Goal: Task Accomplishment & Management: Use online tool/utility

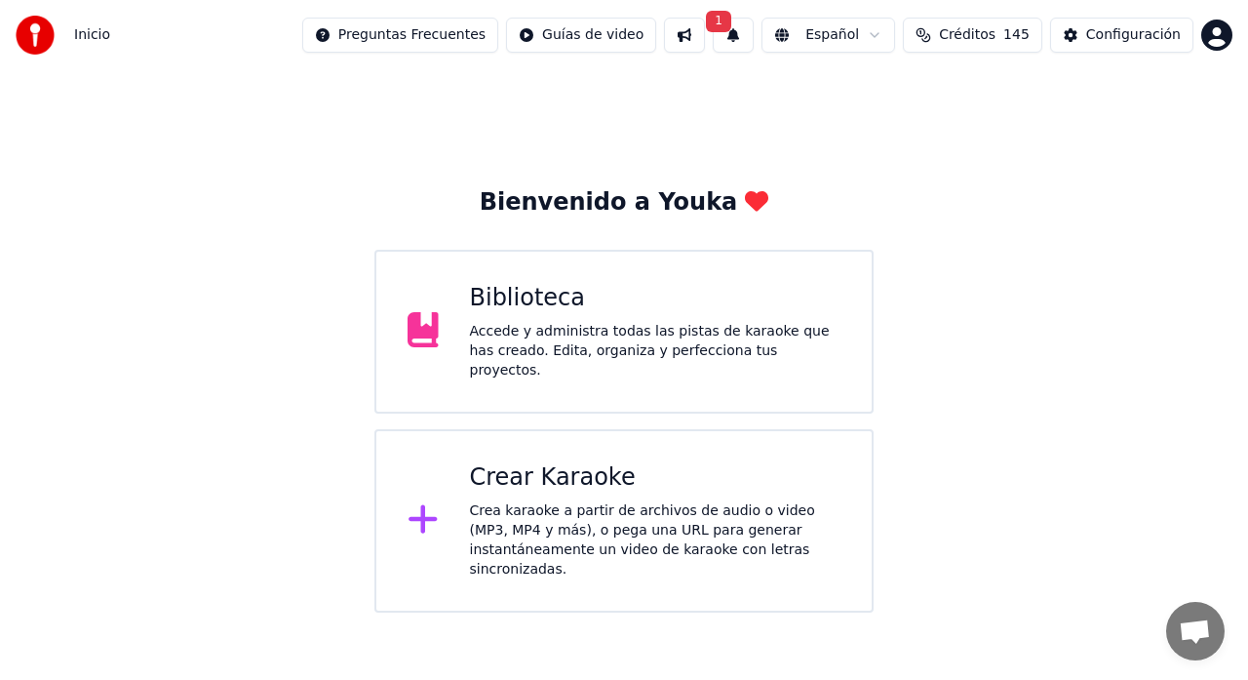
click at [518, 462] on div "Crear Karaoke" at bounding box center [655, 477] width 371 height 31
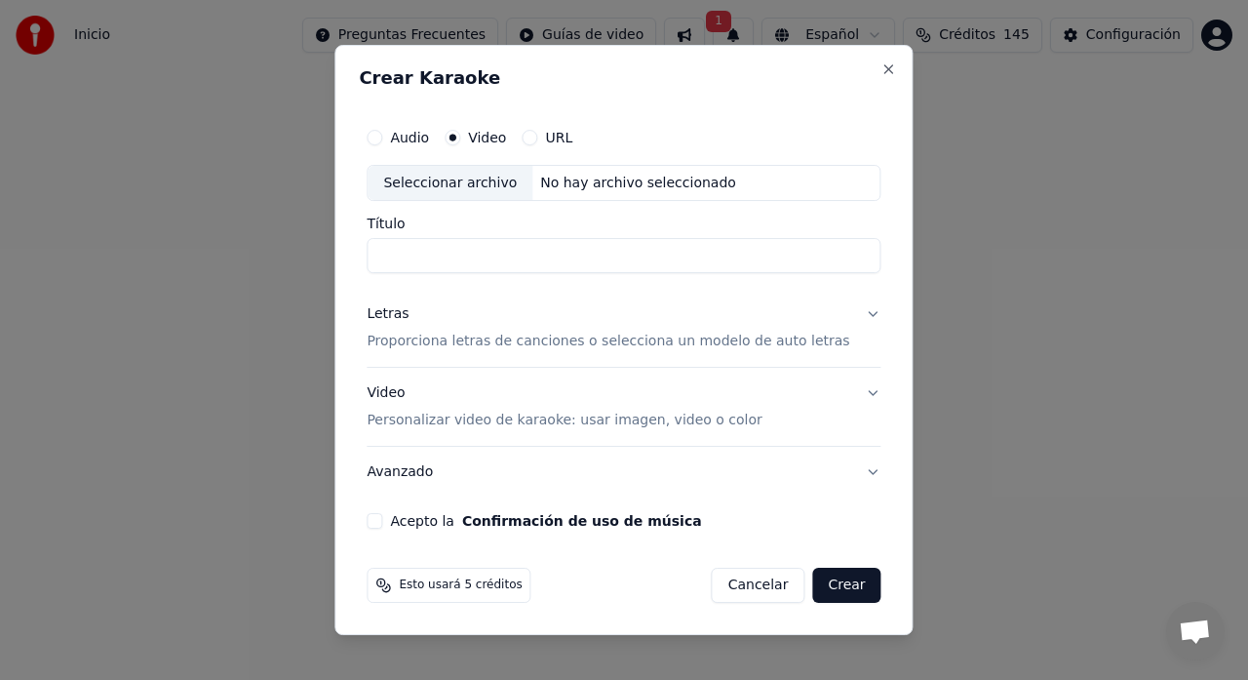
click at [448, 175] on div "Seleccionar archivo" at bounding box center [450, 183] width 165 height 35
type input "**********"
click at [419, 341] on p "Proporciona letras de canciones o selecciona un modelo de auto letras" at bounding box center [608, 341] width 483 height 19
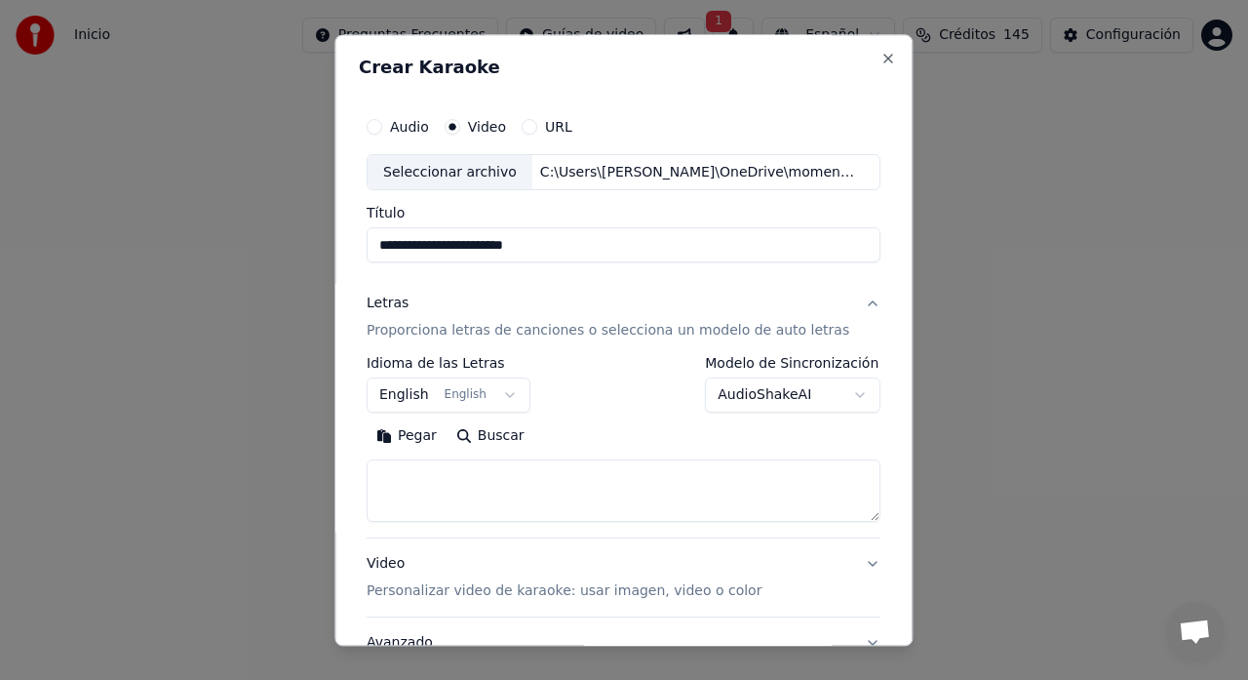
click at [407, 388] on body "**********" at bounding box center [624, 306] width 1248 height 612
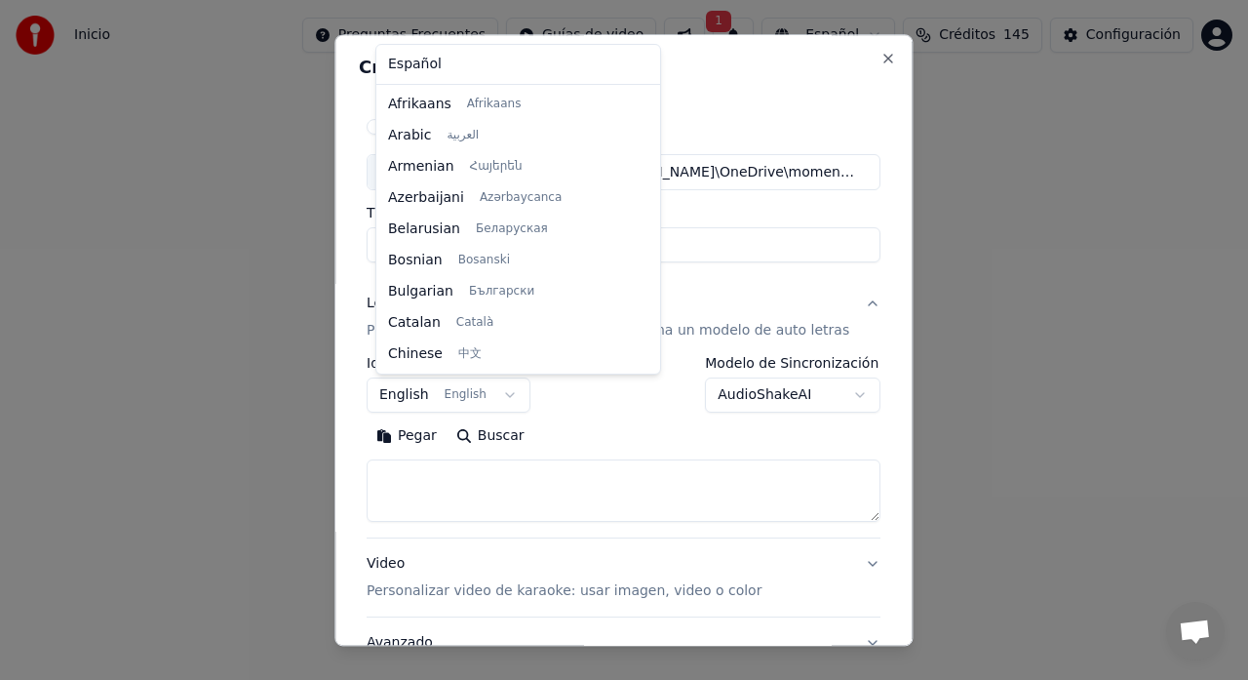
scroll to position [156, 0]
select select "**"
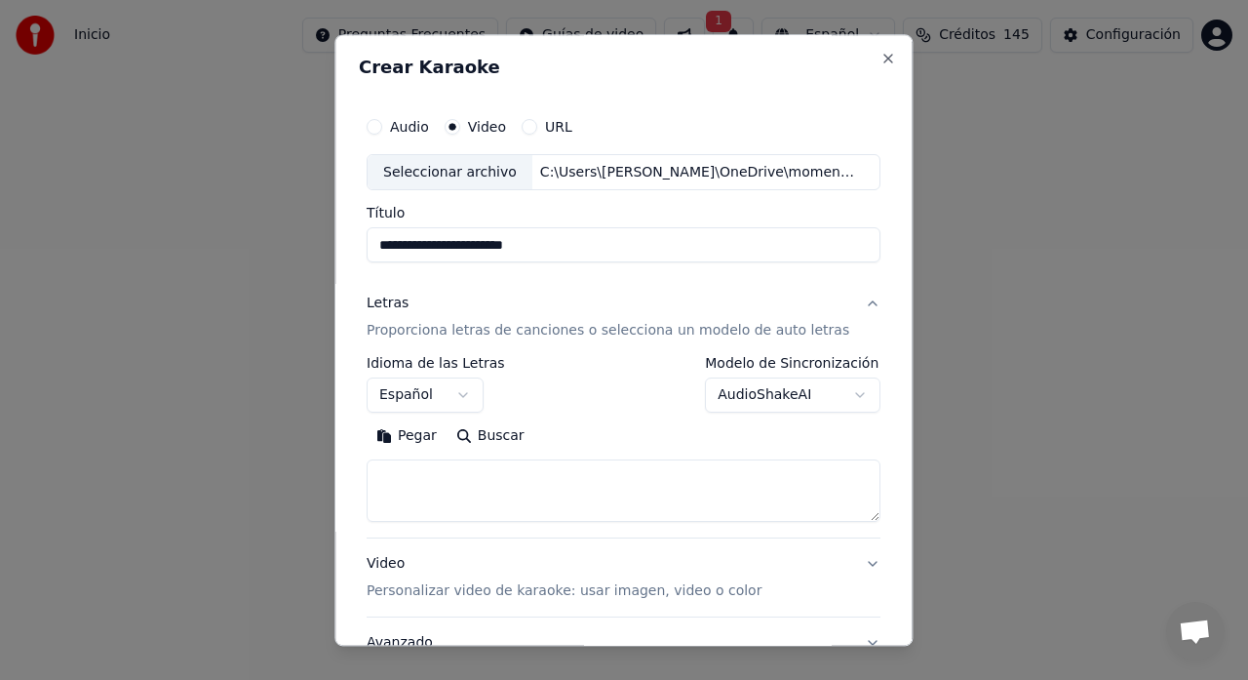
click at [442, 472] on textarea at bounding box center [624, 491] width 514 height 62
paste textarea "**********"
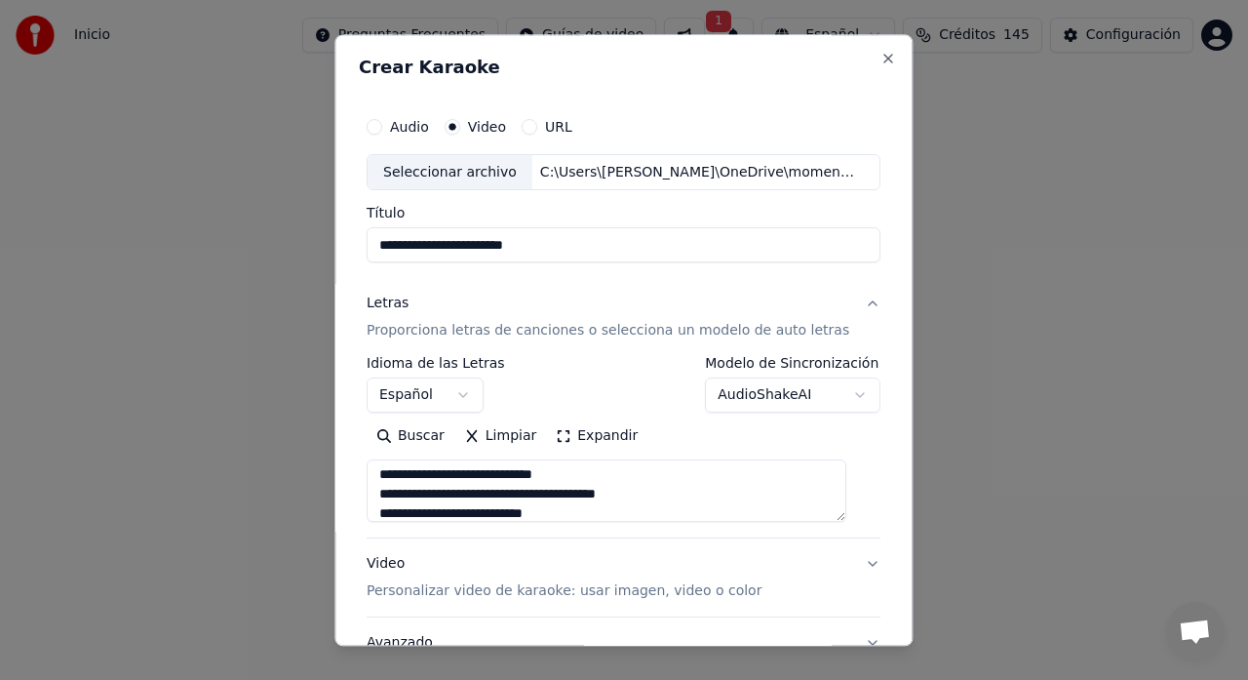
scroll to position [0, 0]
click at [424, 480] on textarea "**********" at bounding box center [607, 491] width 480 height 62
click at [596, 497] on textarea "**********" at bounding box center [607, 491] width 480 height 62
click at [592, 503] on textarea "**********" at bounding box center [607, 491] width 480 height 62
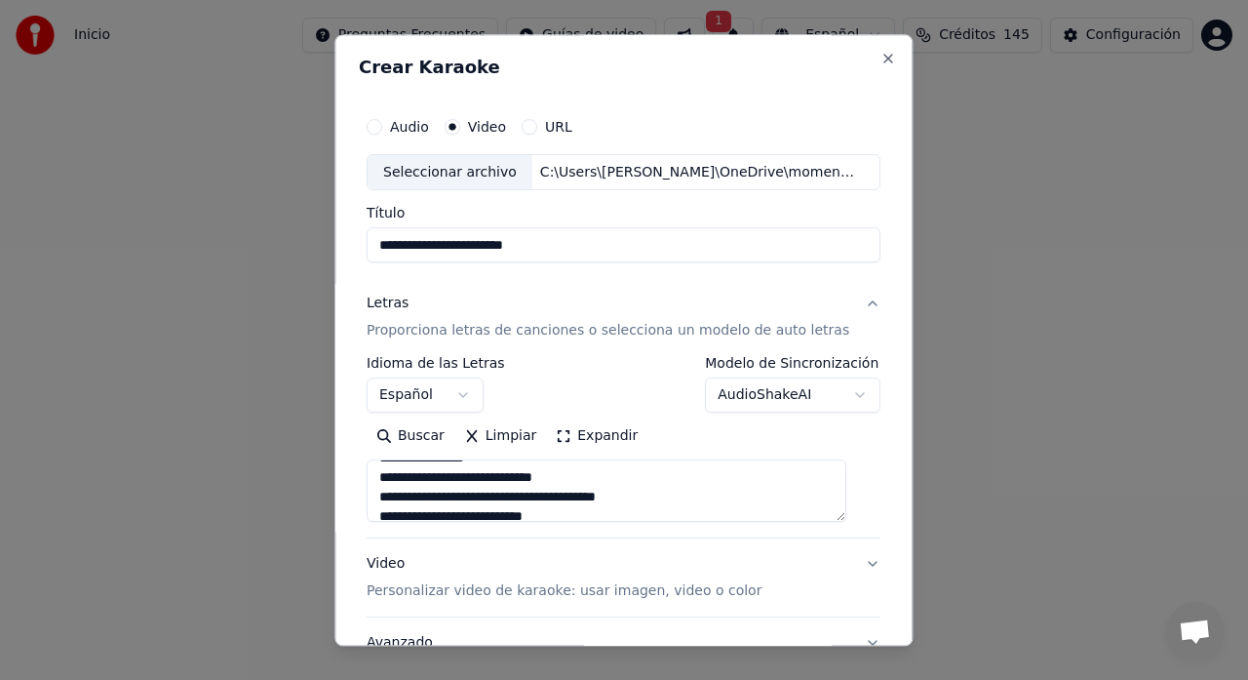
click at [595, 499] on textarea "**********" at bounding box center [607, 491] width 480 height 62
click at [425, 477] on textarea "**********" at bounding box center [607, 491] width 480 height 62
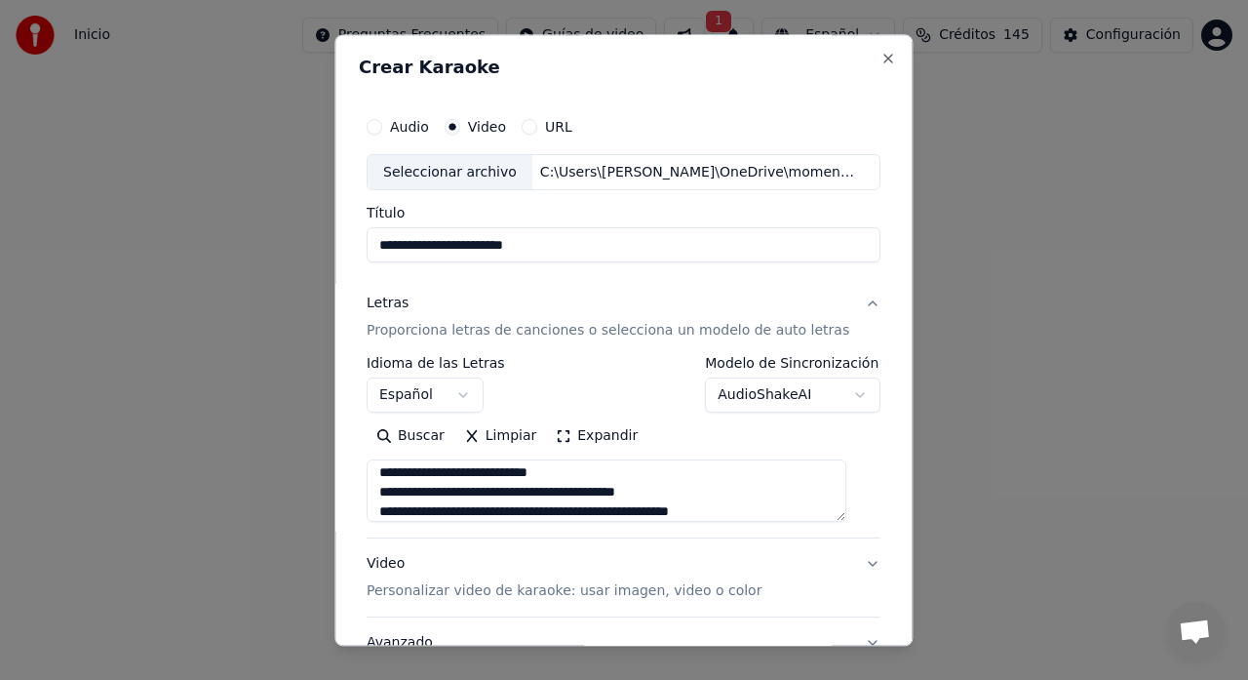
scroll to position [287, 0]
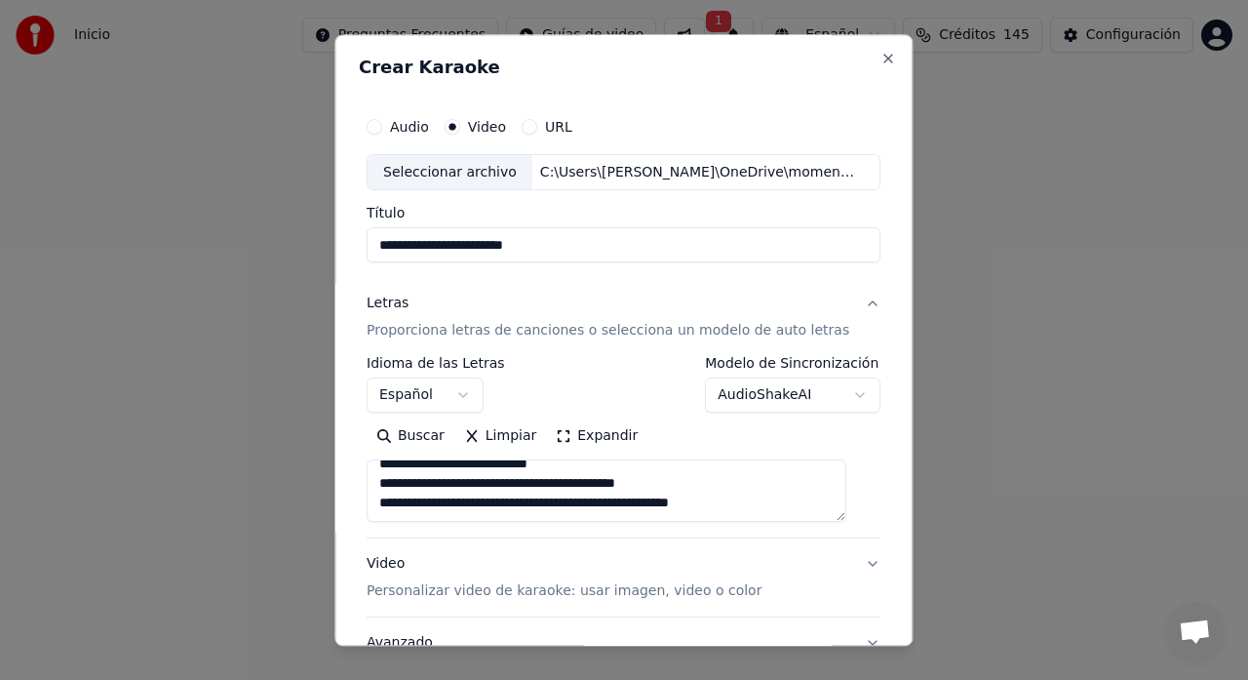
click at [430, 468] on textarea "**********" at bounding box center [607, 491] width 480 height 62
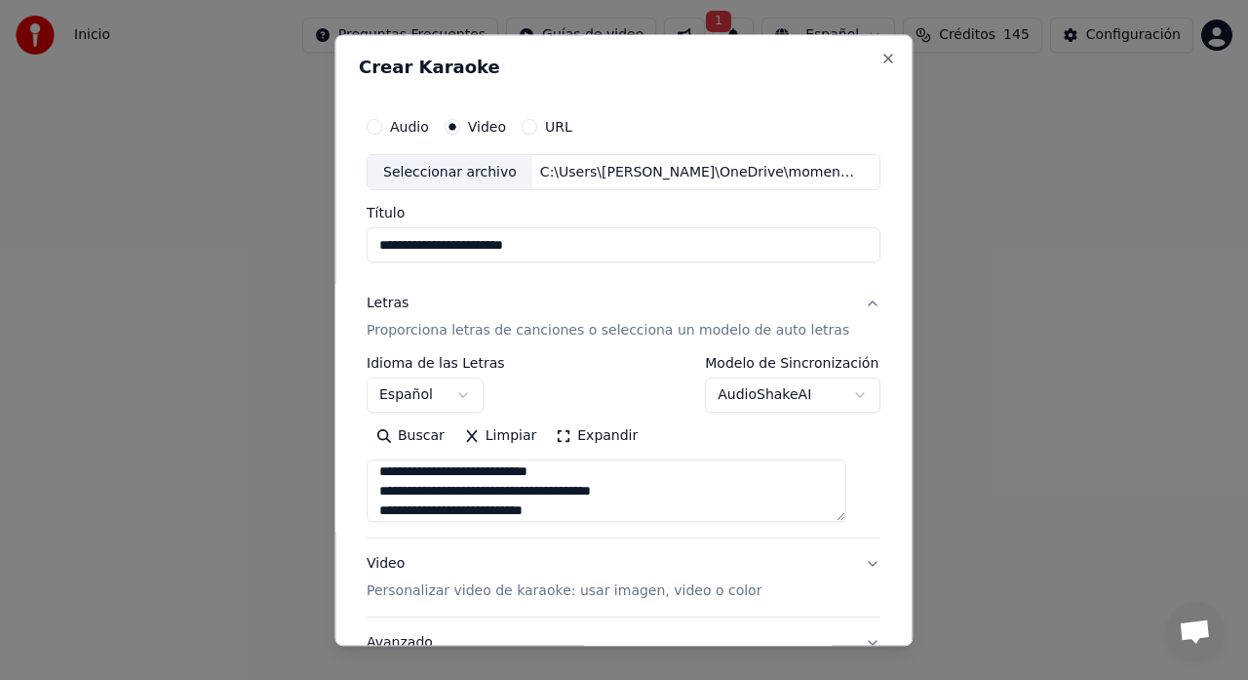
scroll to position [0, 0]
type textarea "**********"
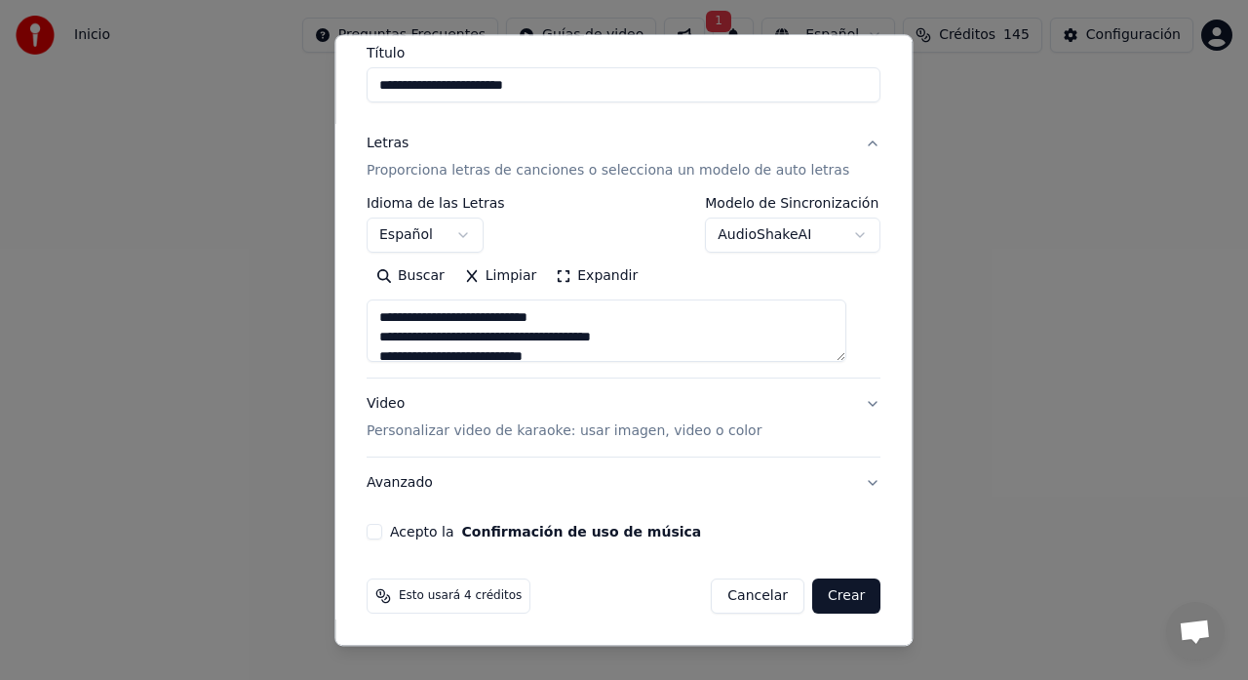
click at [403, 430] on p "Personalizar video de karaoke: usar imagen, video o color" at bounding box center [564, 431] width 395 height 19
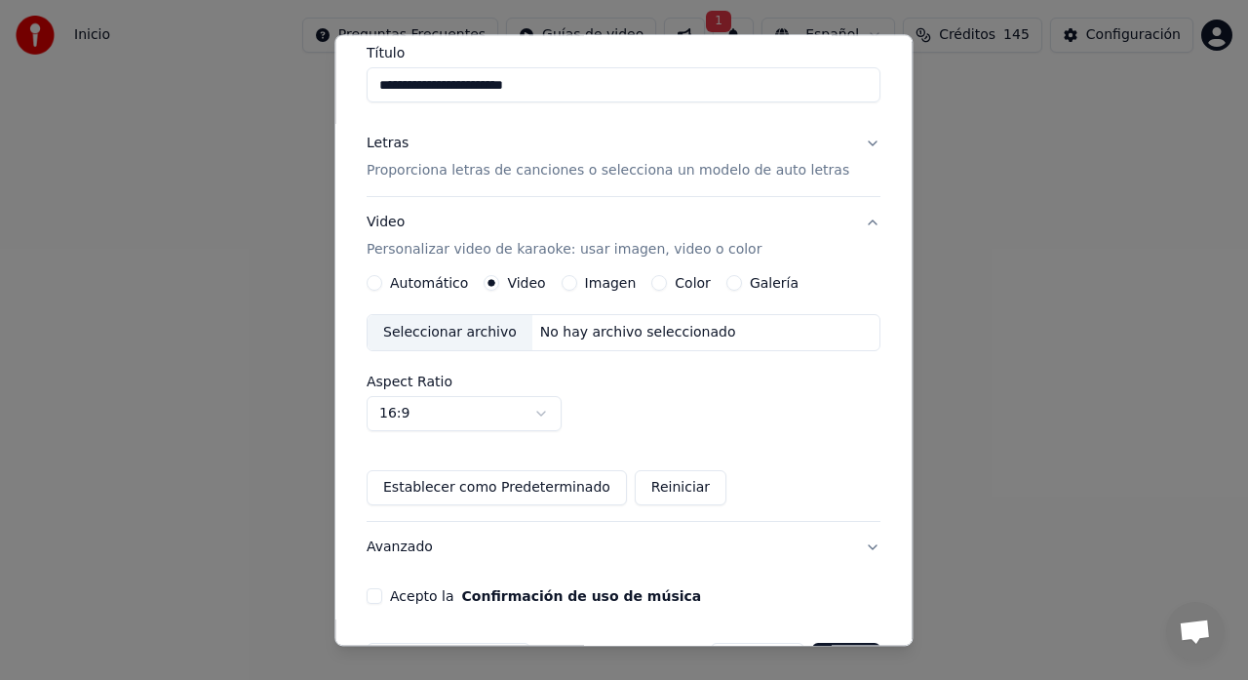
click at [730, 287] on button "Galería" at bounding box center [734, 284] width 16 height 16
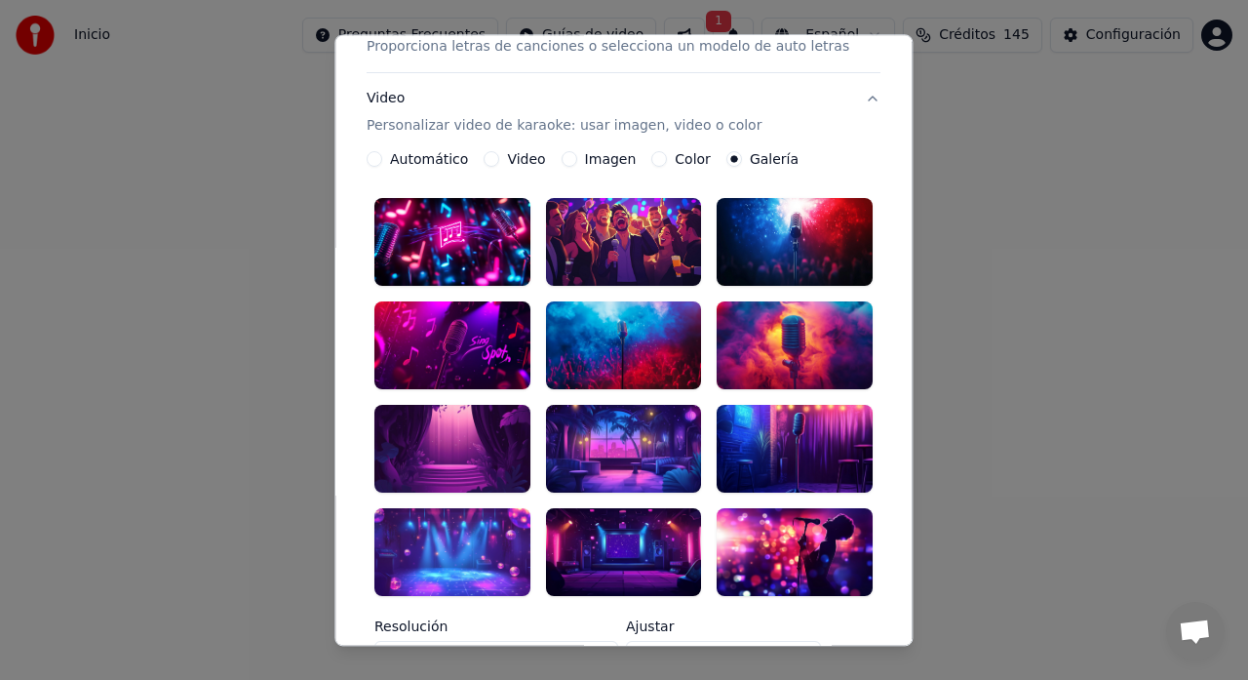
scroll to position [290, 0]
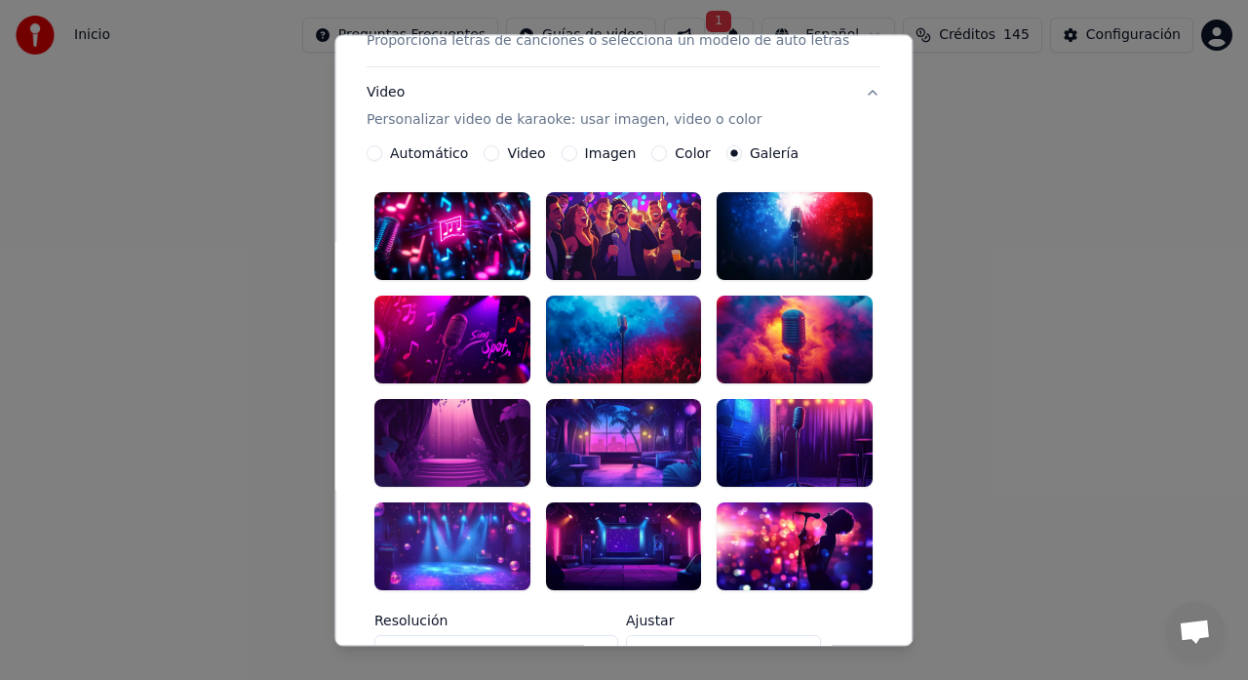
click at [744, 445] on div at bounding box center [796, 443] width 156 height 88
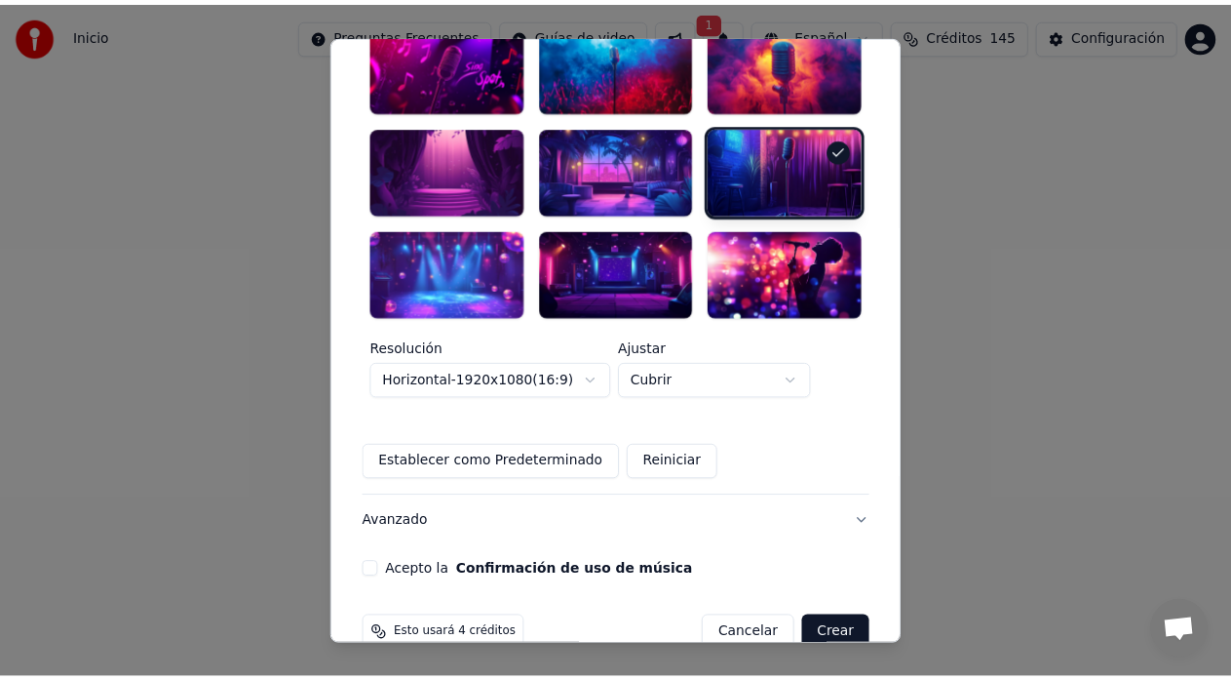
scroll to position [575, 0]
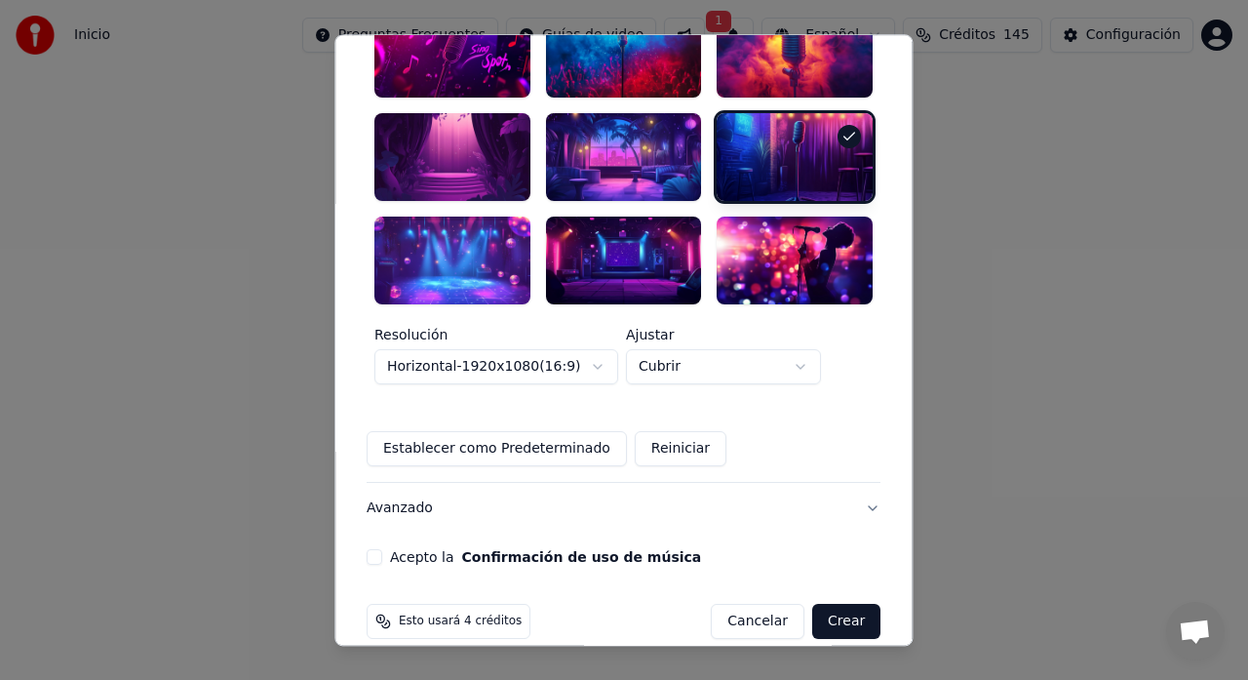
click at [382, 549] on button "Acepto la Confirmación de uso de música" at bounding box center [375, 557] width 16 height 16
click at [831, 603] on button "Crear" at bounding box center [846, 620] width 68 height 35
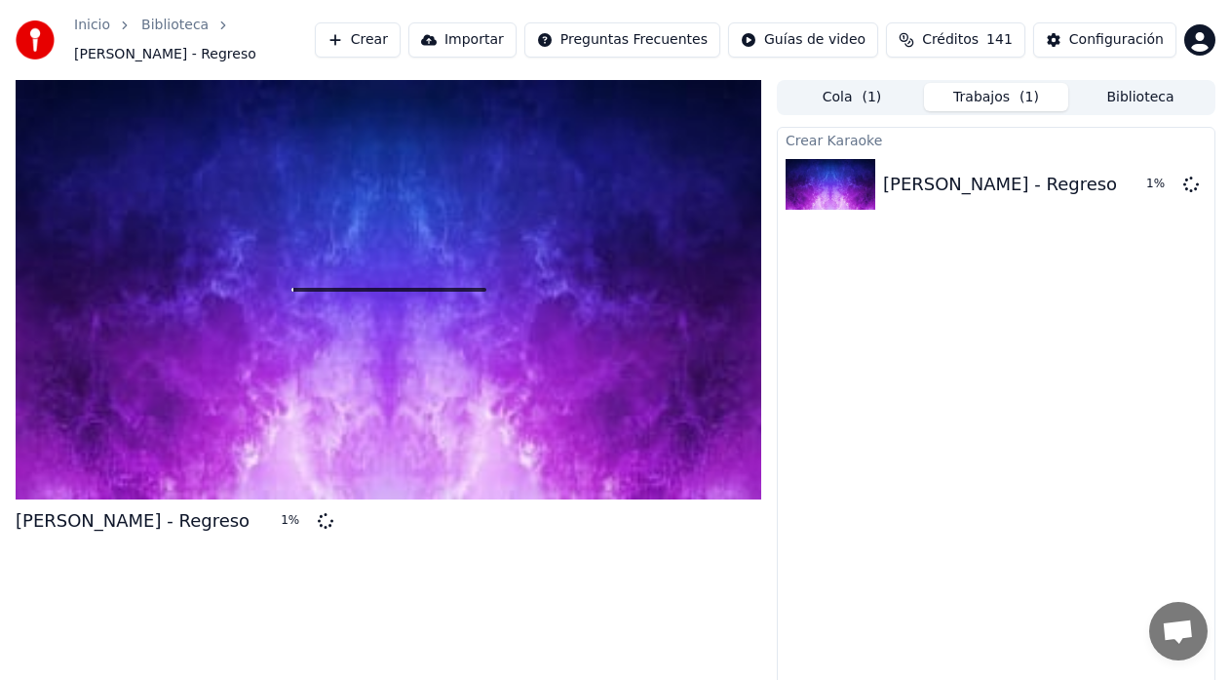
click at [979, 39] on span "Créditos" at bounding box center [950, 39] width 57 height 19
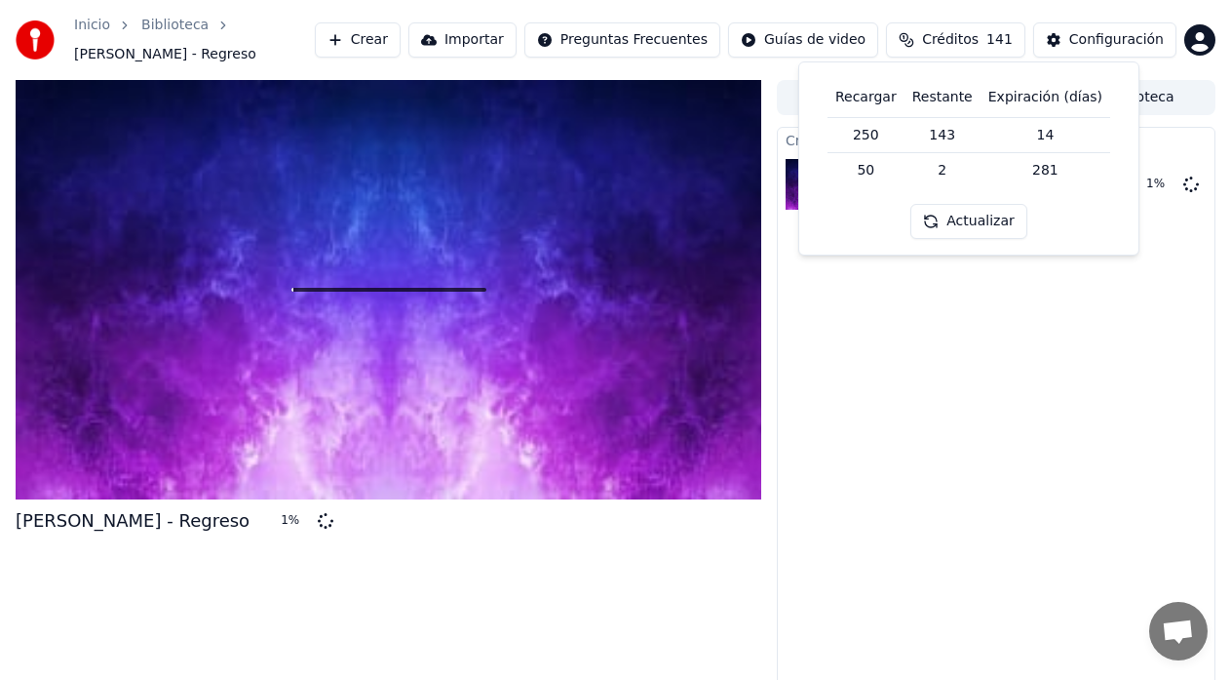
click at [979, 39] on span "Créditos" at bounding box center [950, 39] width 57 height 19
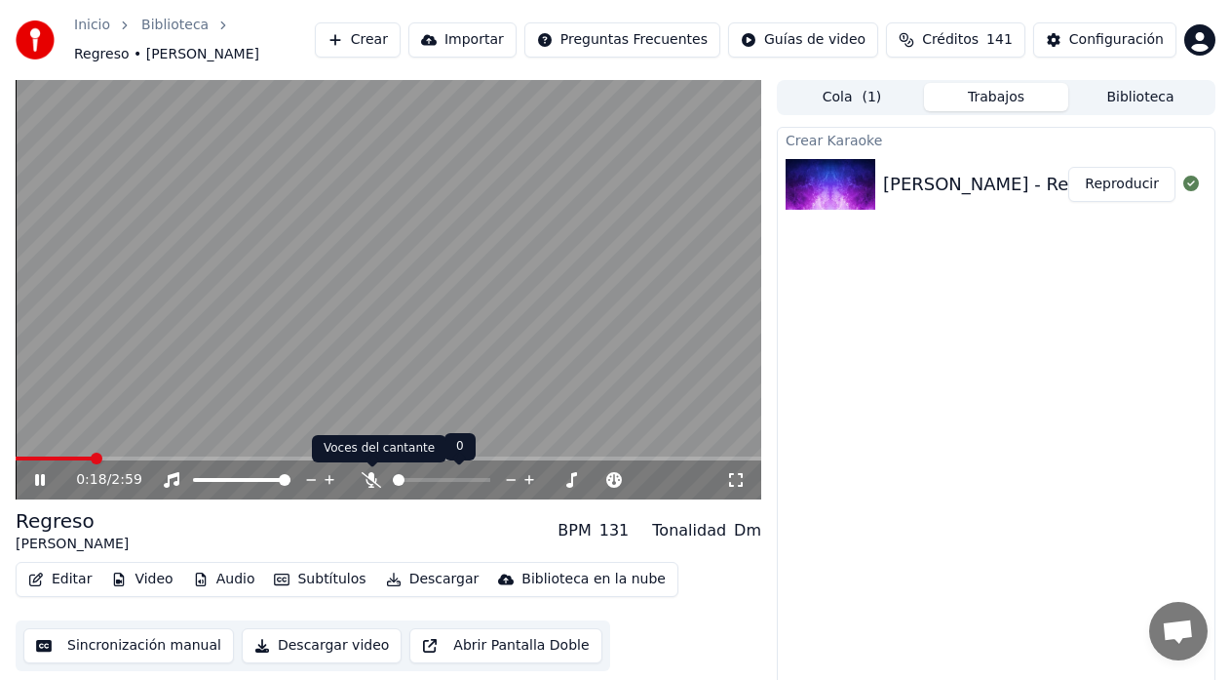
click at [371, 485] on icon at bounding box center [371, 480] width 19 height 16
click at [370, 482] on icon at bounding box center [372, 480] width 11 height 16
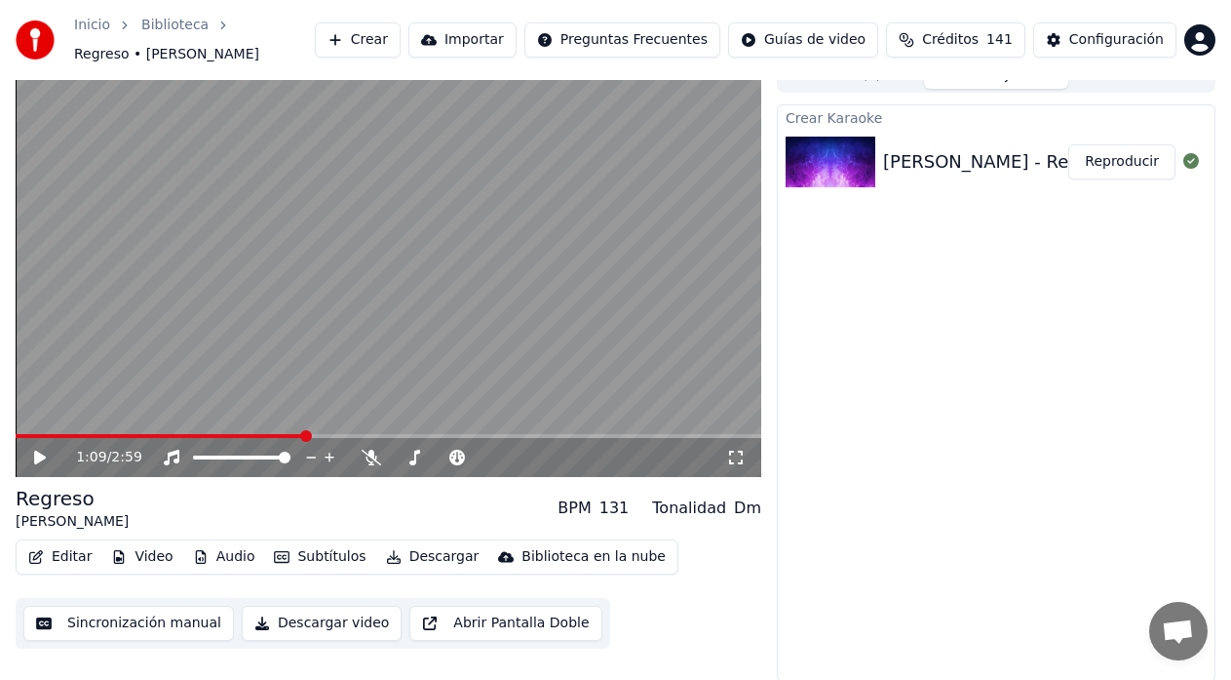
scroll to position [24, 0]
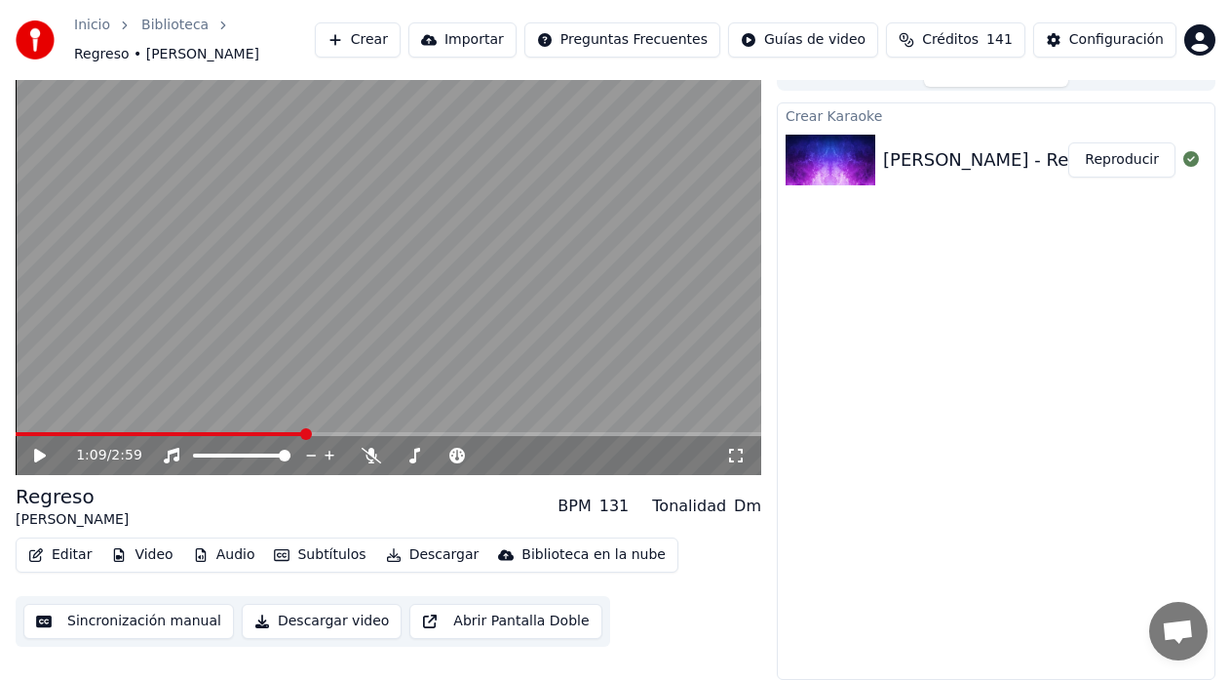
click at [359, 305] on video at bounding box center [389, 265] width 746 height 419
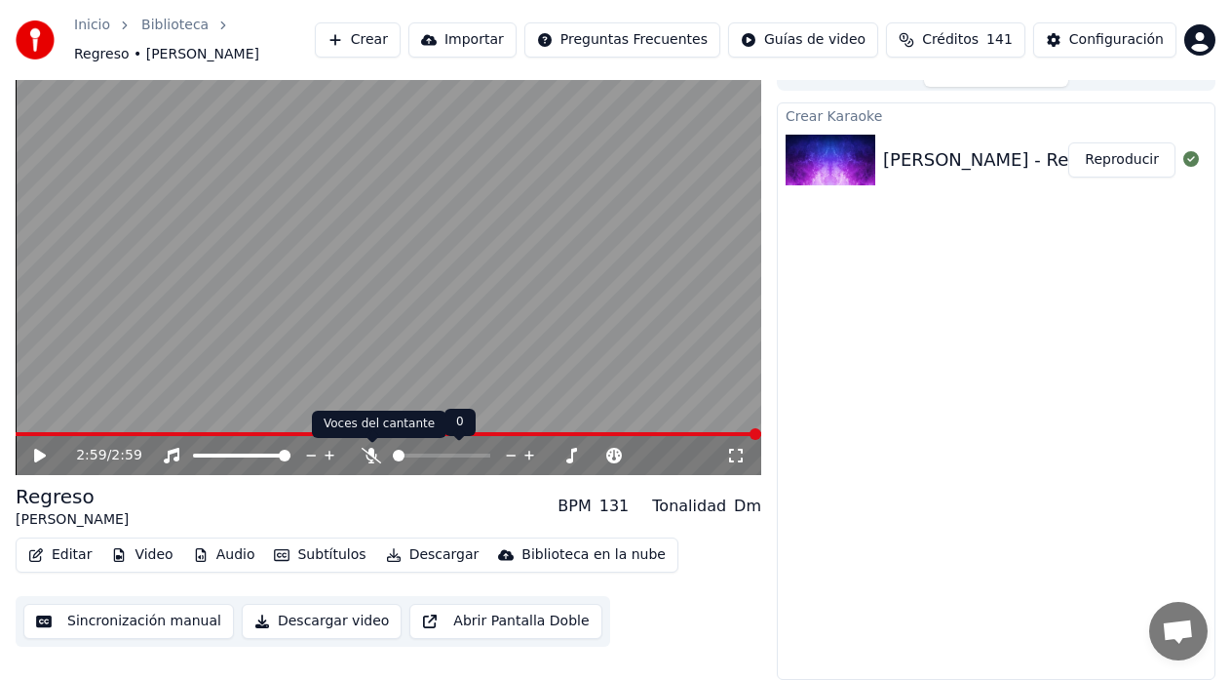
click at [369, 453] on icon at bounding box center [371, 455] width 19 height 16
click at [42, 455] on icon at bounding box center [40, 455] width 12 height 14
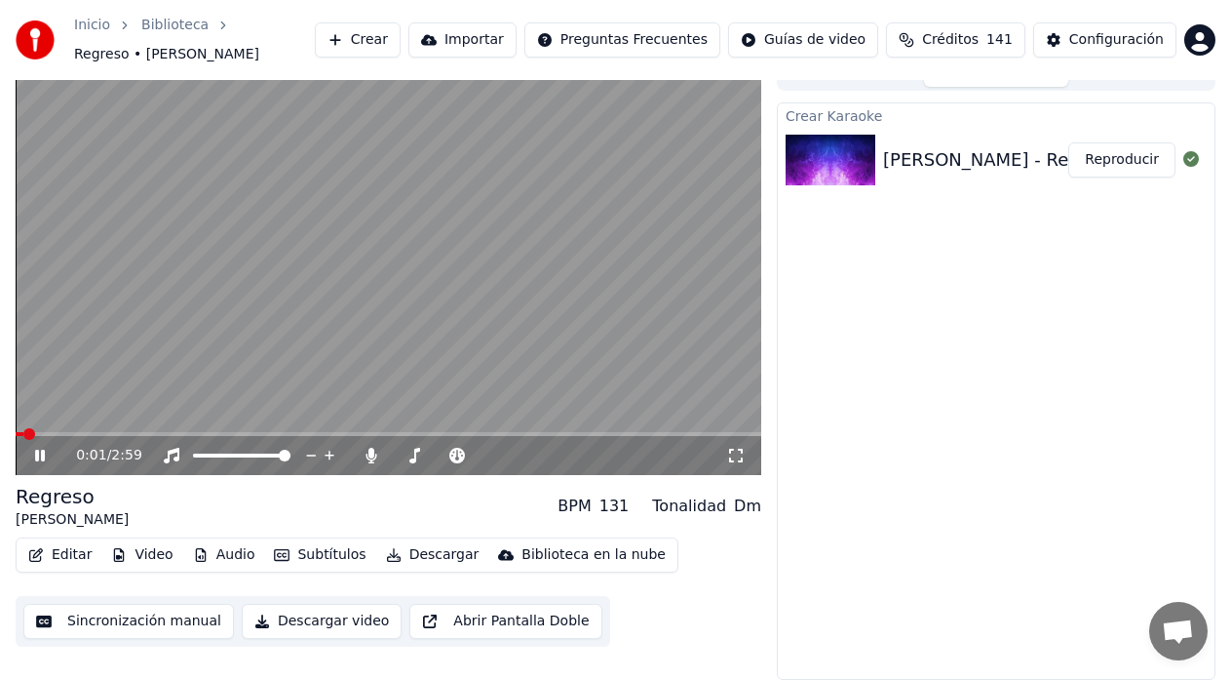
click at [741, 459] on icon at bounding box center [736, 455] width 14 height 14
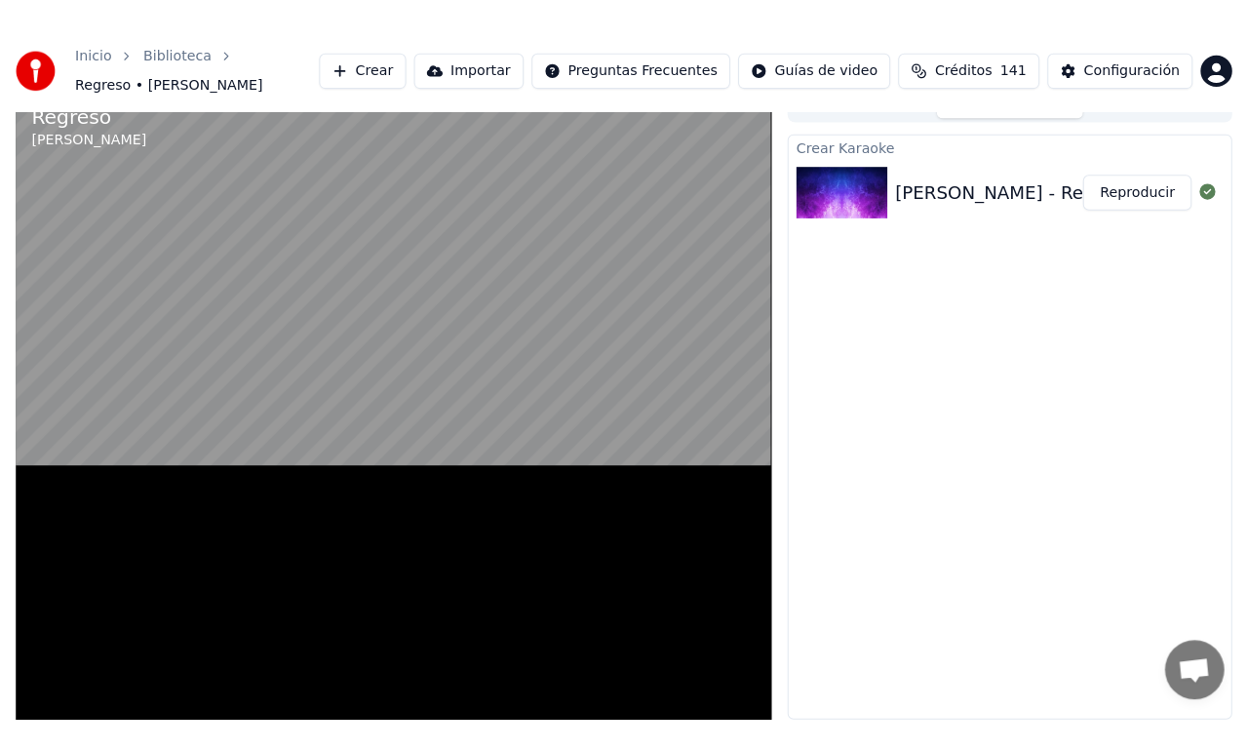
scroll to position [5, 0]
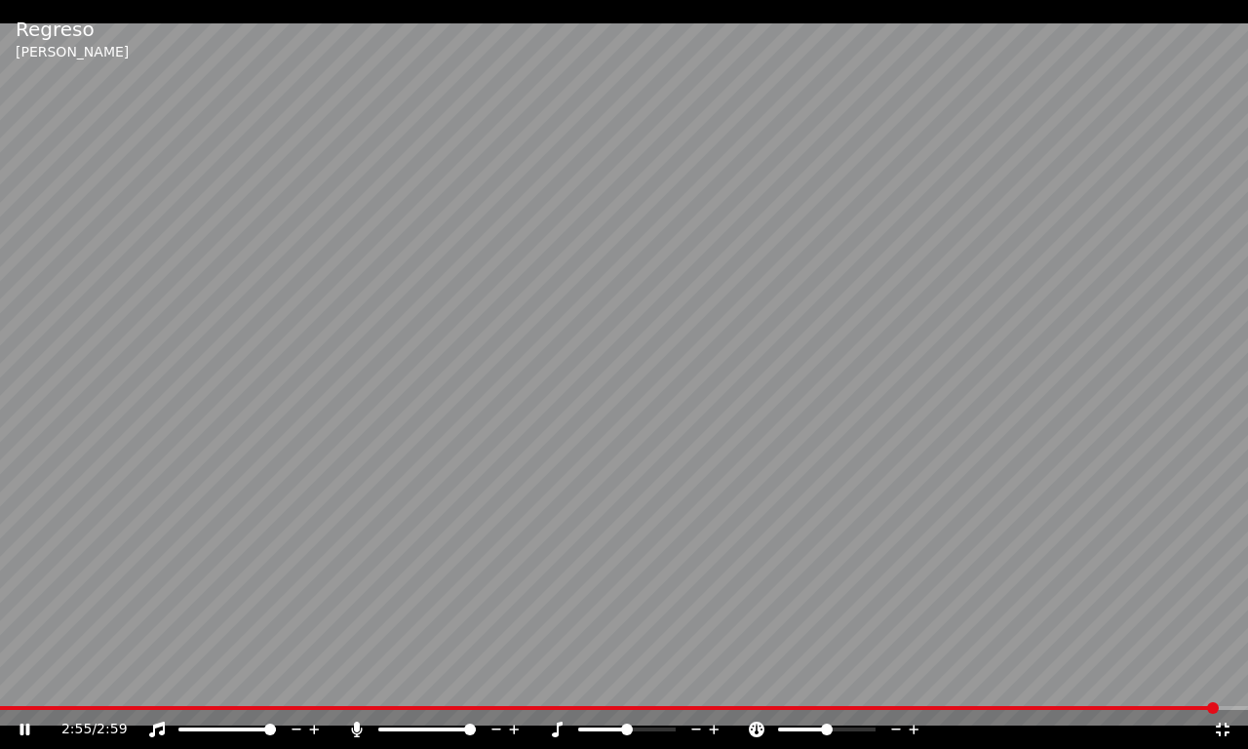
click at [1234, 679] on div "2:55 / 2:59" at bounding box center [624, 729] width 1232 height 19
click at [1224, 679] on icon at bounding box center [1222, 729] width 19 height 16
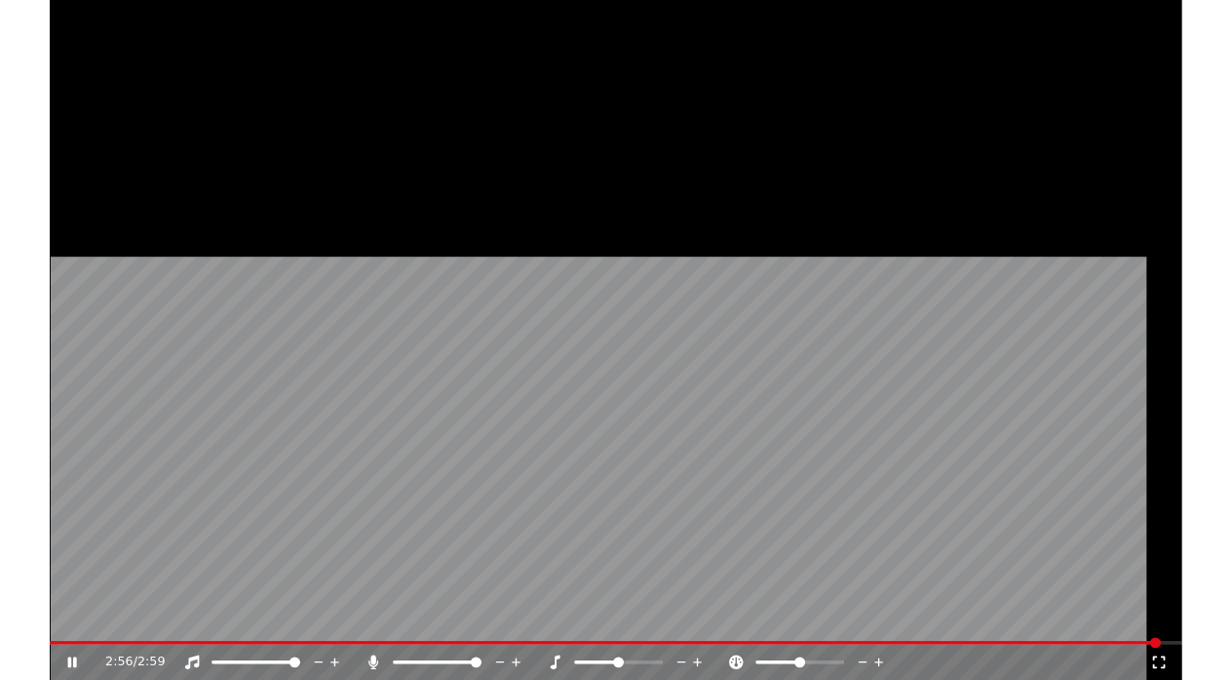
scroll to position [15, 0]
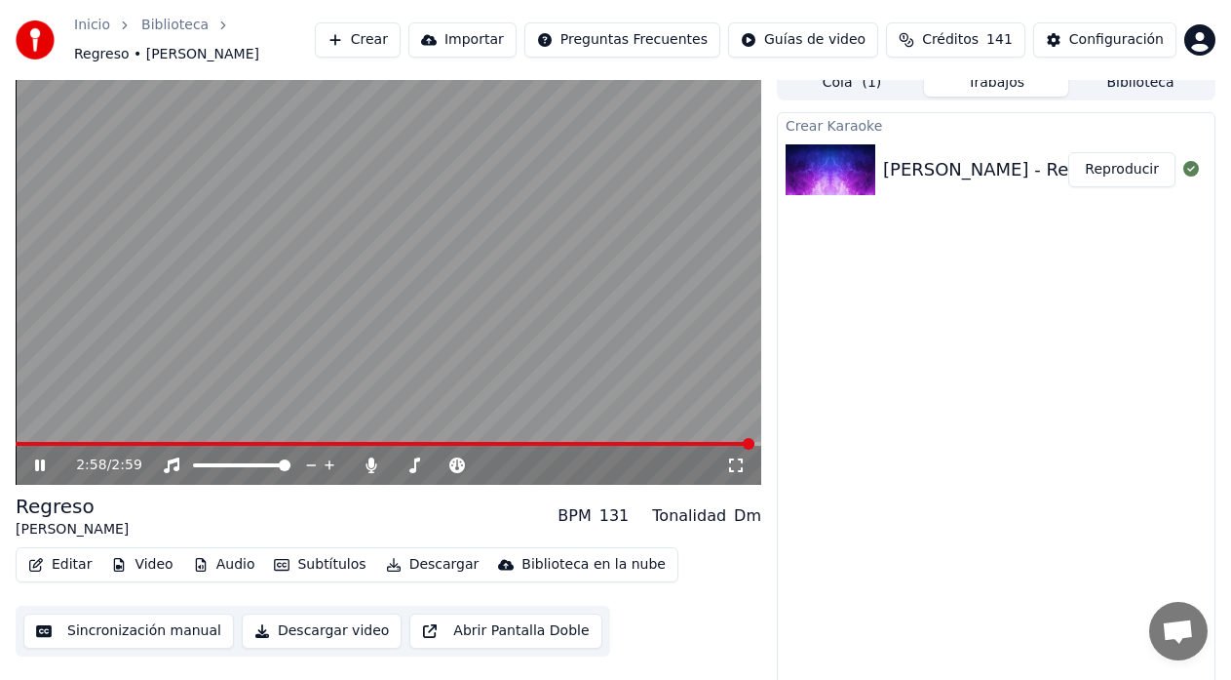
click at [131, 631] on button "Sincronización manual" at bounding box center [128, 630] width 211 height 35
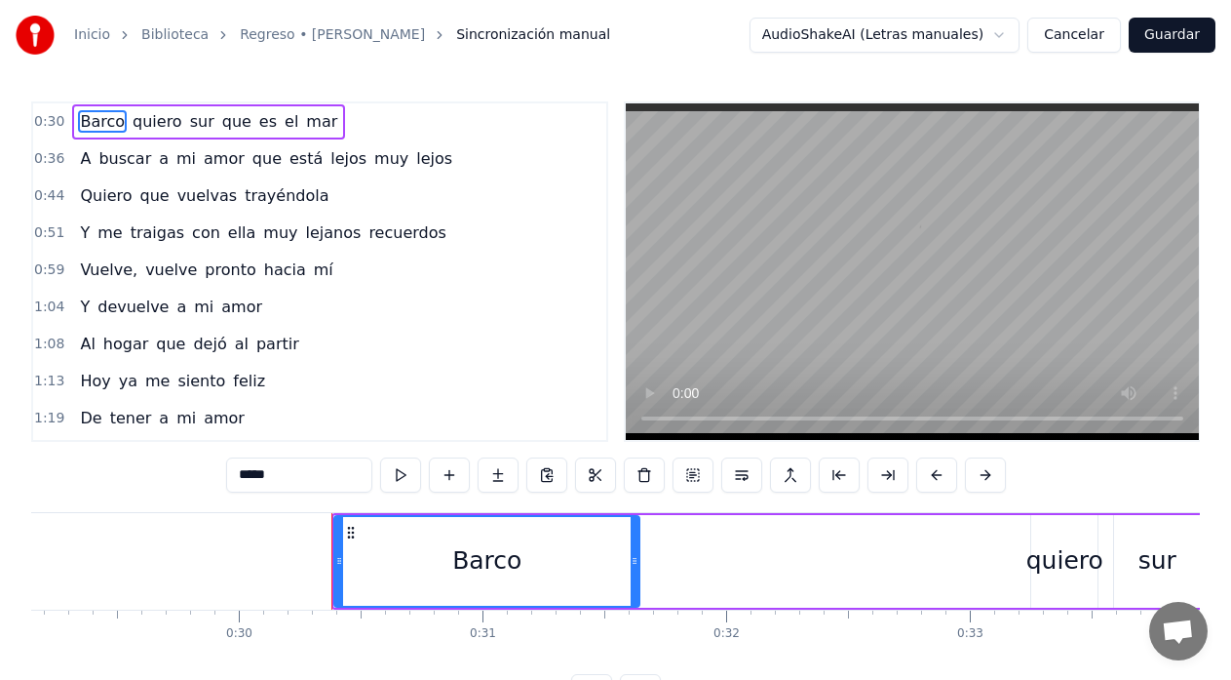
scroll to position [0, 7307]
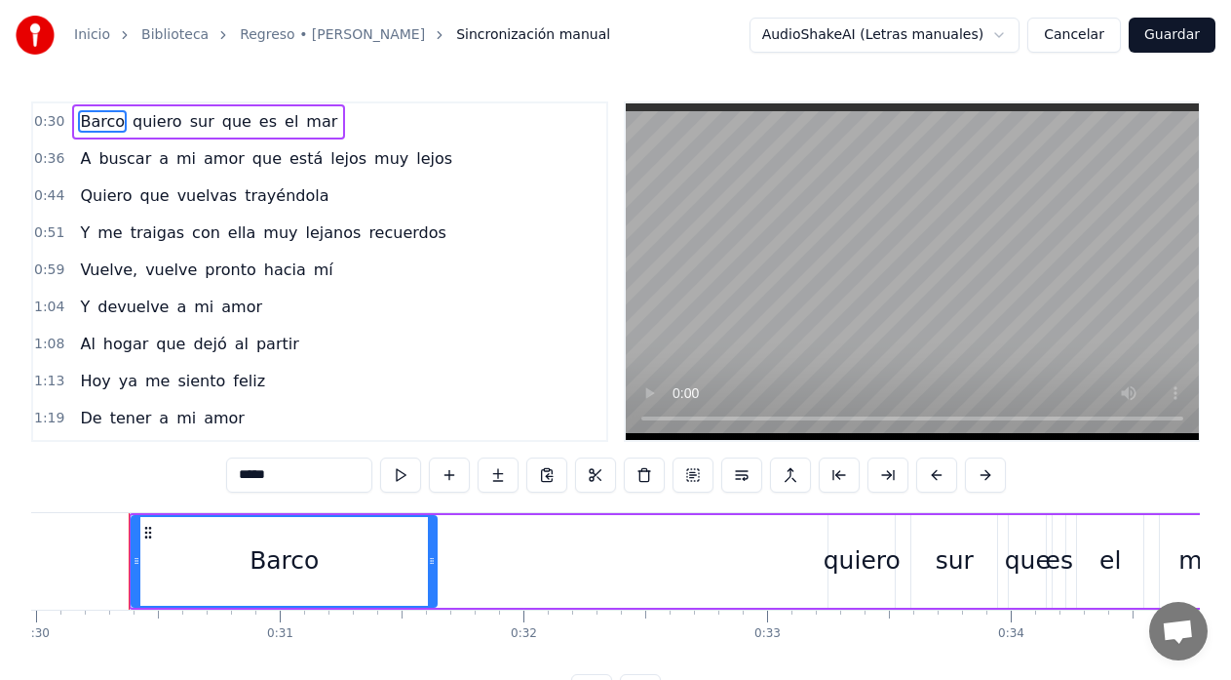
click at [81, 169] on span "A" at bounding box center [85, 158] width 15 height 22
type input "*"
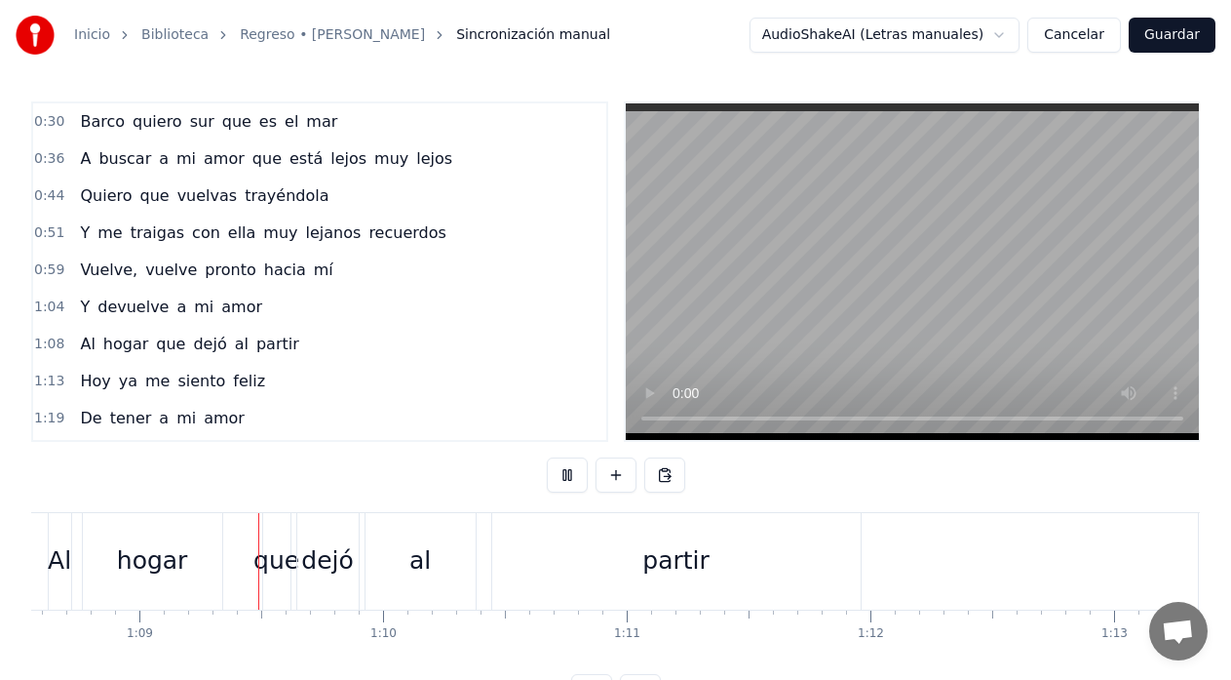
scroll to position [0, 16751]
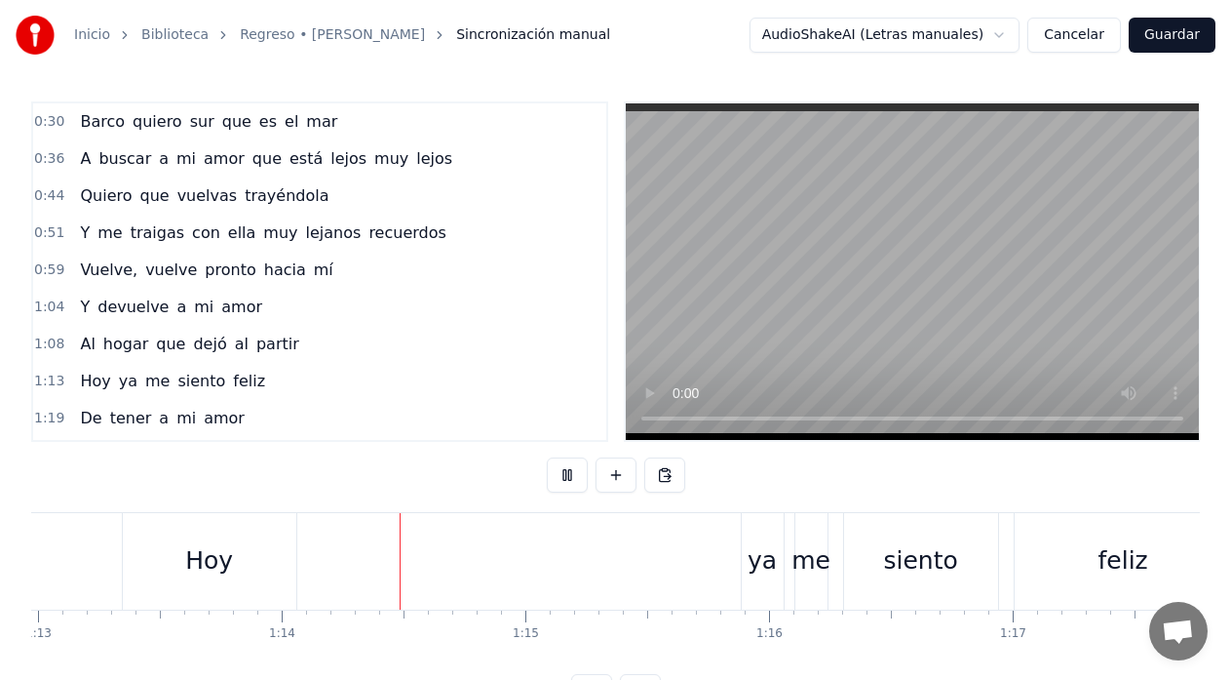
click at [80, 132] on span "Barco" at bounding box center [102, 121] width 49 height 22
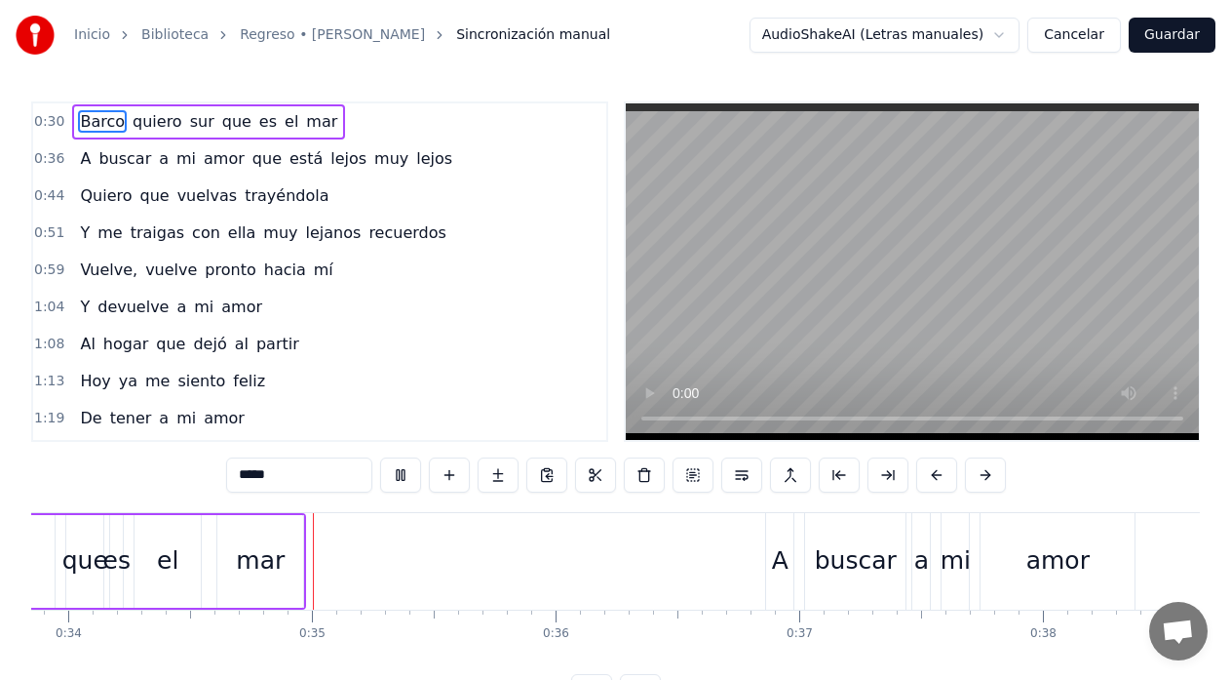
scroll to position [0, 8331]
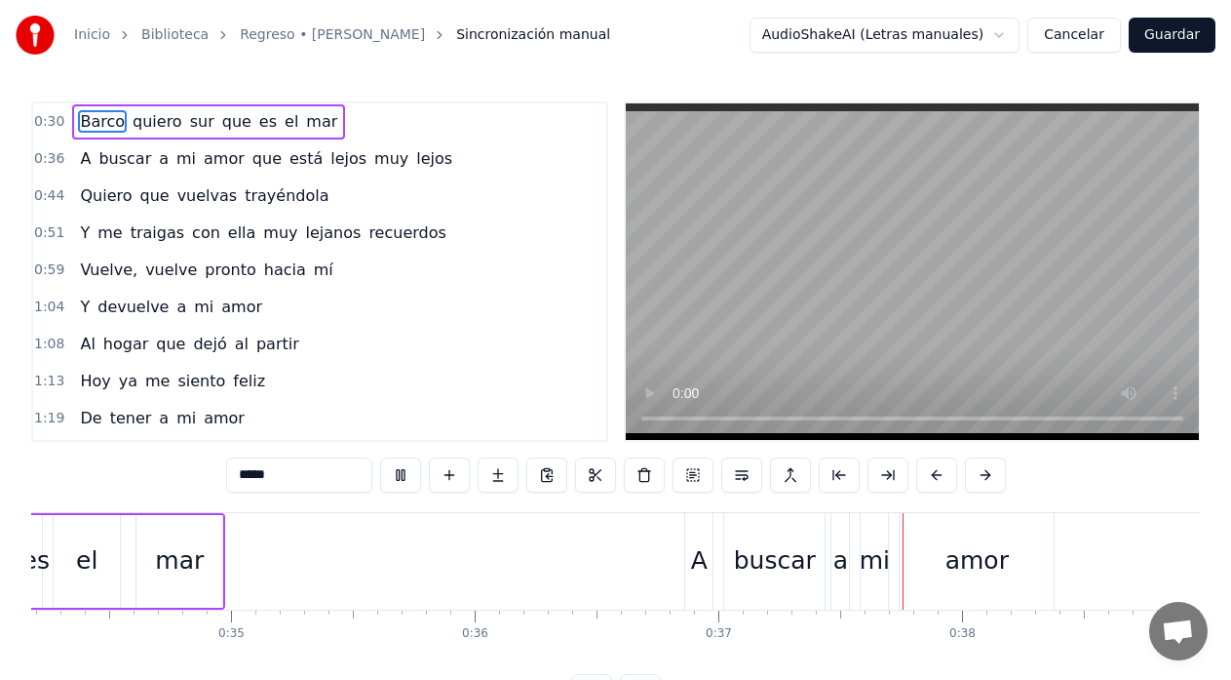
click at [709, 359] on video at bounding box center [912, 271] width 573 height 336
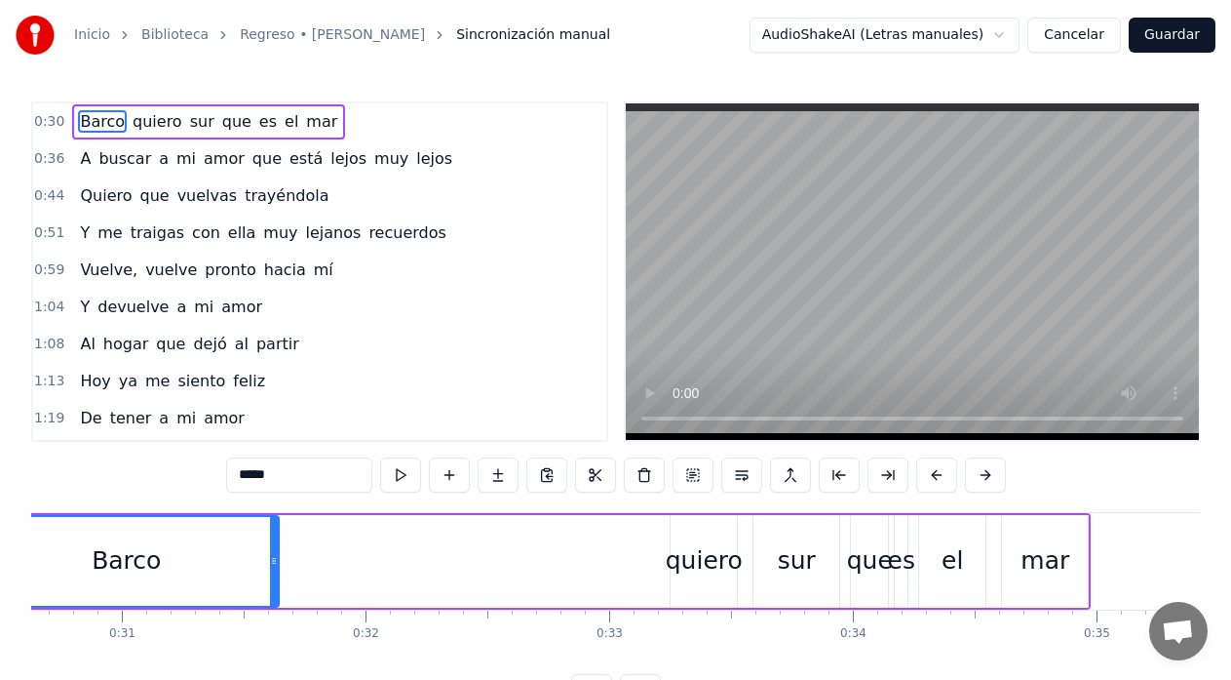
scroll to position [0, 7395]
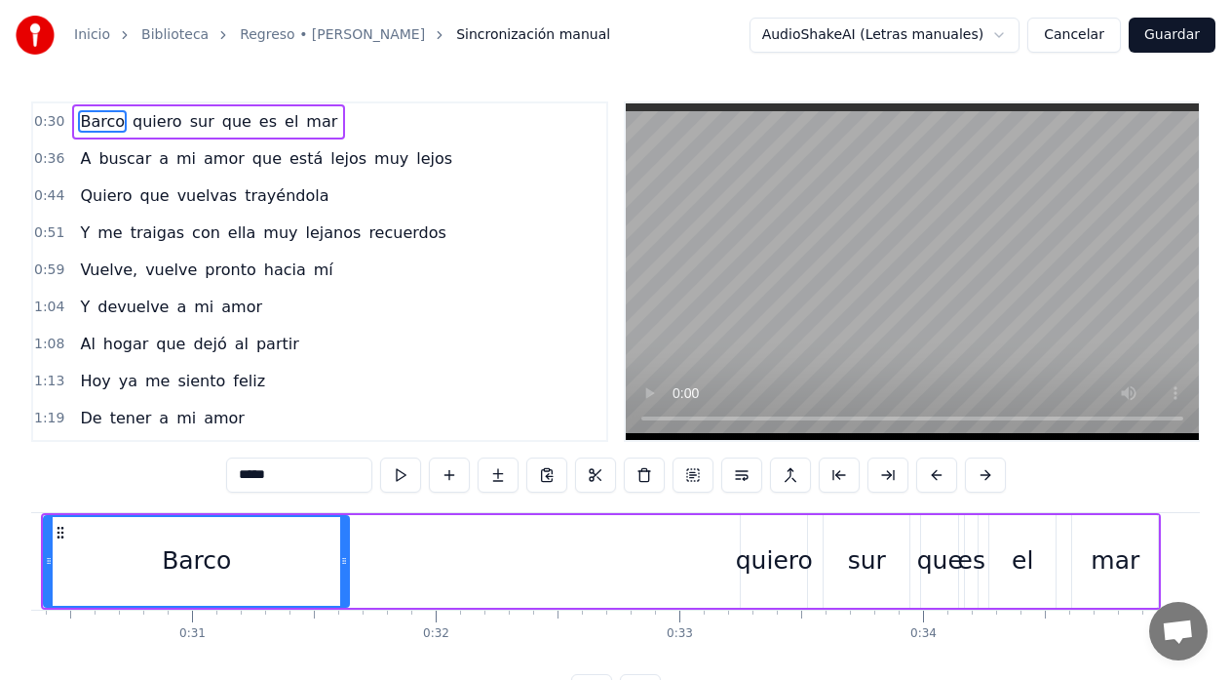
click at [696, 570] on div "Barco quiero sur que es el mar" at bounding box center [601, 561] width 1120 height 97
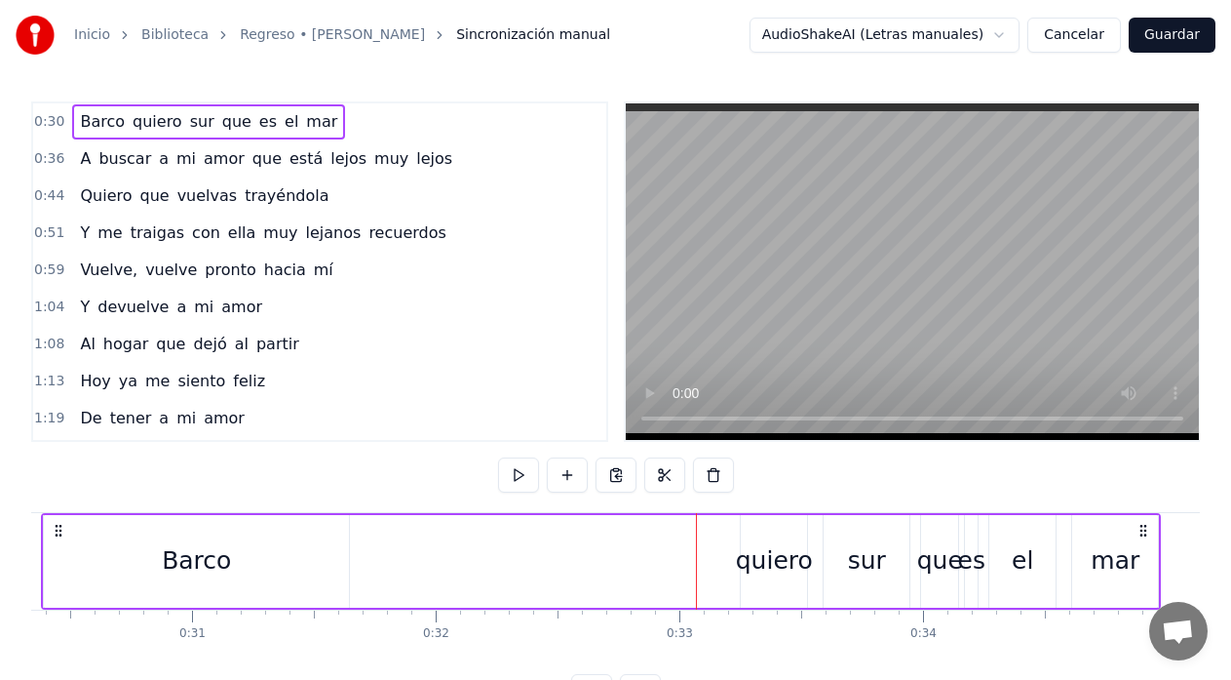
click at [541, 581] on div "Barco quiero sur que es el mar" at bounding box center [601, 561] width 1120 height 97
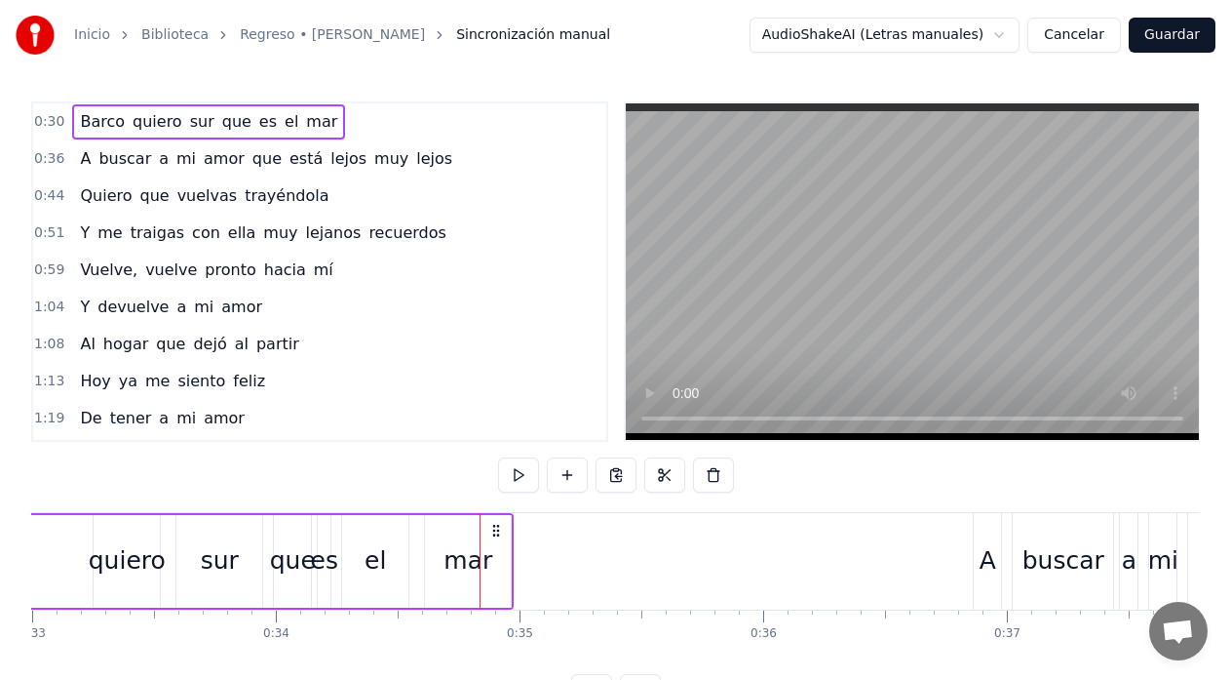
scroll to position [0, 8003]
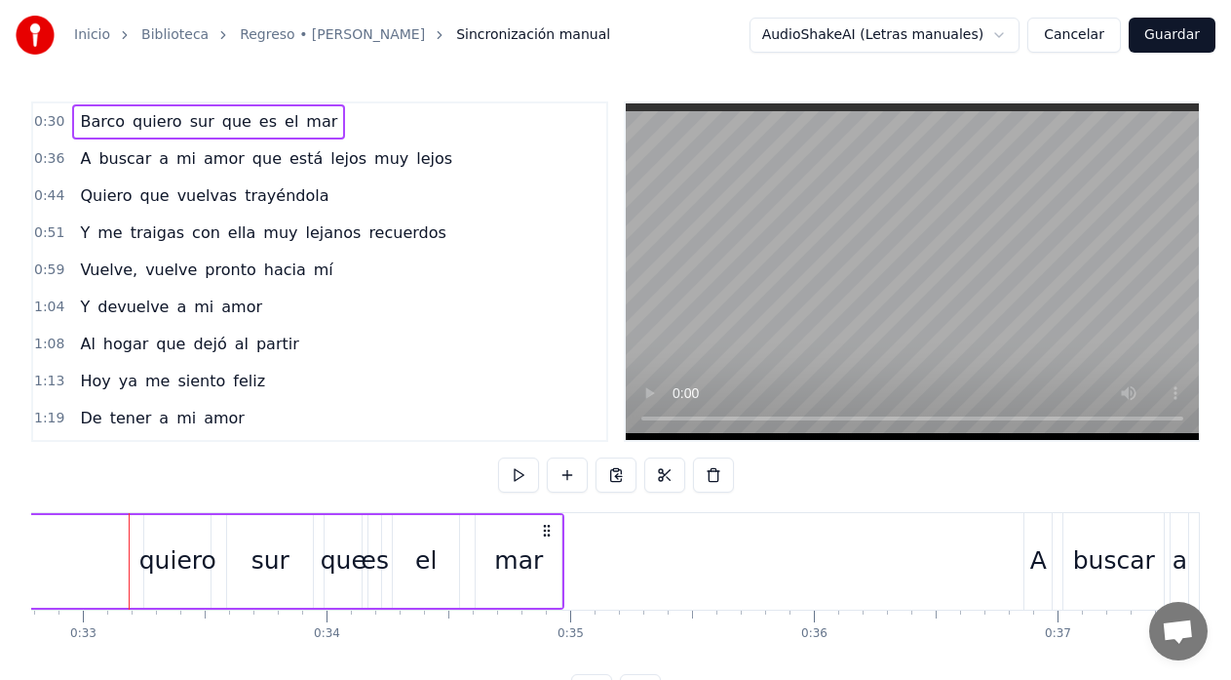
click at [118, 552] on div "Barco quiero sur que es el mar" at bounding box center [4, 561] width 1120 height 97
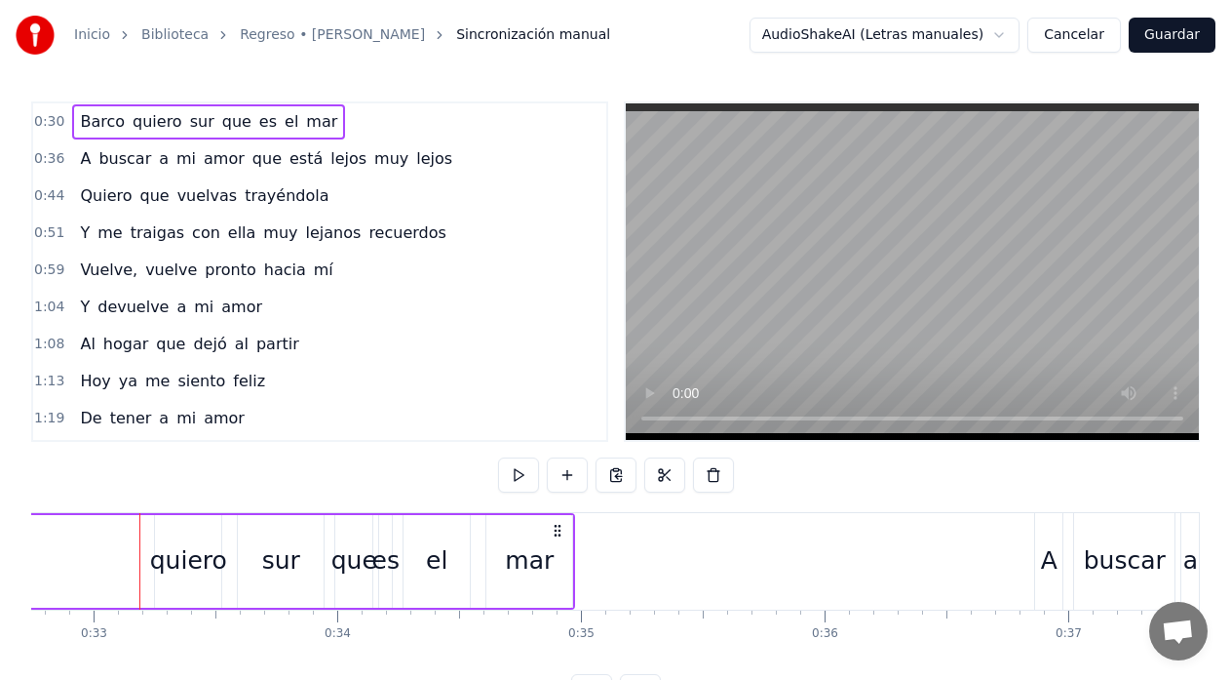
click at [74, 572] on div "Barco quiero sur que es el mar" at bounding box center [15, 561] width 1120 height 97
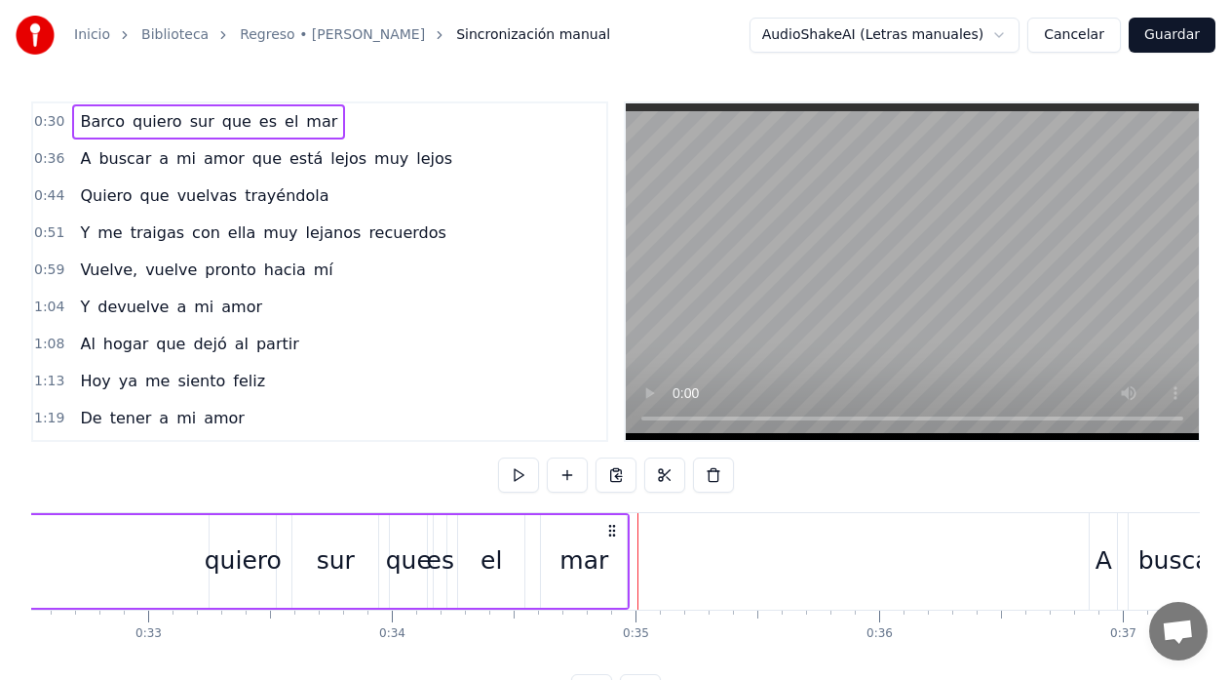
click at [124, 558] on div "Barco quiero sur que es el mar" at bounding box center [70, 561] width 1120 height 97
click at [411, 557] on div "que" at bounding box center [414, 560] width 46 height 37
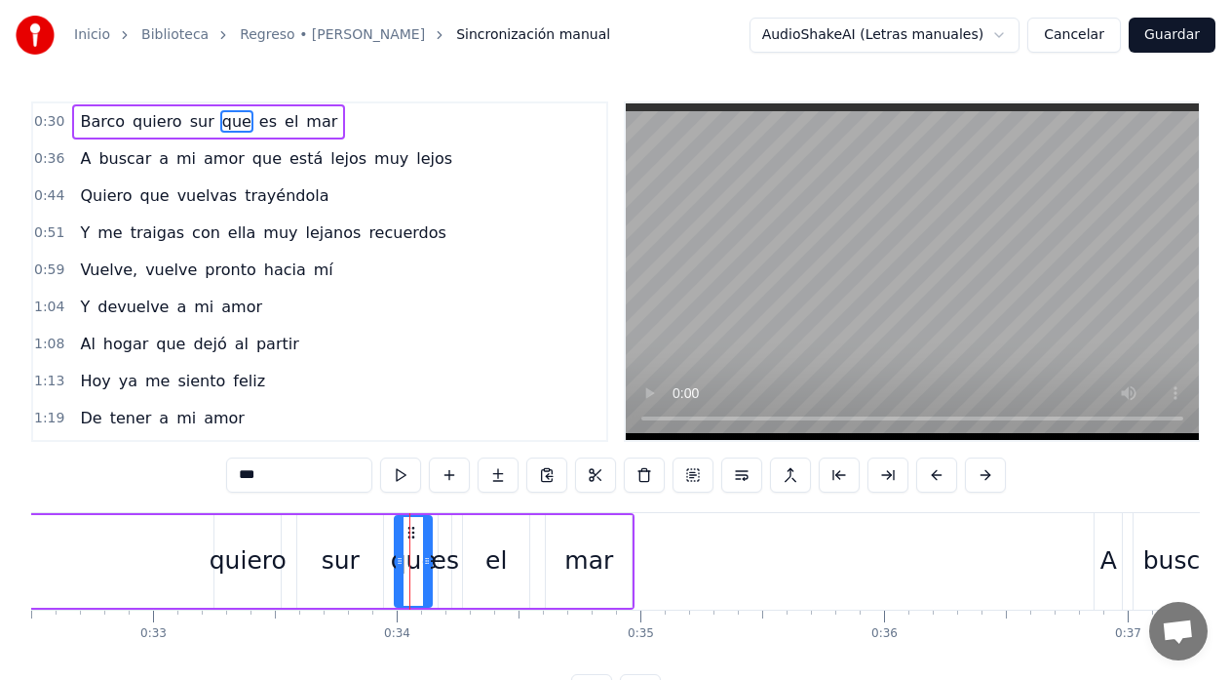
click at [291, 485] on input "***" at bounding box center [299, 474] width 146 height 35
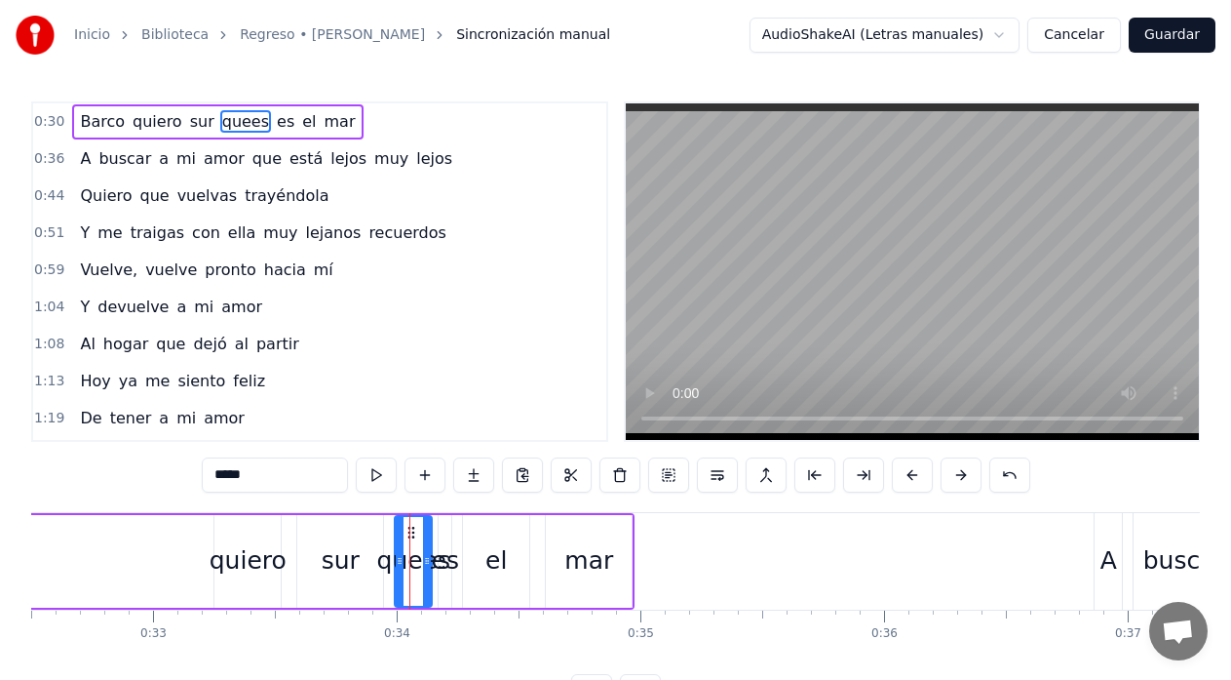
click at [444, 560] on div "quees" at bounding box center [414, 560] width 74 height 37
click at [450, 555] on div "es" at bounding box center [445, 560] width 27 height 37
type input "**"
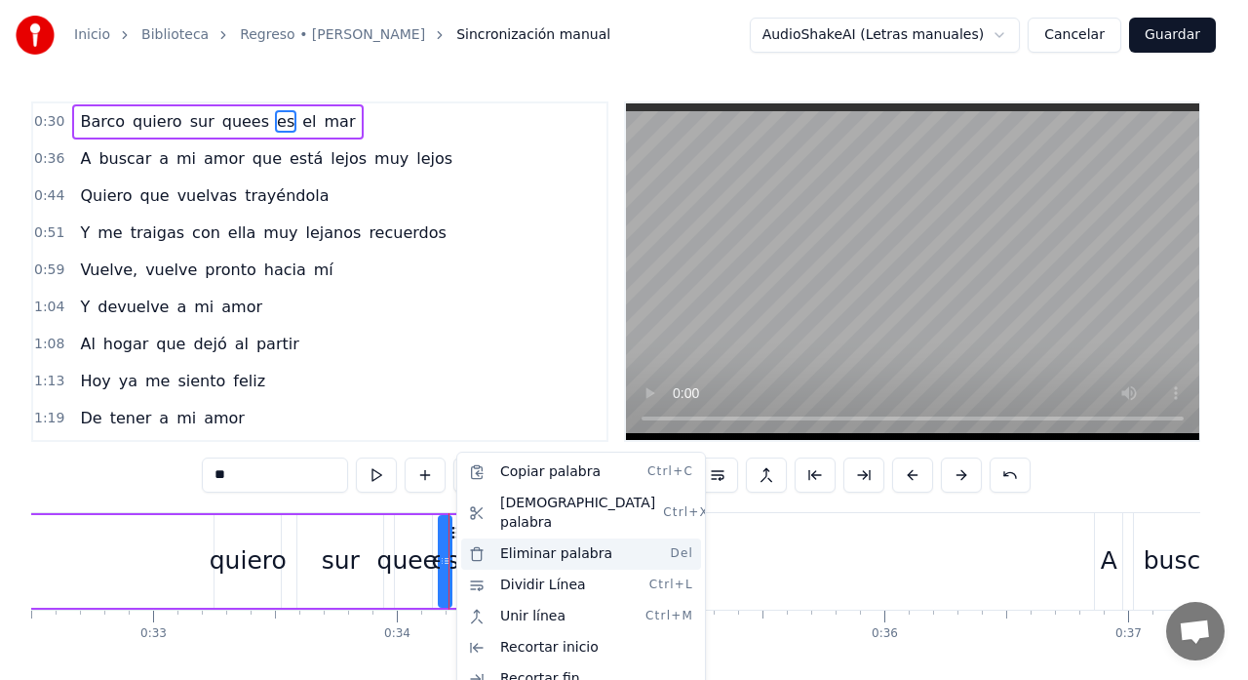
click at [539, 538] on div "Eliminar palabra Del" at bounding box center [581, 553] width 240 height 31
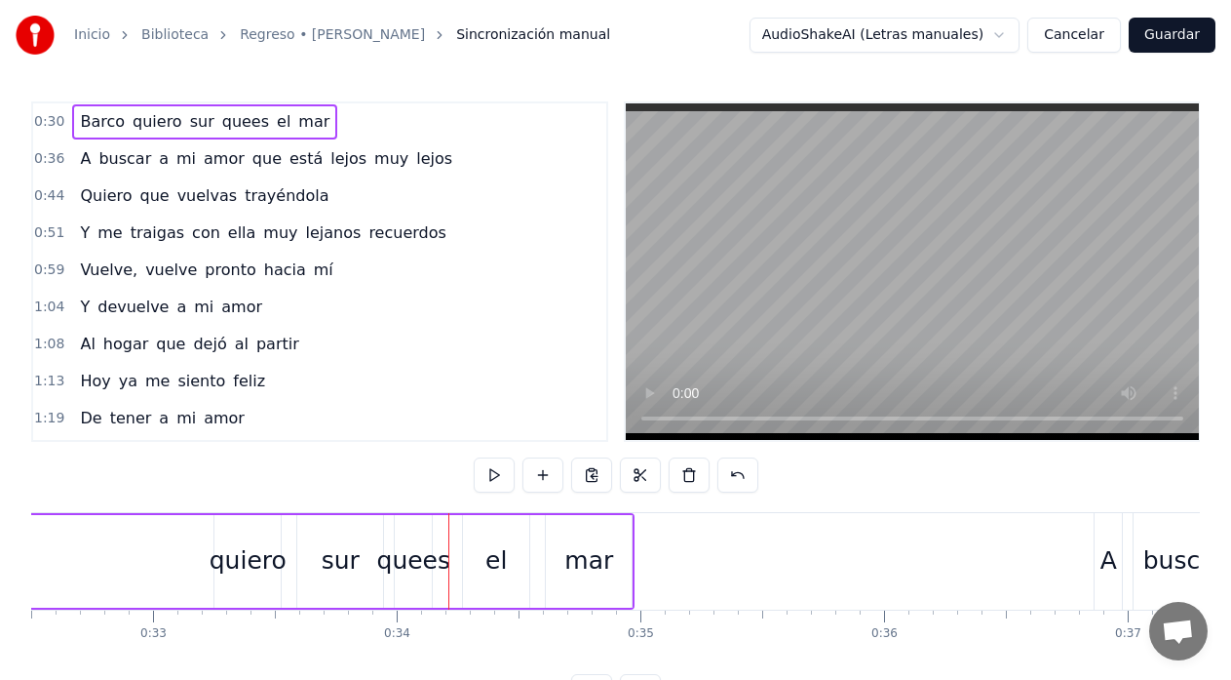
click at [92, 563] on div "Barco quiero sur quees el mar" at bounding box center [74, 561] width 1120 height 97
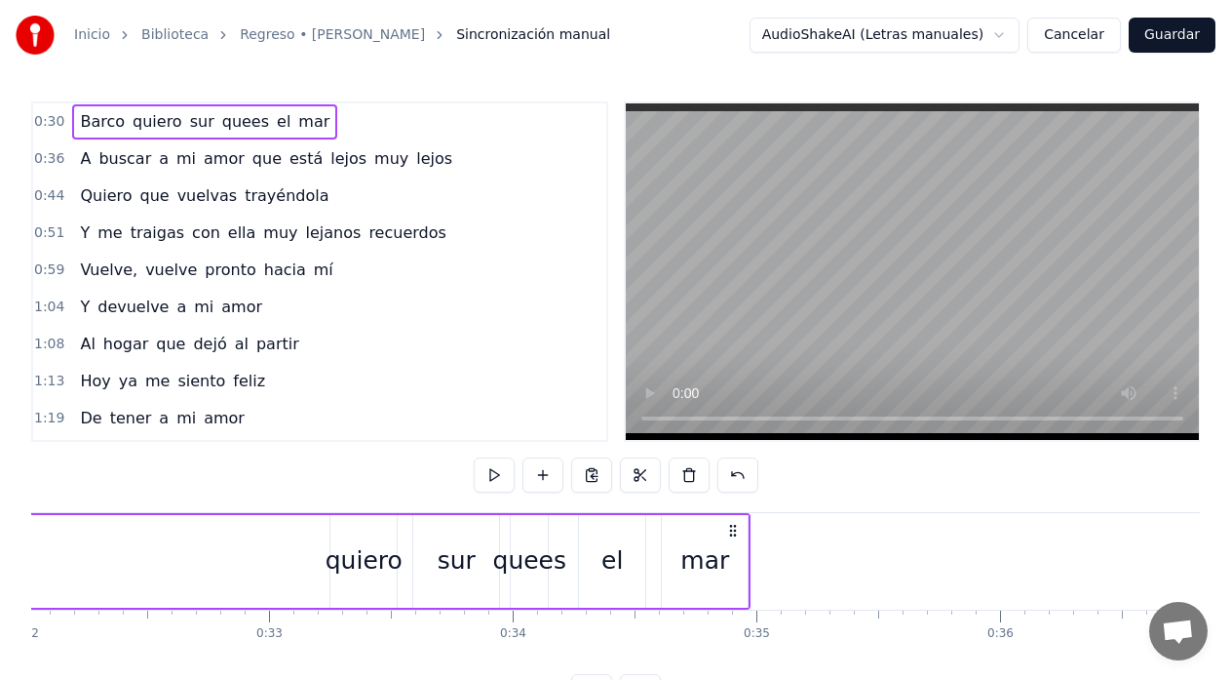
scroll to position [0, 7791]
click at [554, 563] on div "quees" at bounding box center [545, 560] width 74 height 37
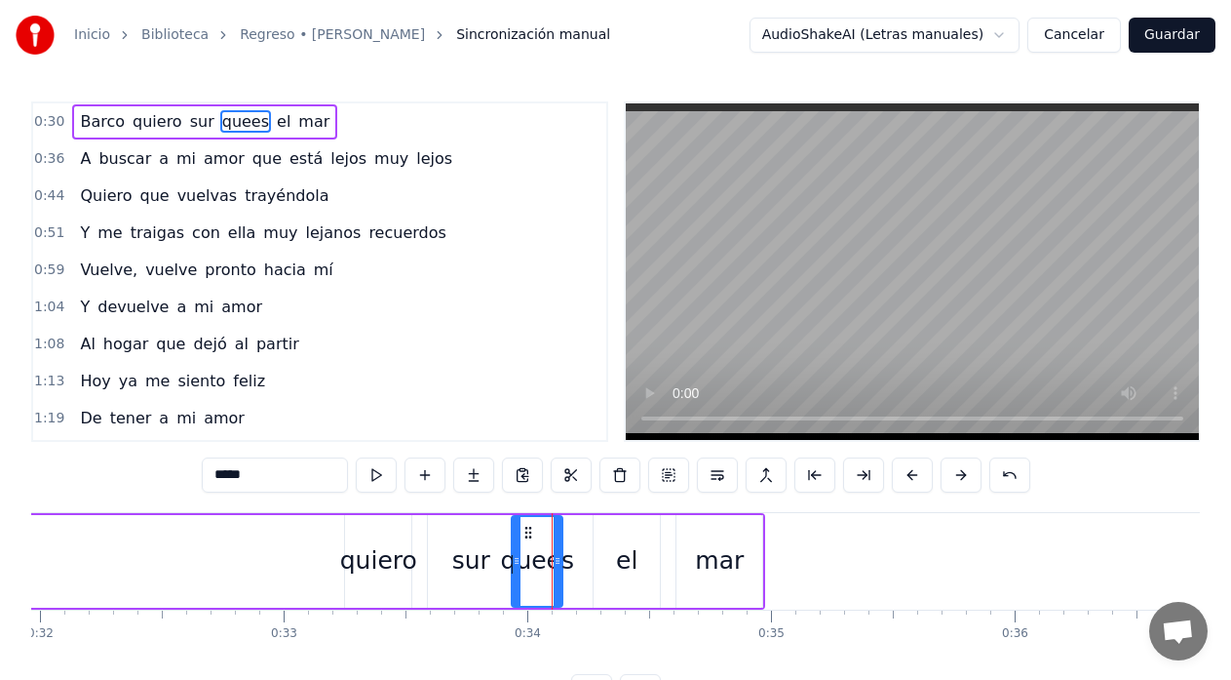
drag, startPoint x: 527, startPoint y: 570, endPoint x: 514, endPoint y: 570, distance: 13.6
click at [514, 570] on div at bounding box center [517, 561] width 8 height 89
drag, startPoint x: 560, startPoint y: 561, endPoint x: 575, endPoint y: 559, distance: 15.7
click at [575, 559] on icon at bounding box center [573, 561] width 8 height 16
click at [198, 563] on div "Barco quiero sur quees el mar" at bounding box center [205, 561] width 1120 height 97
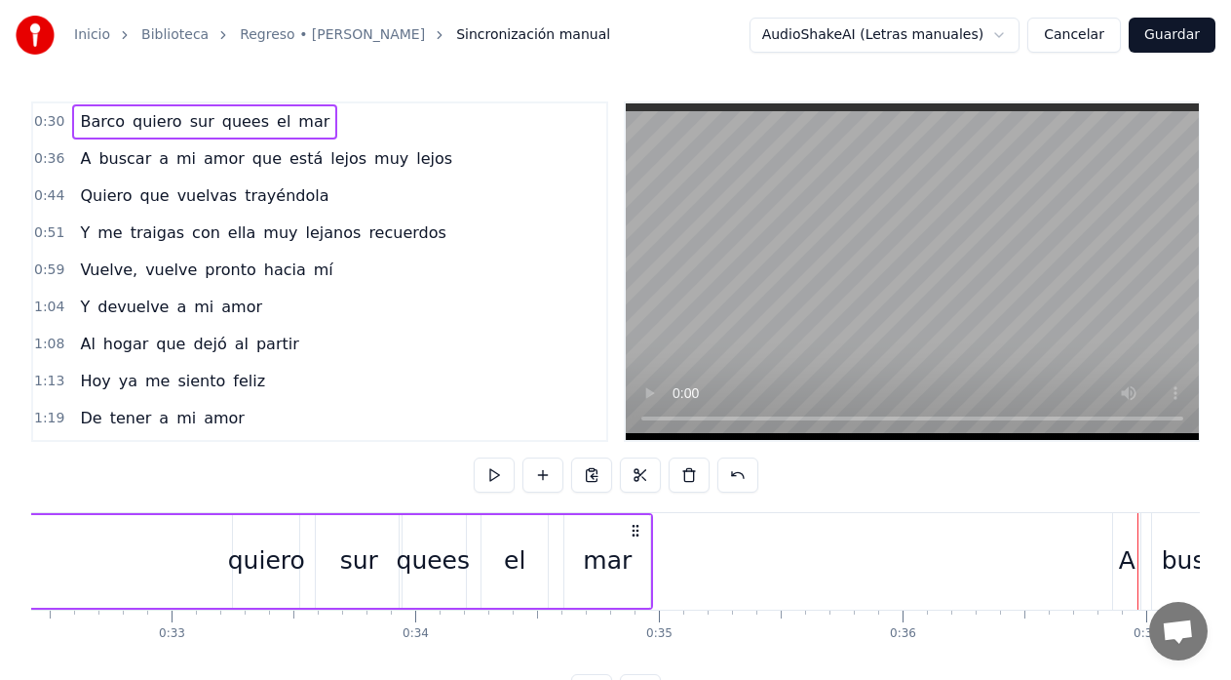
scroll to position [0, 7885]
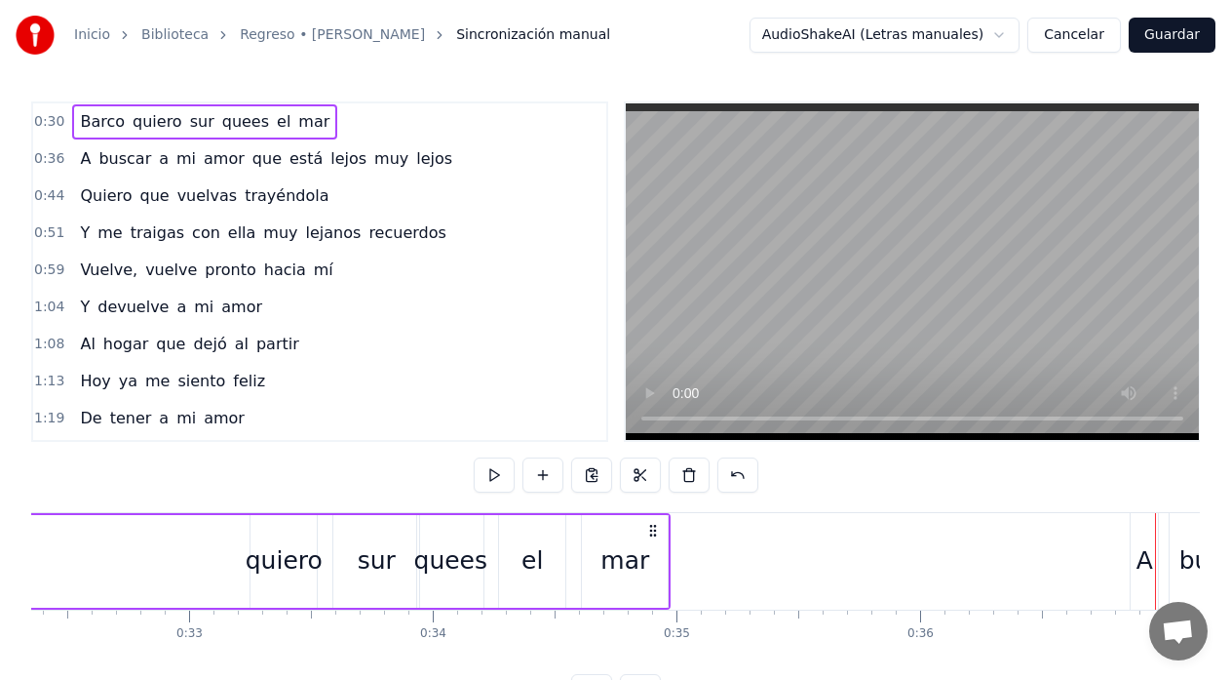
click at [93, 554] on div "Barco quiero sur quees el mar" at bounding box center [111, 561] width 1120 height 97
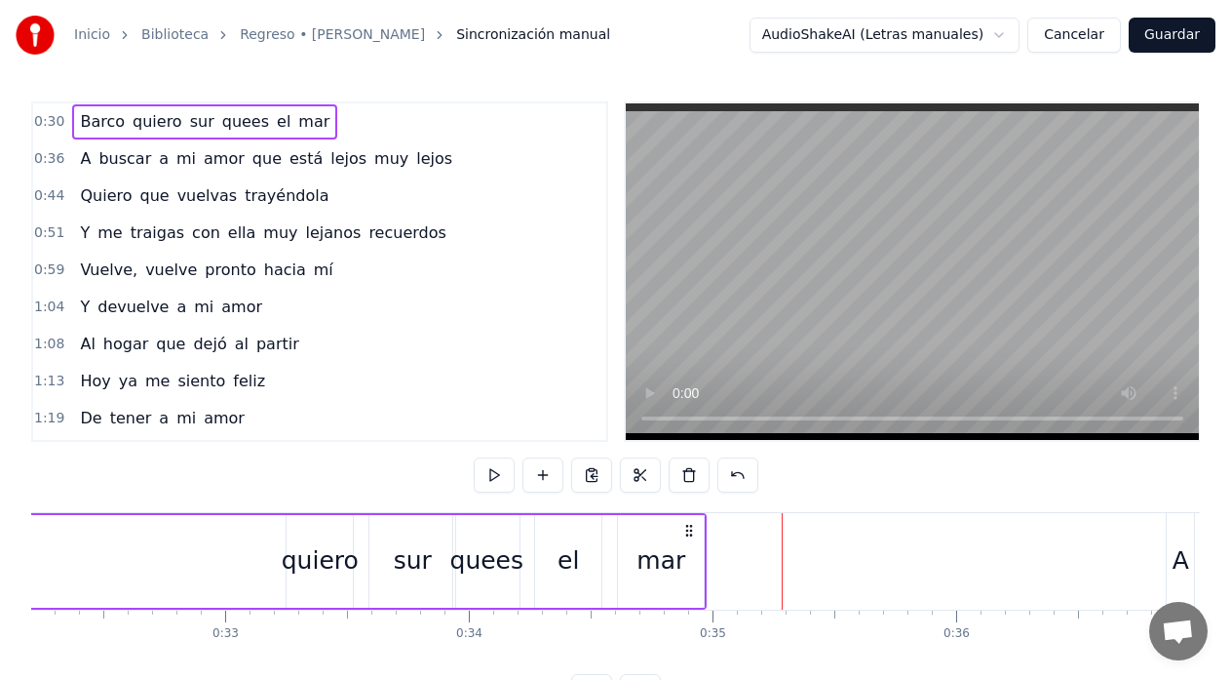
click at [439, 564] on div "sur" at bounding box center [412, 561] width 86 height 93
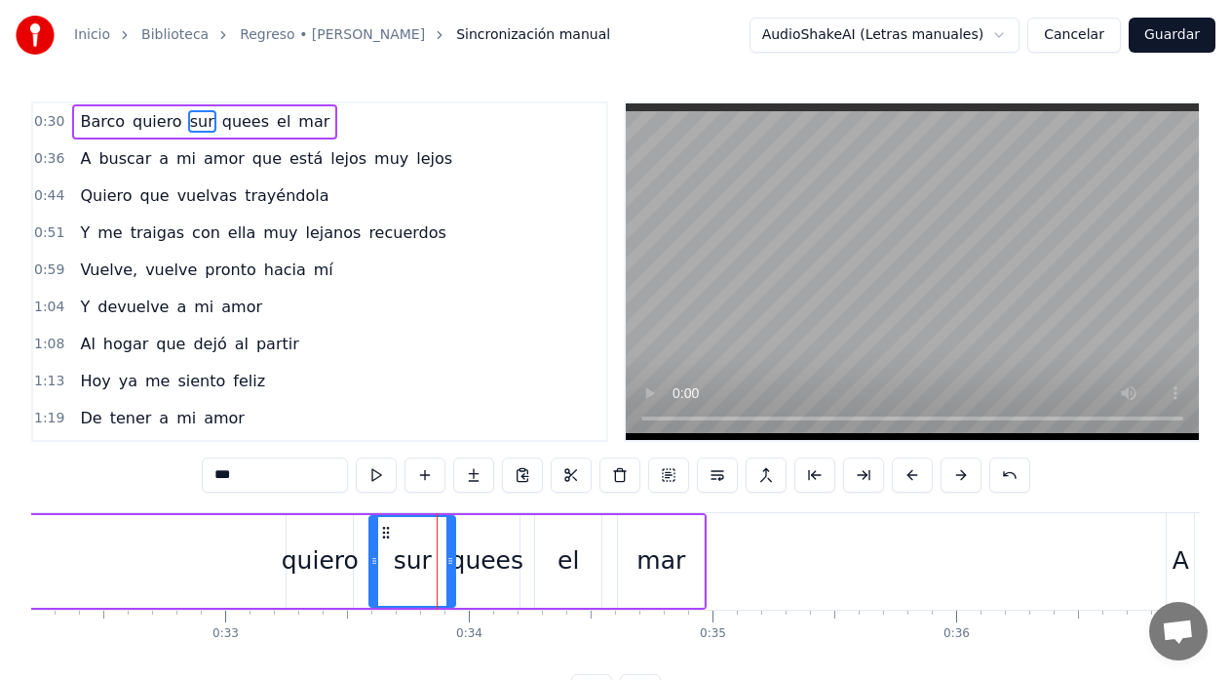
click at [278, 483] on input "***" at bounding box center [275, 474] width 146 height 35
click at [500, 569] on div "quees" at bounding box center [487, 560] width 74 height 37
type input "*****"
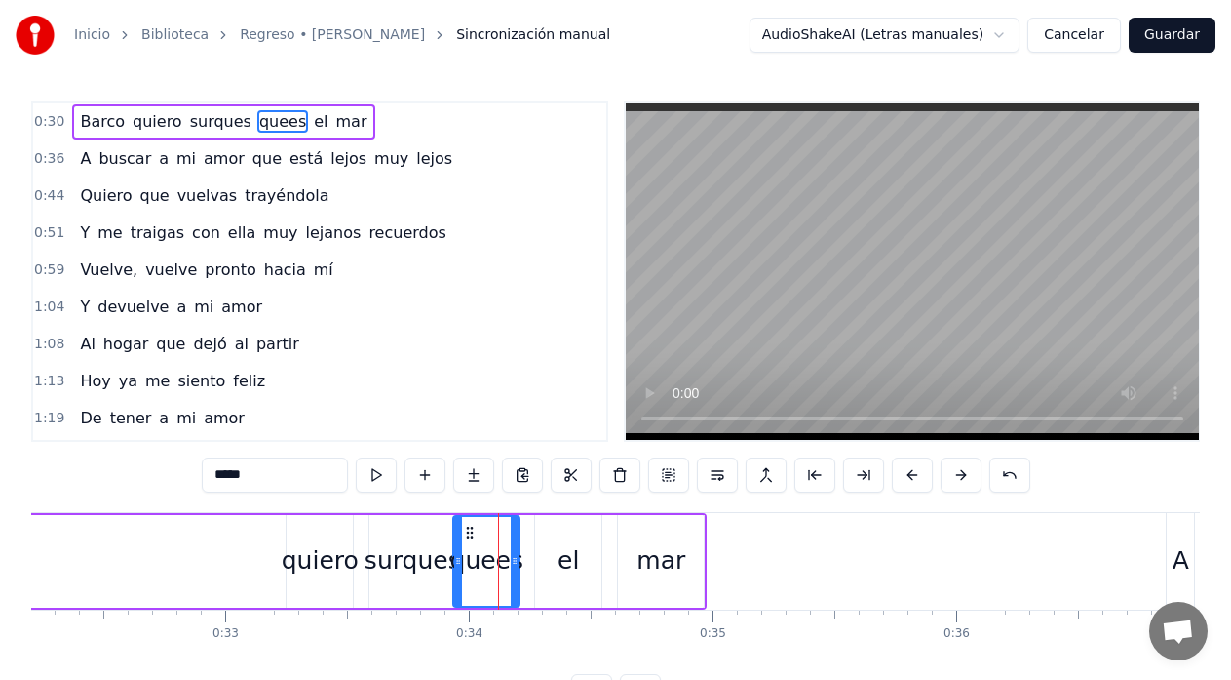
click at [467, 534] on icon at bounding box center [470, 533] width 16 height 16
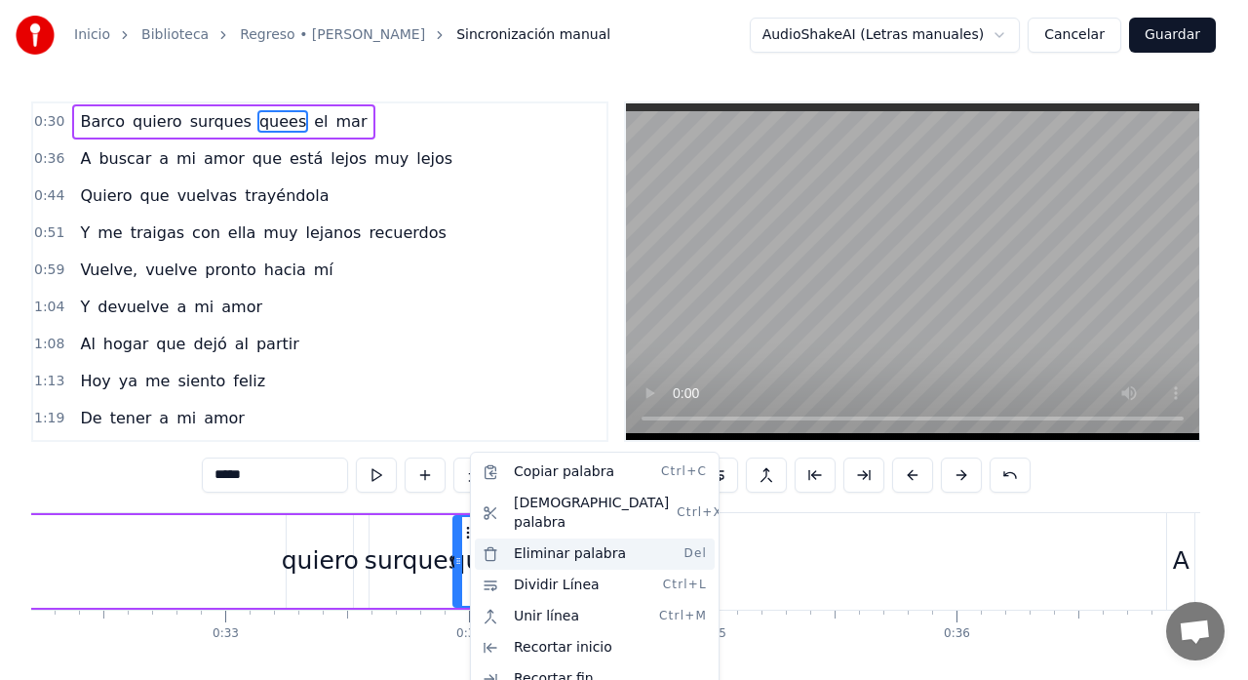
click at [560, 538] on div "Eliminar palabra Del" at bounding box center [595, 553] width 240 height 31
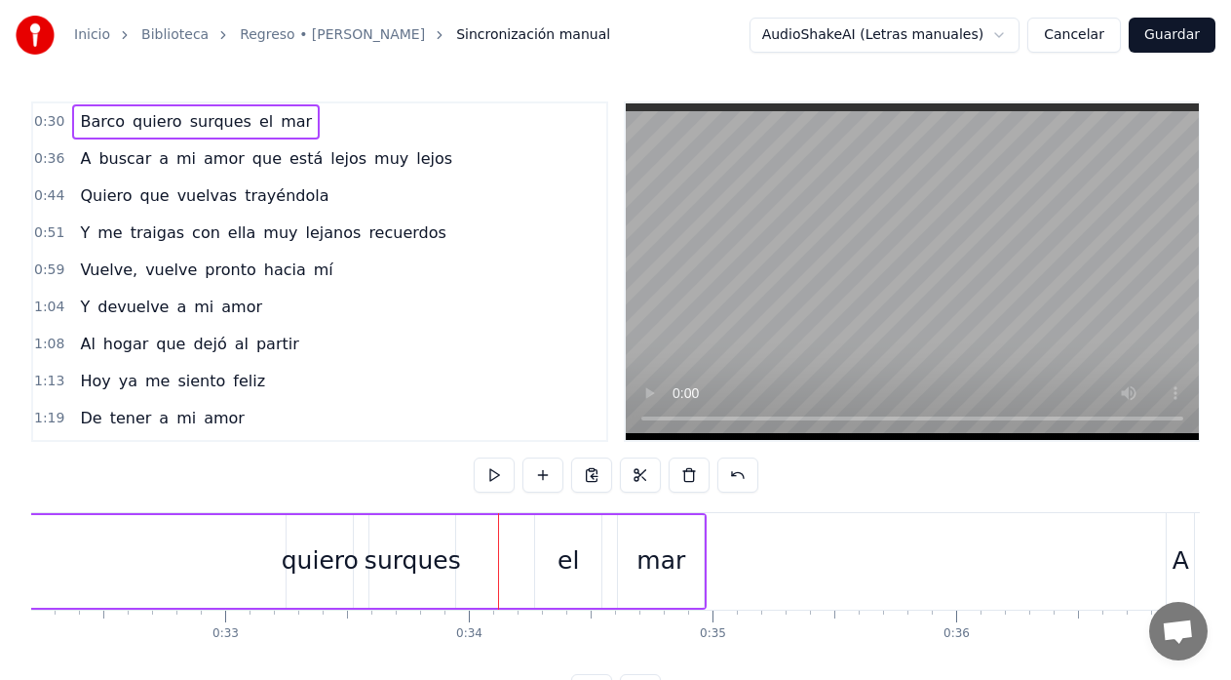
click at [203, 560] on div "Barco quiero surques el mar" at bounding box center [147, 561] width 1120 height 97
click at [224, 572] on div "Barco quiero surques el mar" at bounding box center [147, 561] width 1120 height 97
click at [421, 561] on div "surques" at bounding box center [413, 560] width 97 height 37
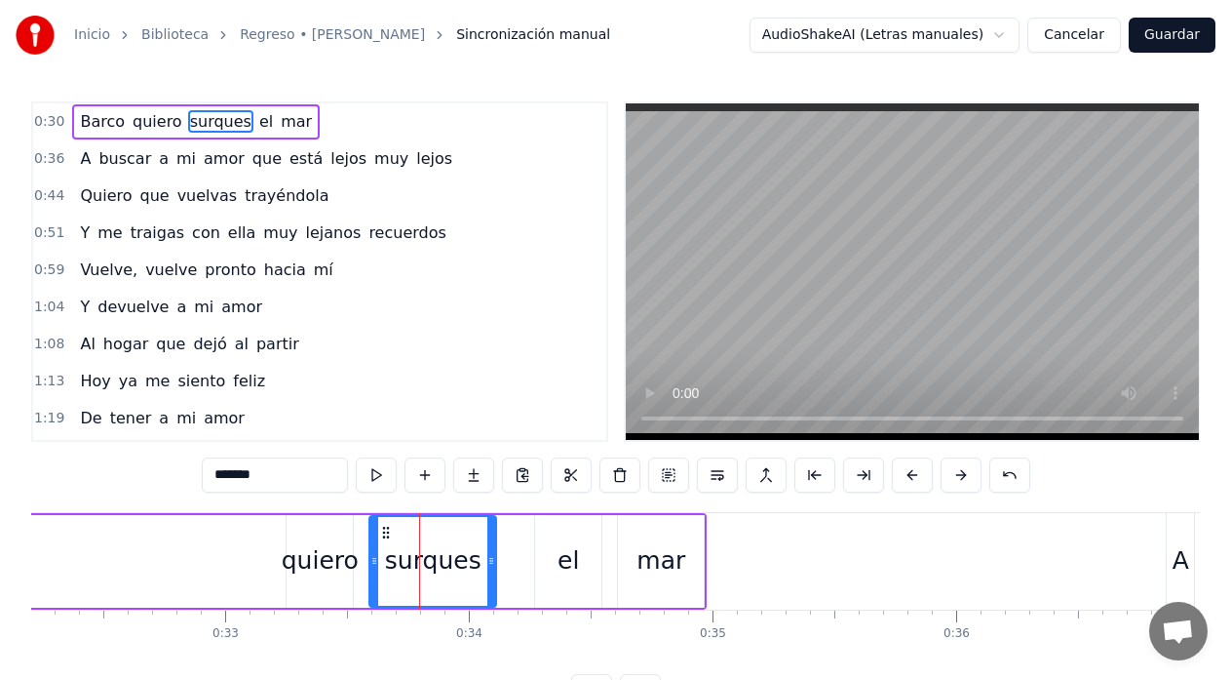
drag, startPoint x: 453, startPoint y: 557, endPoint x: 494, endPoint y: 553, distance: 41.1
click at [494, 553] on icon at bounding box center [491, 561] width 8 height 16
click at [550, 559] on div "el" at bounding box center [568, 561] width 66 height 93
type input "**"
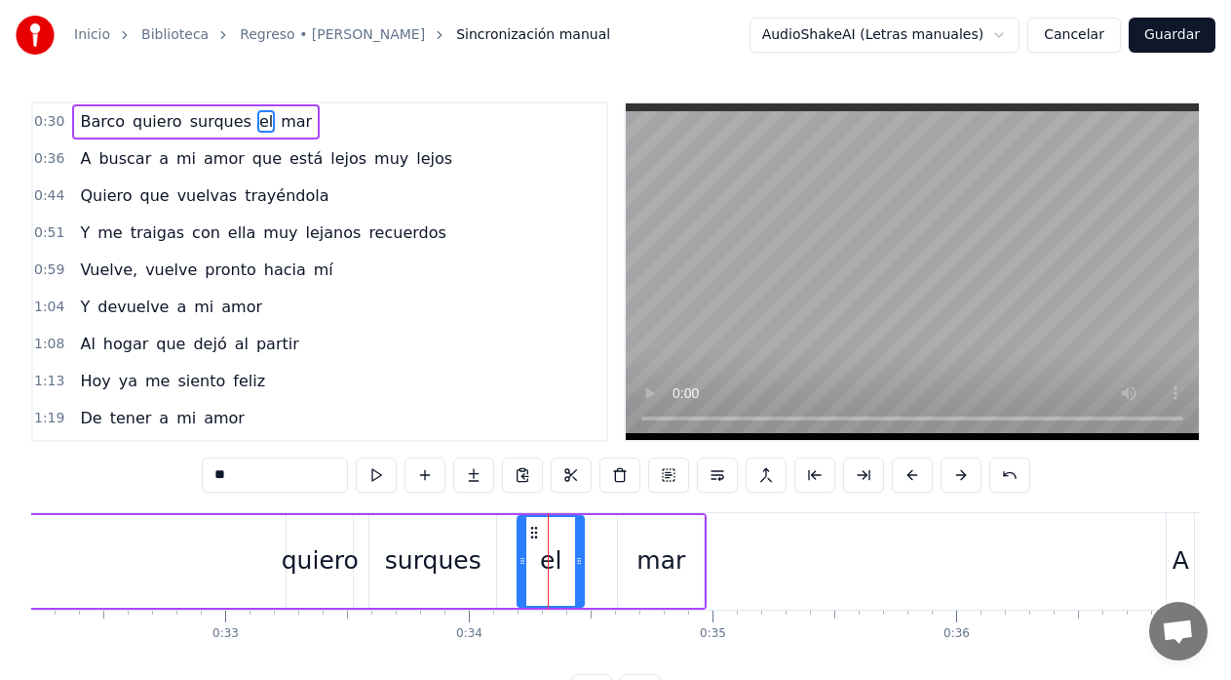
drag, startPoint x: 553, startPoint y: 534, endPoint x: 535, endPoint y: 534, distance: 17.5
click at [535, 534] on icon at bounding box center [534, 533] width 16 height 16
click at [77, 568] on div "Barco quiero surques el mar" at bounding box center [147, 561] width 1120 height 97
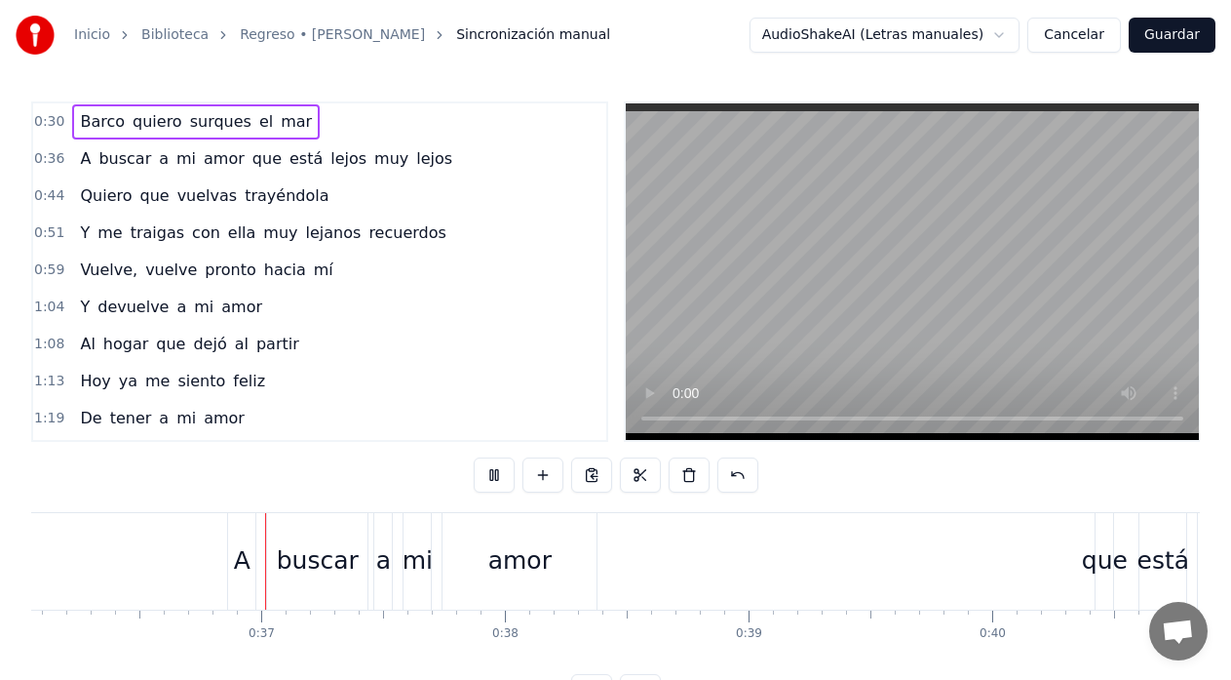
scroll to position [0, 8828]
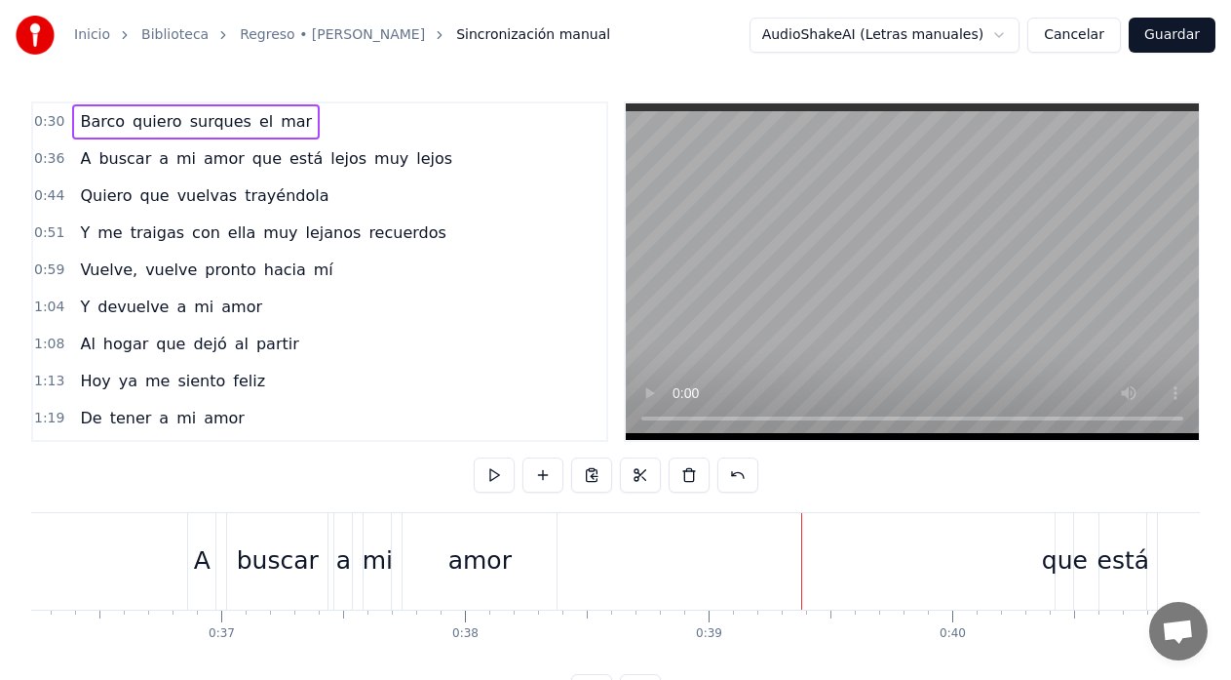
click at [1178, 36] on button "Guardar" at bounding box center [1172, 35] width 87 height 35
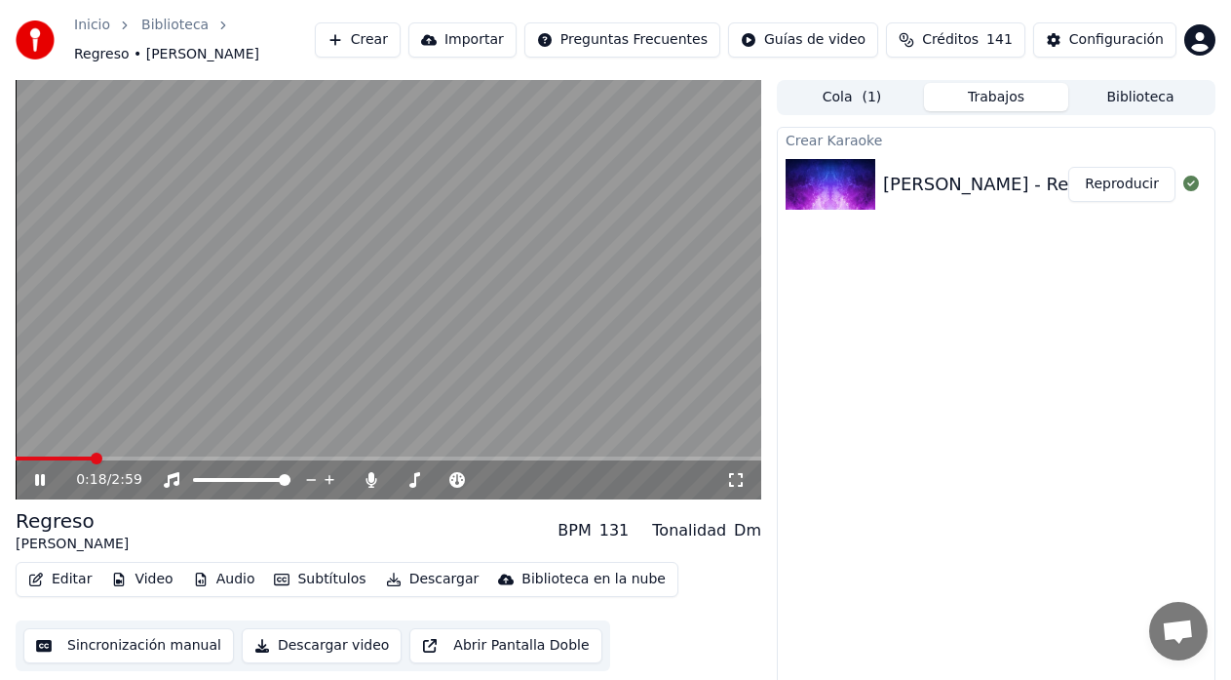
click at [736, 480] on icon at bounding box center [735, 480] width 19 height 16
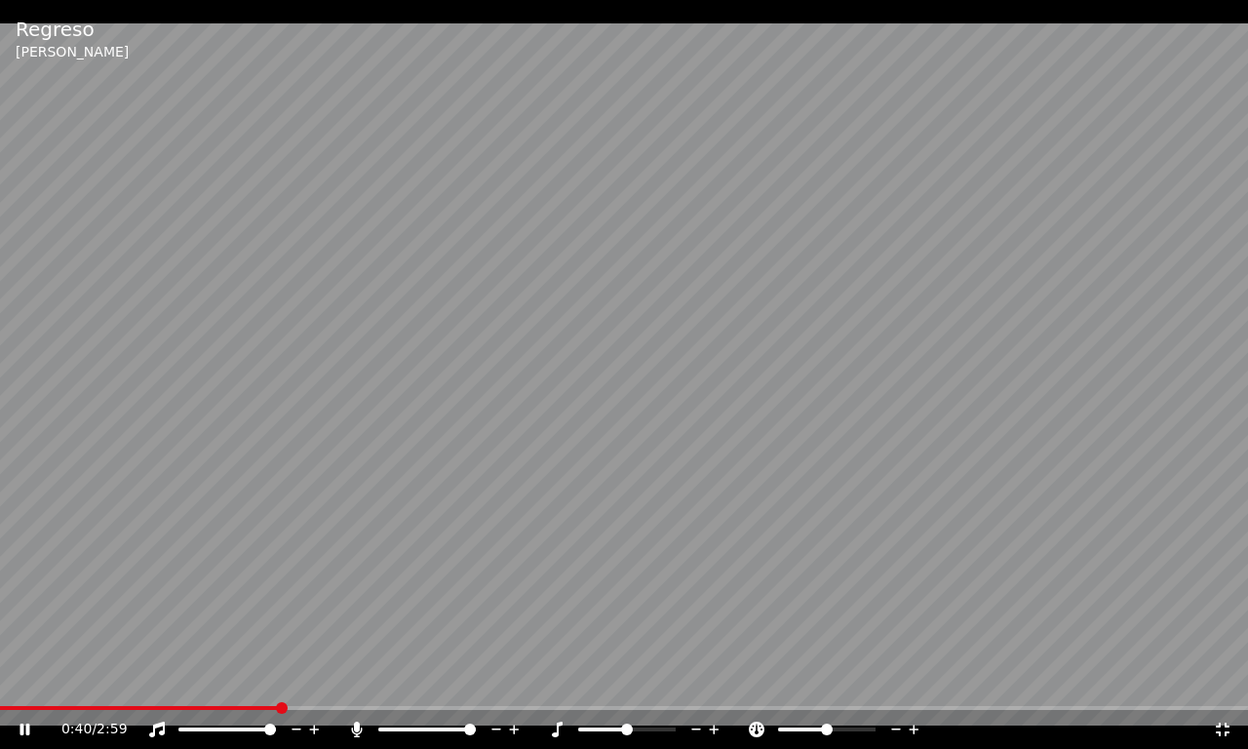
click at [357, 679] on icon at bounding box center [356, 729] width 11 height 16
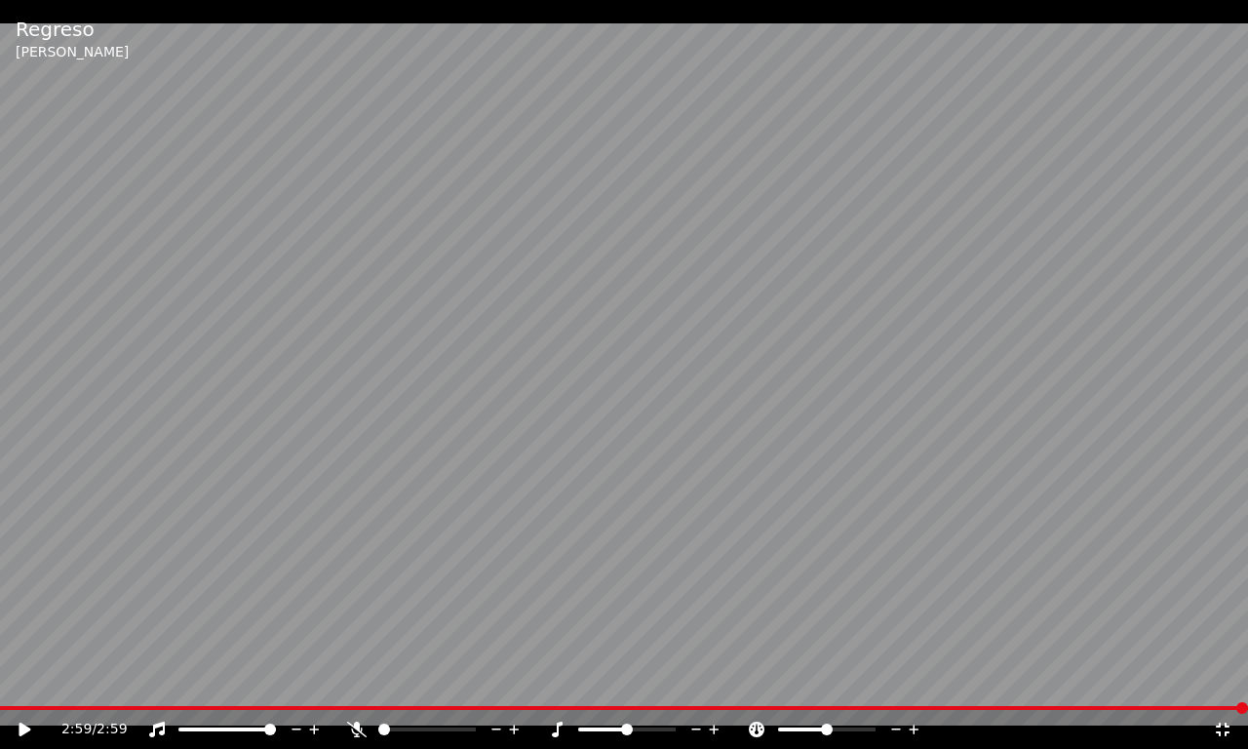
click at [1226, 679] on icon at bounding box center [1222, 729] width 19 height 16
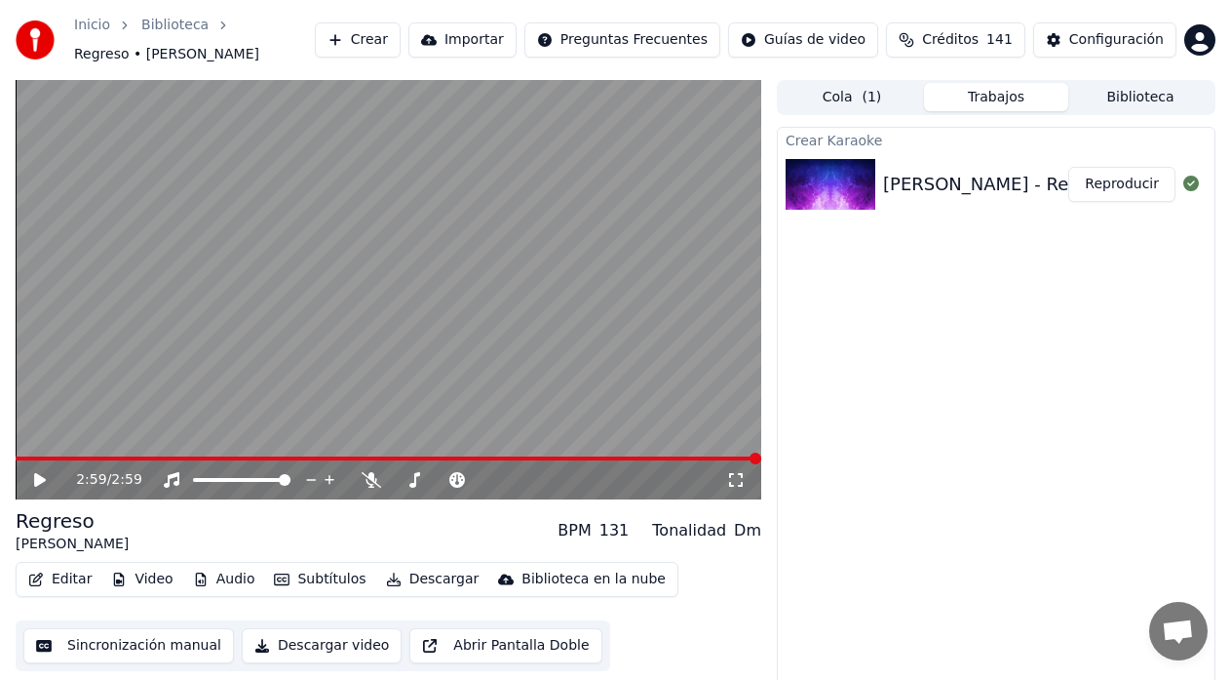
click at [145, 649] on button "Sincronización manual" at bounding box center [128, 645] width 211 height 35
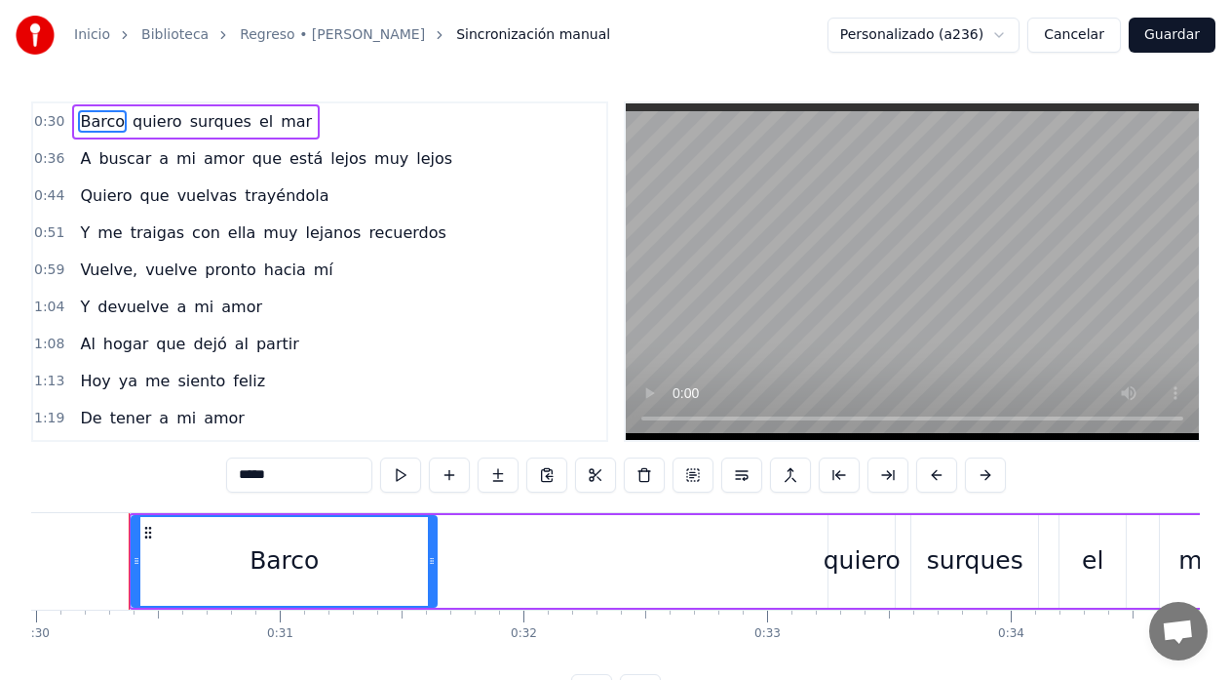
click at [279, 111] on span "mar" at bounding box center [296, 121] width 35 height 22
type input "***"
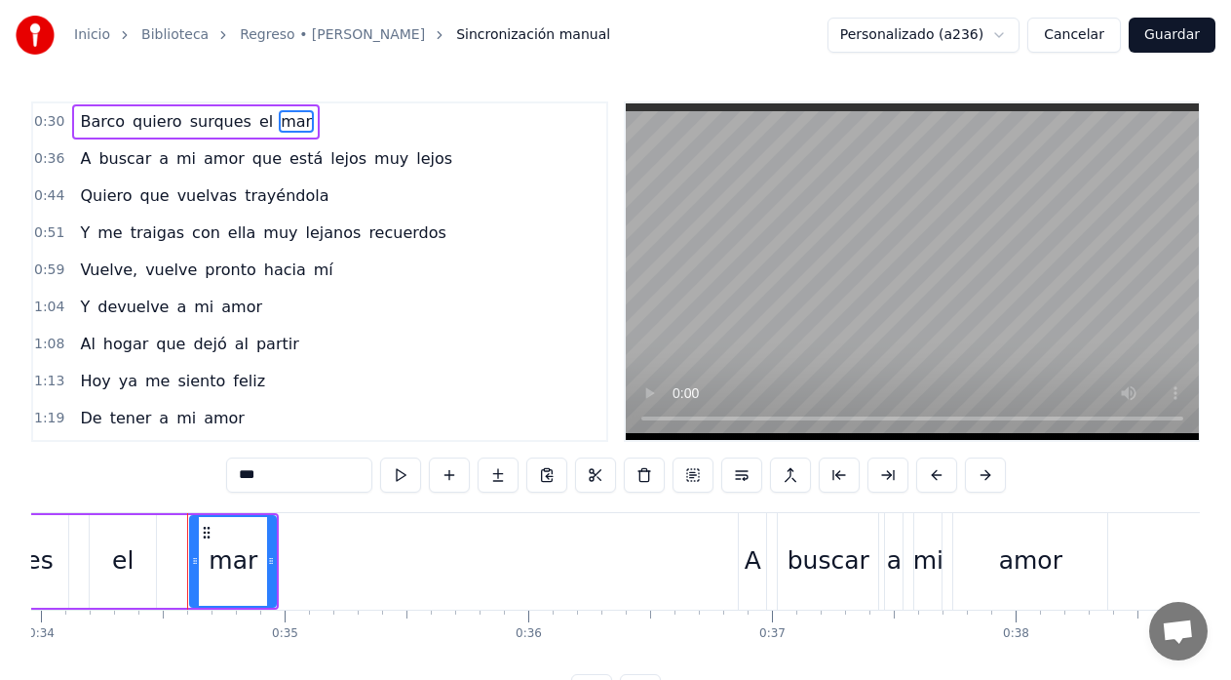
scroll to position [0, 8336]
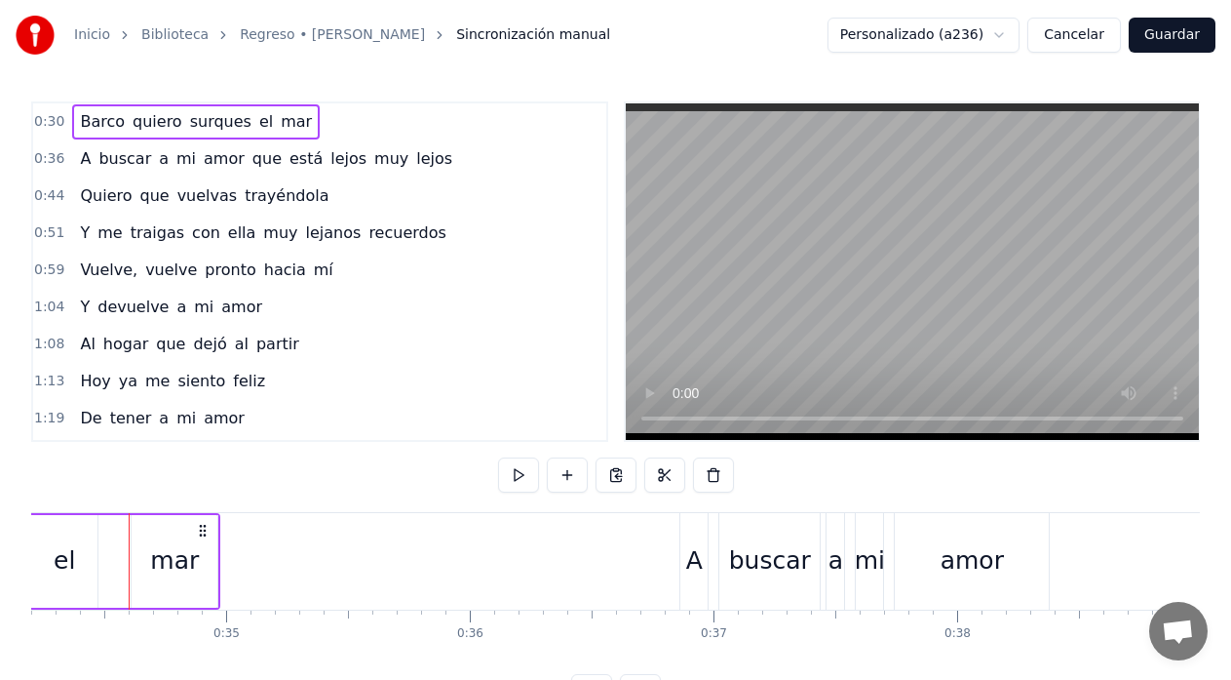
scroll to position [0, 8314]
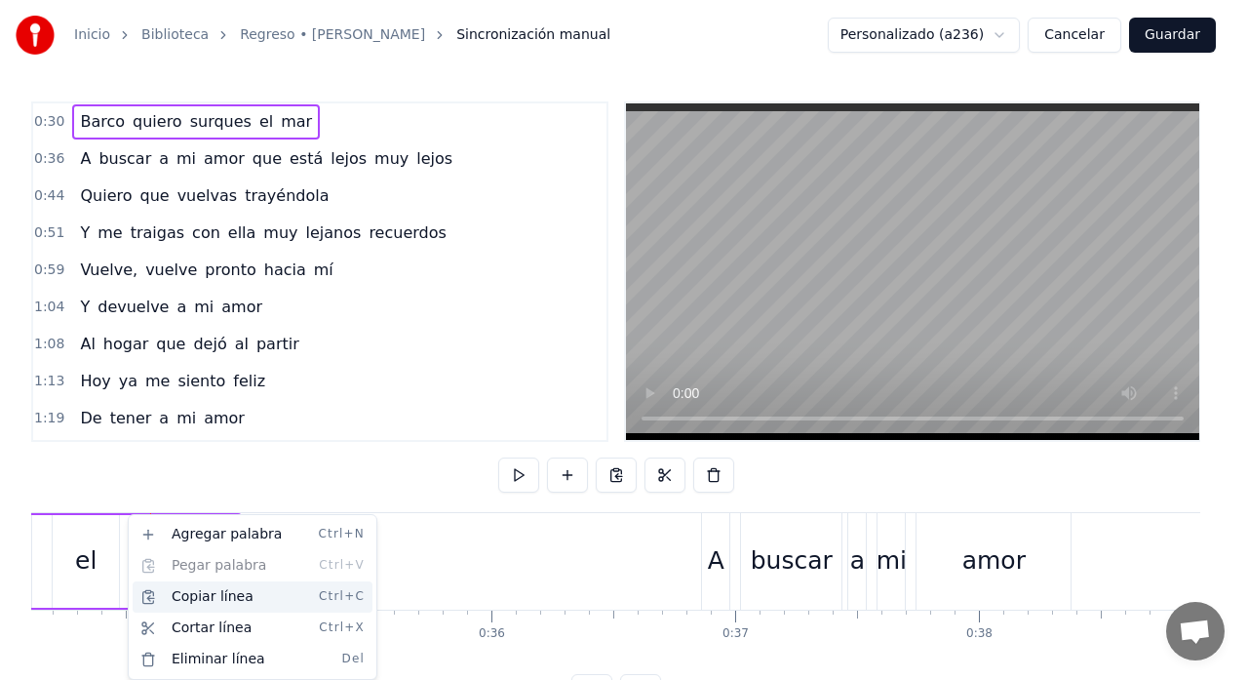
click at [197, 600] on div "Copiar línea Ctrl+C" at bounding box center [253, 596] width 240 height 31
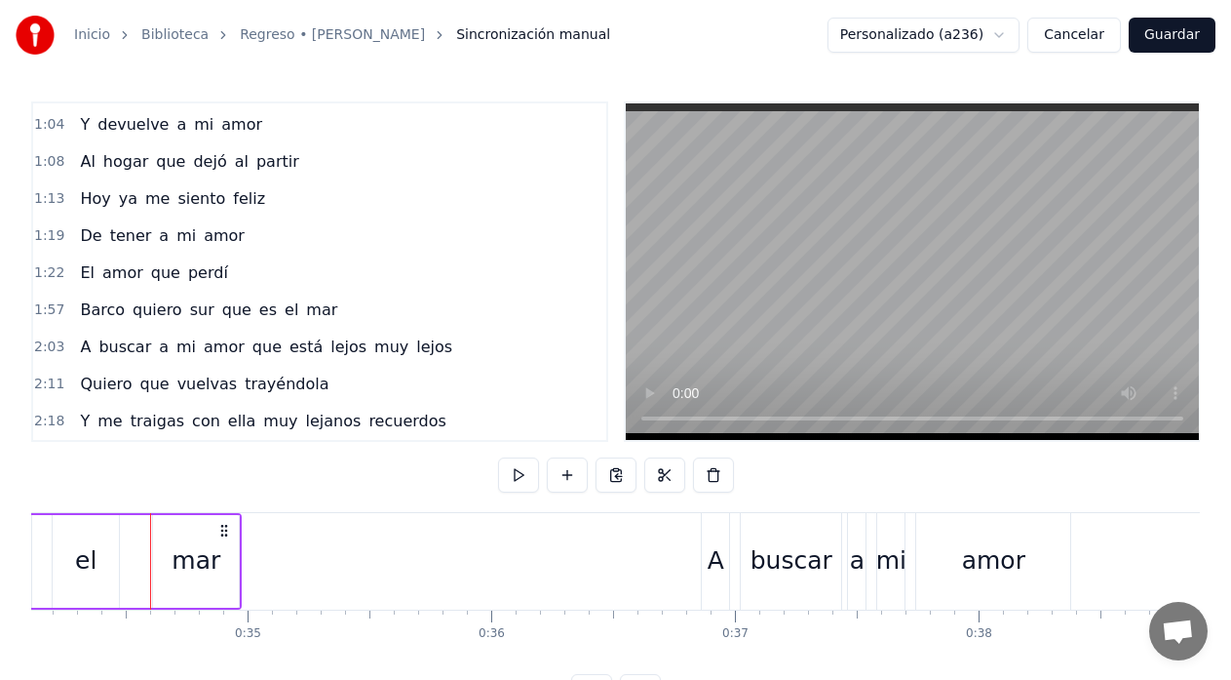
scroll to position [195, 0]
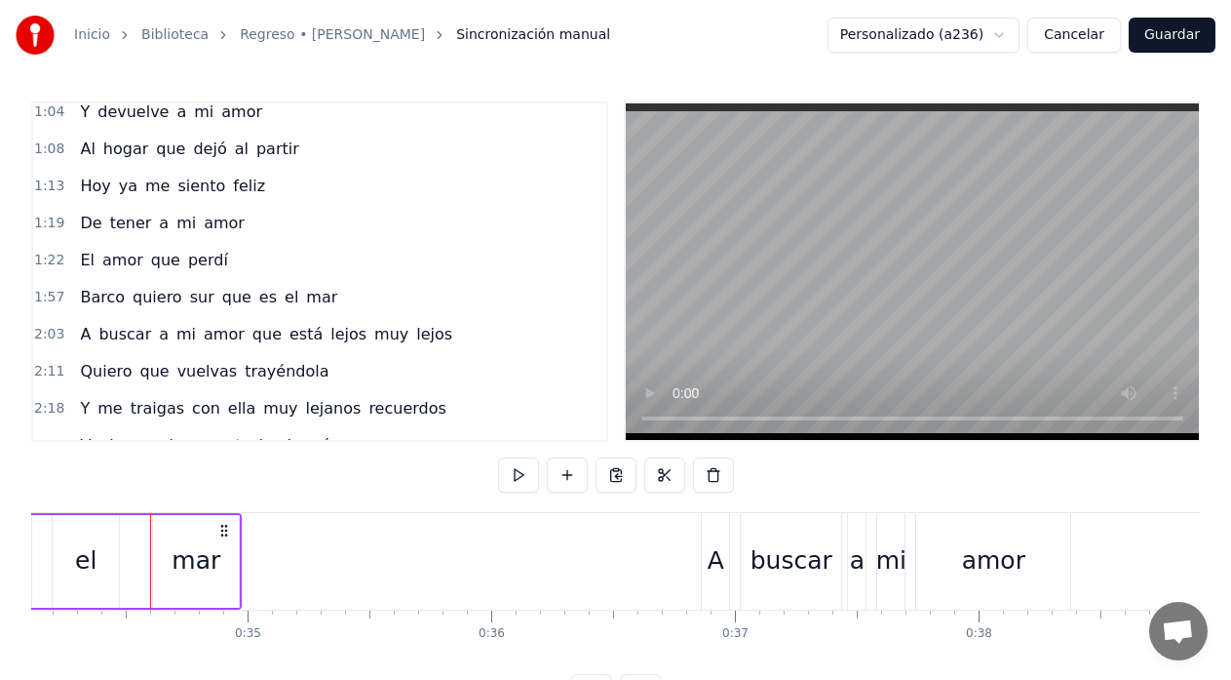
click at [188, 300] on span "sur" at bounding box center [202, 297] width 28 height 22
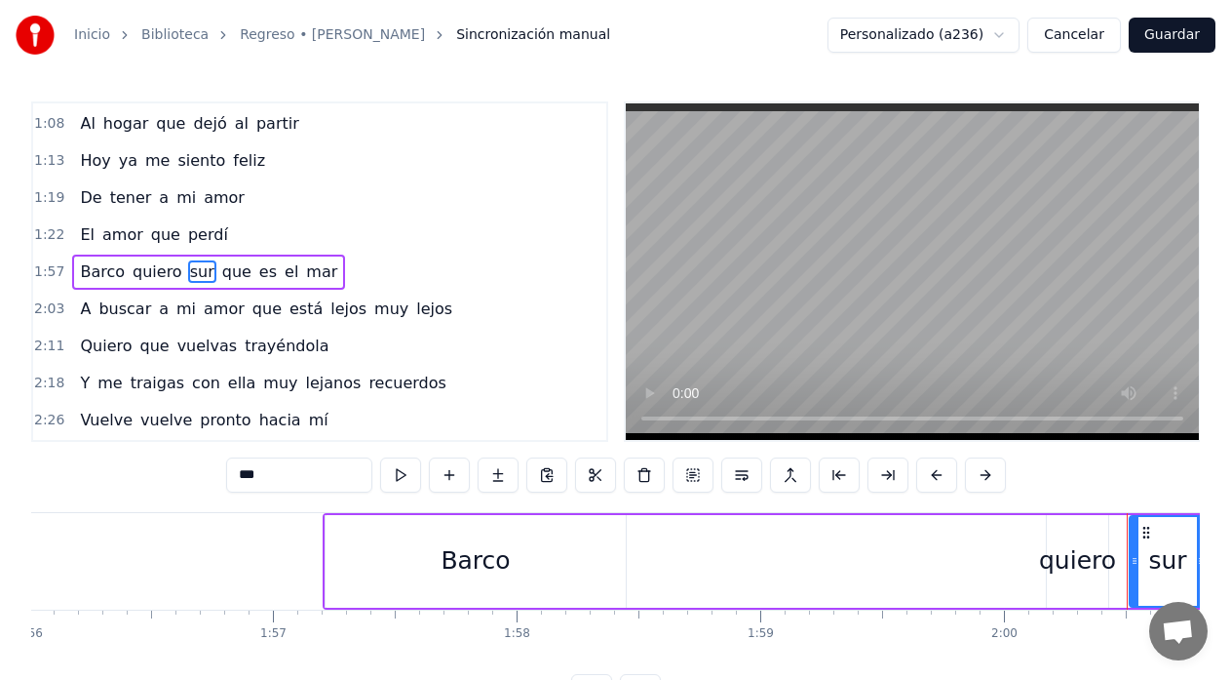
scroll to position [0, 28259]
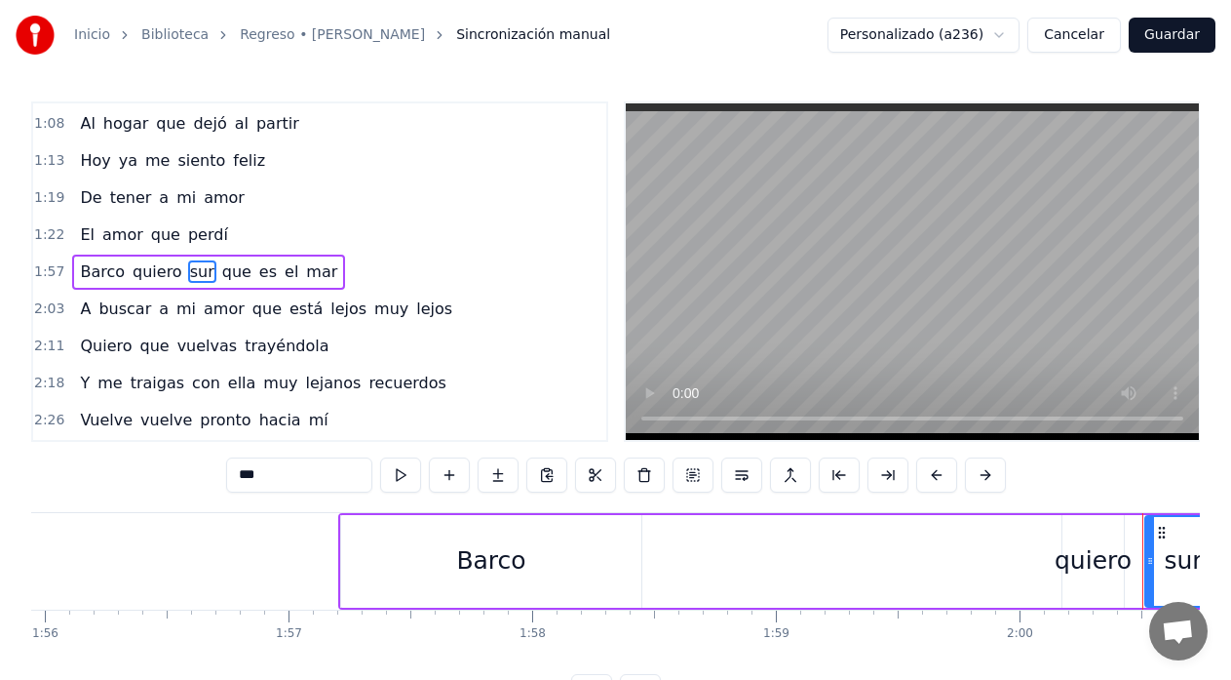
click at [701, 551] on div "Barco quiero sur que es el mar" at bounding box center [905, 561] width 1135 height 97
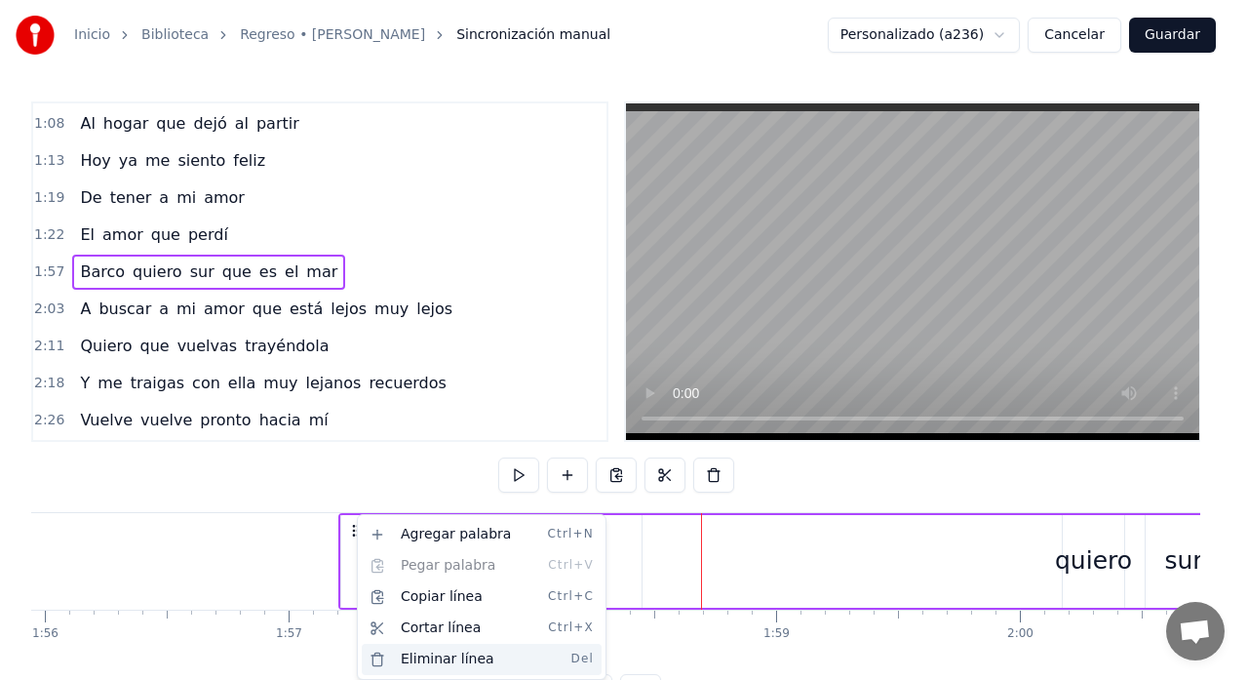
click at [428, 658] on div "Eliminar línea Del" at bounding box center [482, 658] width 240 height 31
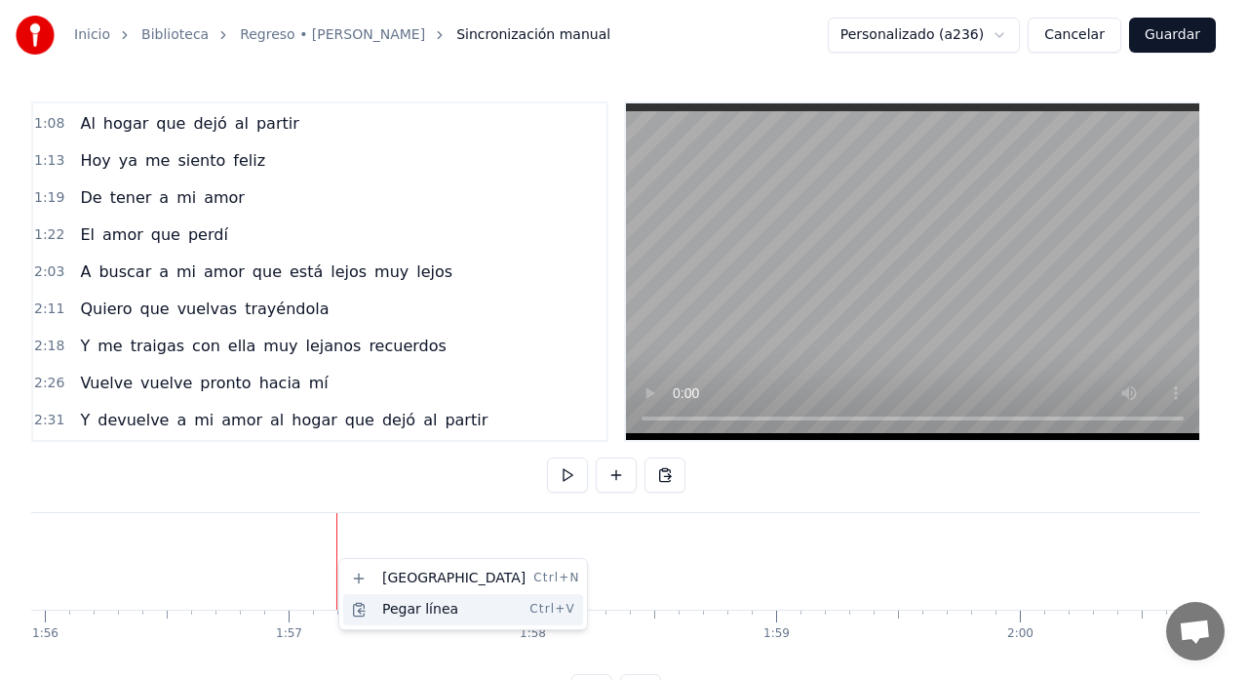
click at [419, 610] on div "Pegar línea Ctrl+V" at bounding box center [463, 609] width 240 height 31
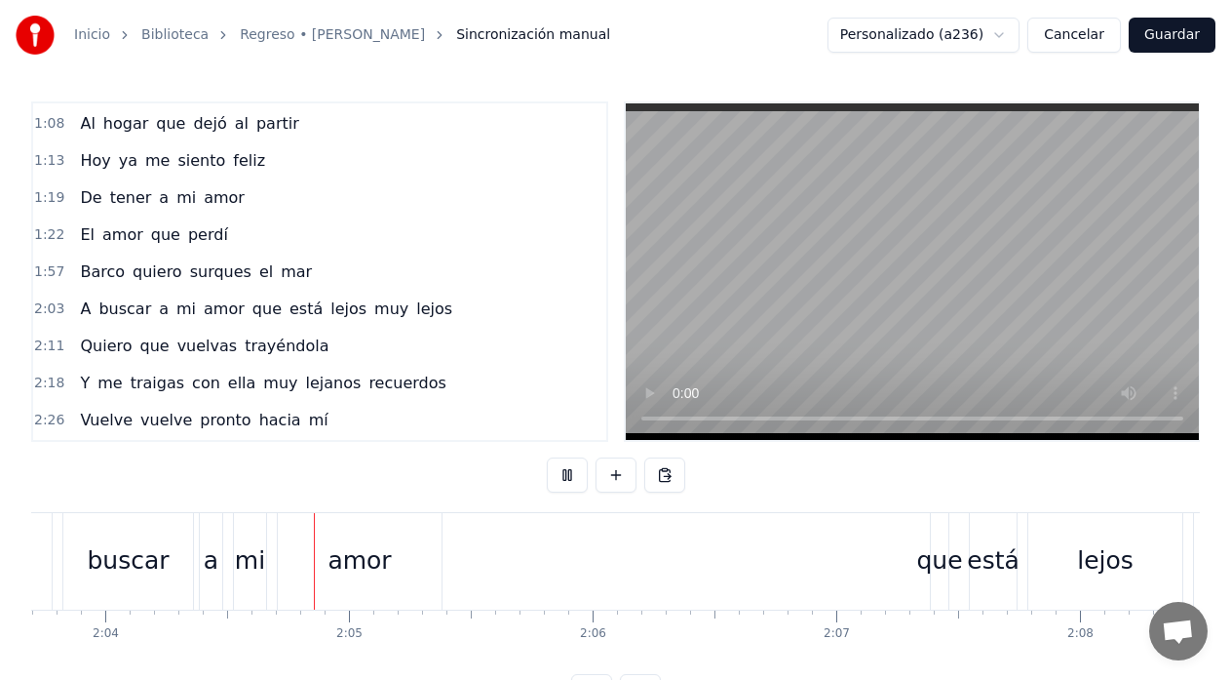
scroll to position [0, 30235]
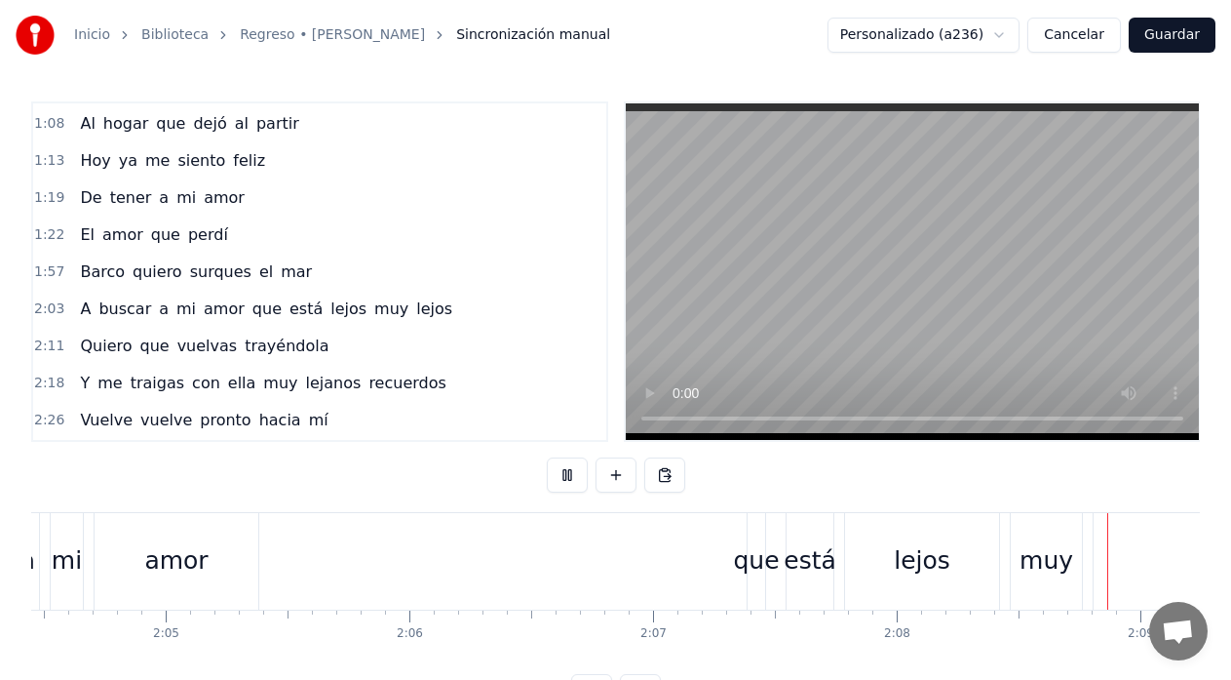
click at [1178, 38] on button "Guardar" at bounding box center [1172, 35] width 87 height 35
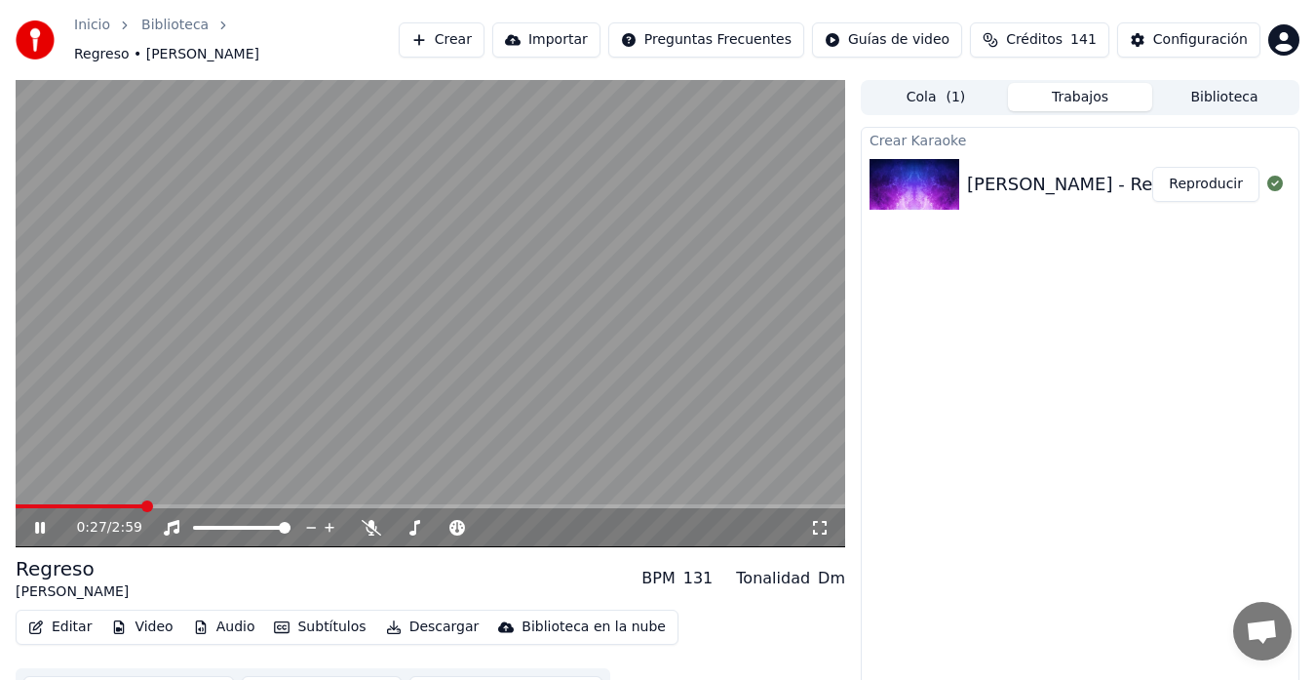
click at [824, 520] on icon at bounding box center [819, 528] width 19 height 16
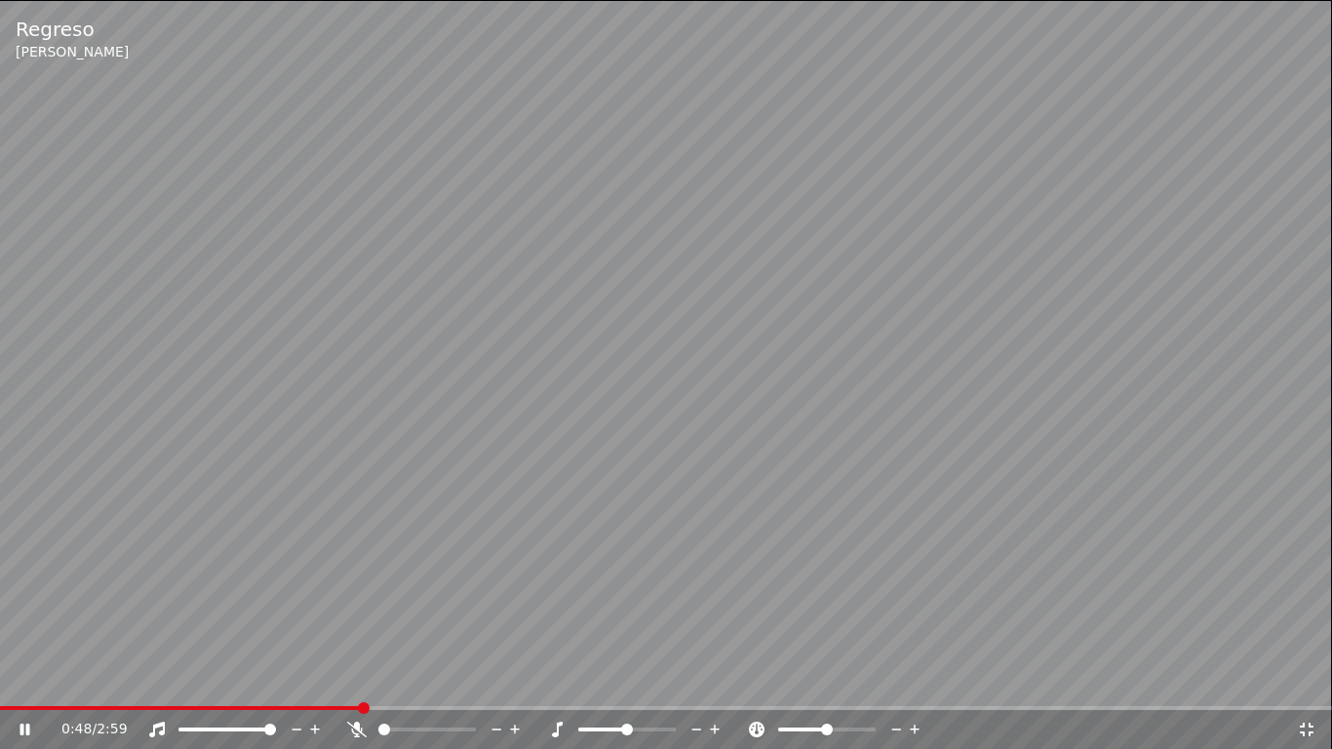
click at [1247, 679] on icon at bounding box center [1306, 729] width 19 height 16
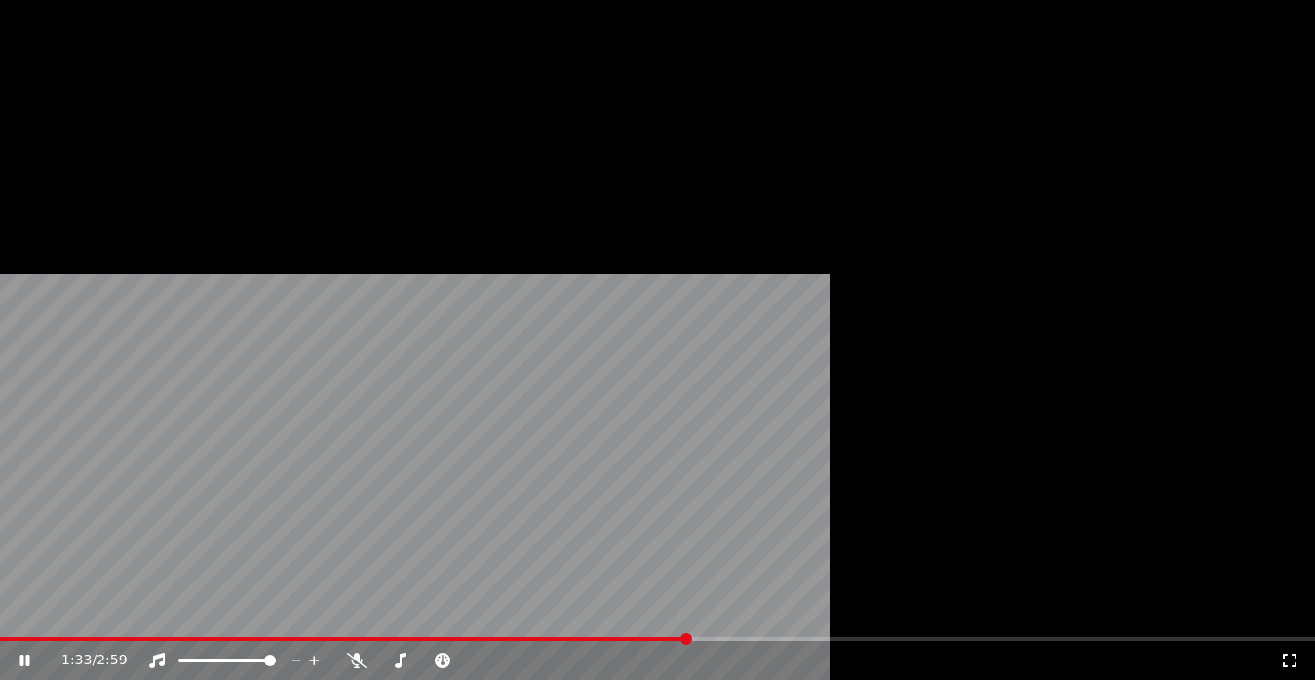
click at [422, 174] on button "Descargar" at bounding box center [432, 159] width 109 height 27
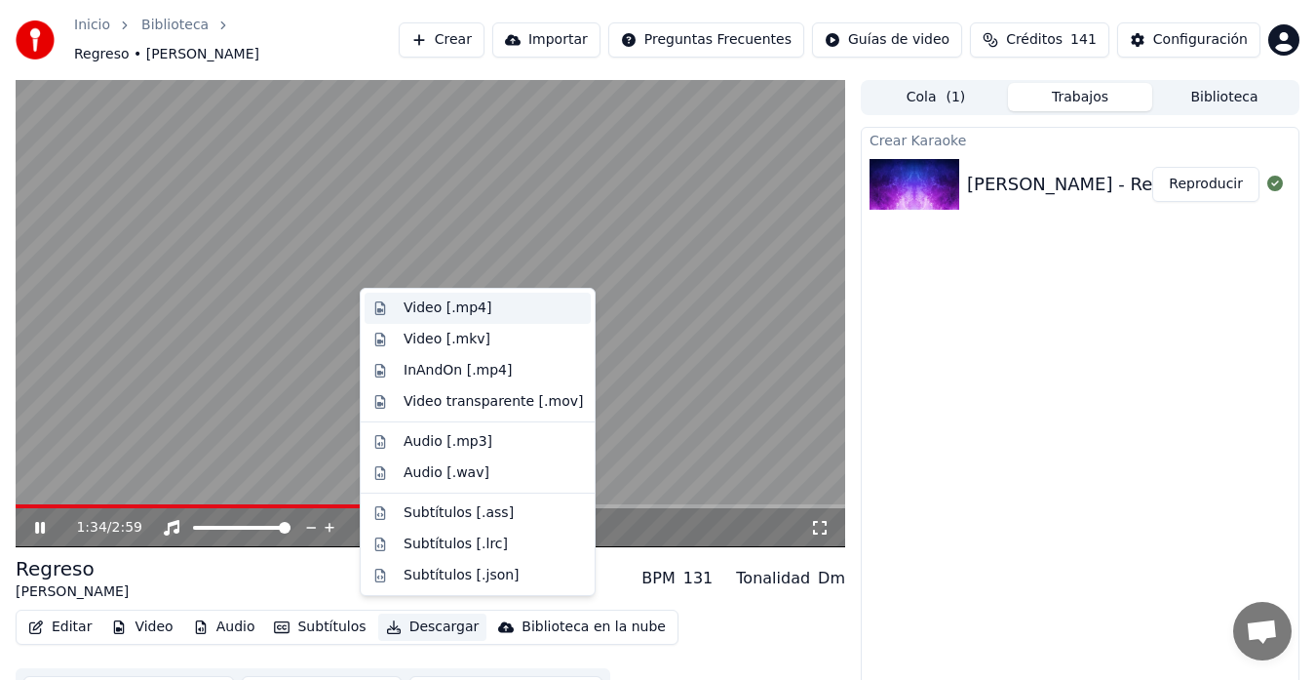
click at [437, 301] on div "Video [.mp4]" at bounding box center [448, 307] width 88 height 19
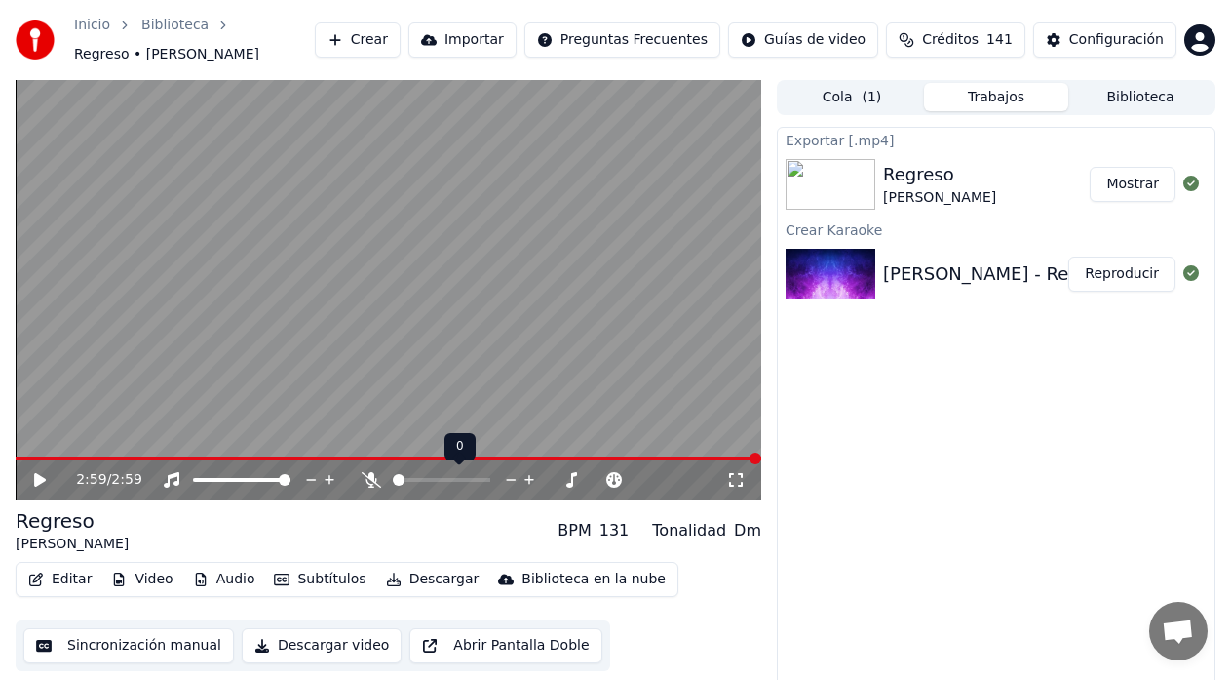
click at [371, 478] on icon at bounding box center [371, 480] width 19 height 16
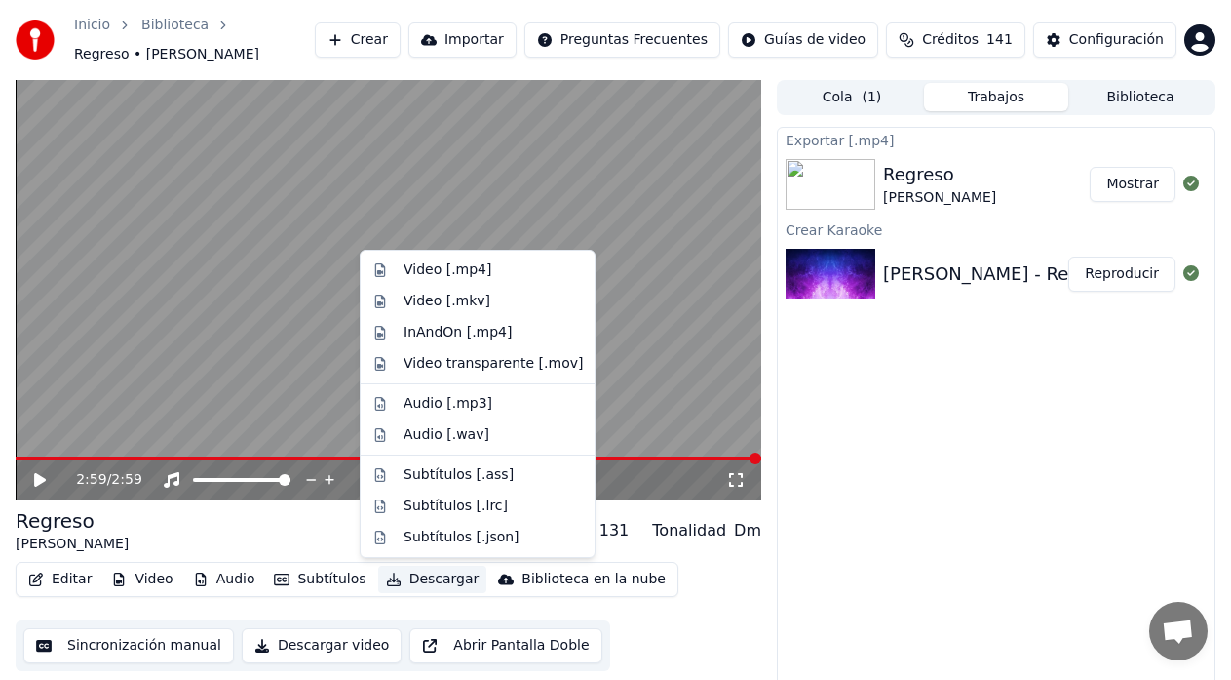
click at [416, 580] on button "Descargar" at bounding box center [432, 578] width 109 height 27
click at [409, 273] on div "Video [.mp4]" at bounding box center [448, 269] width 88 height 19
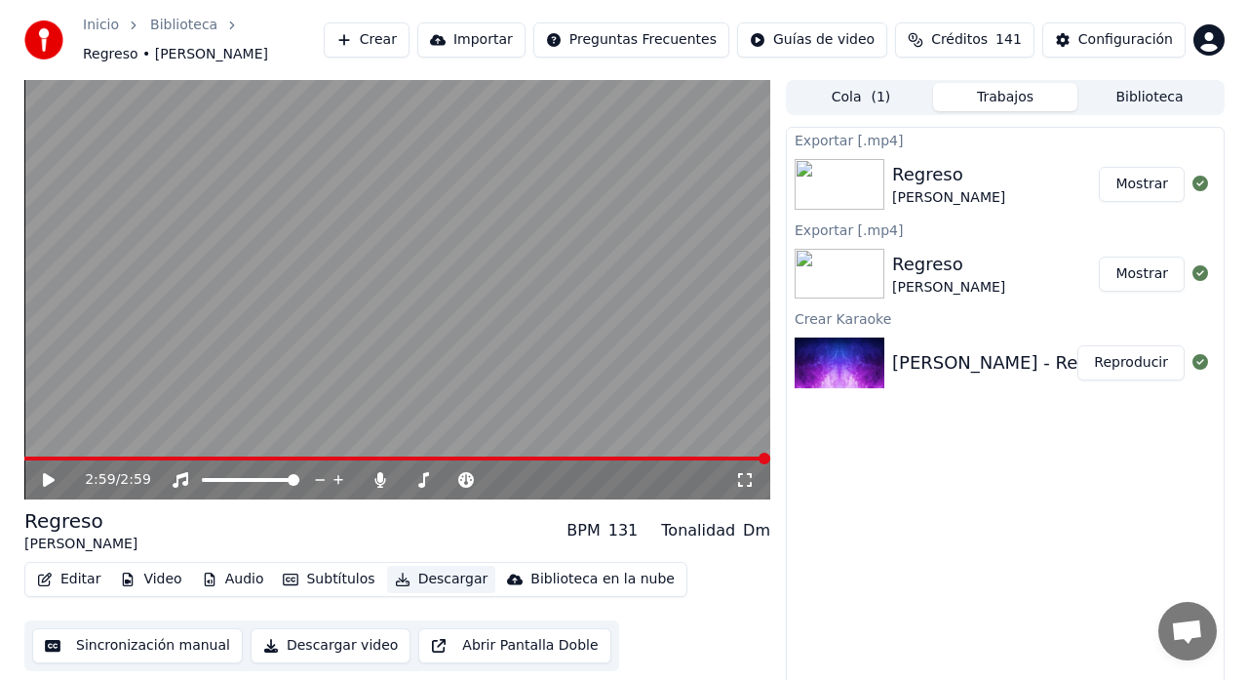
scroll to position [24, 0]
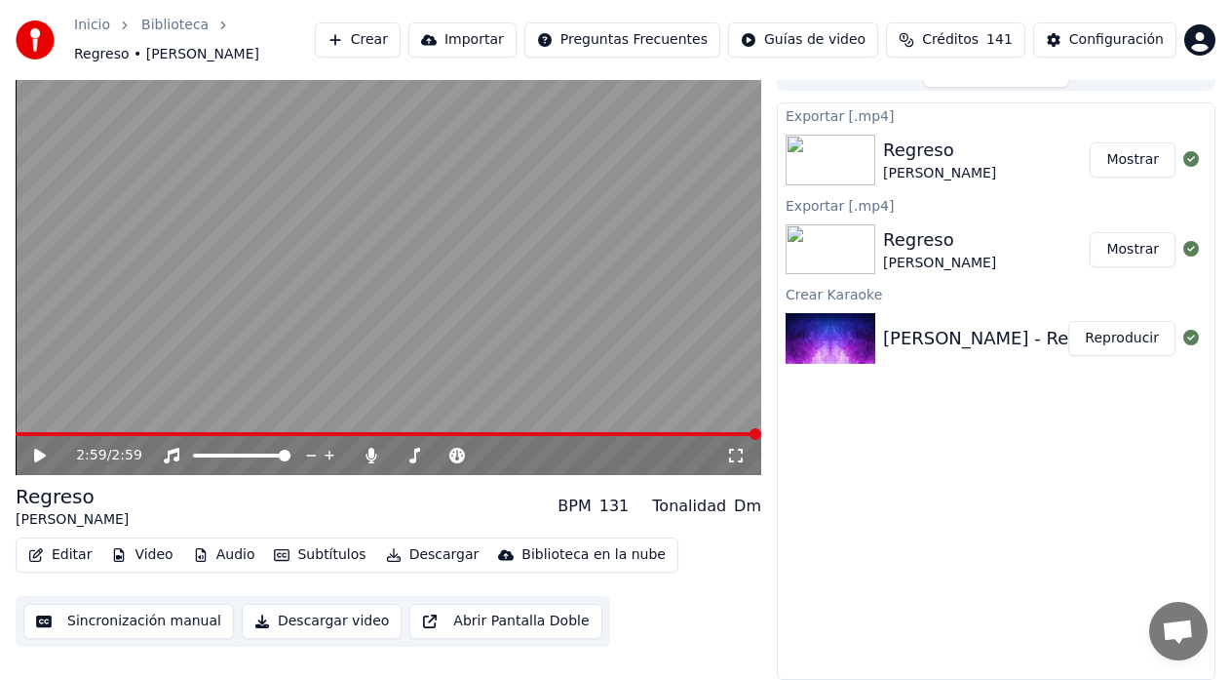
click at [401, 39] on button "Crear" at bounding box center [358, 39] width 86 height 35
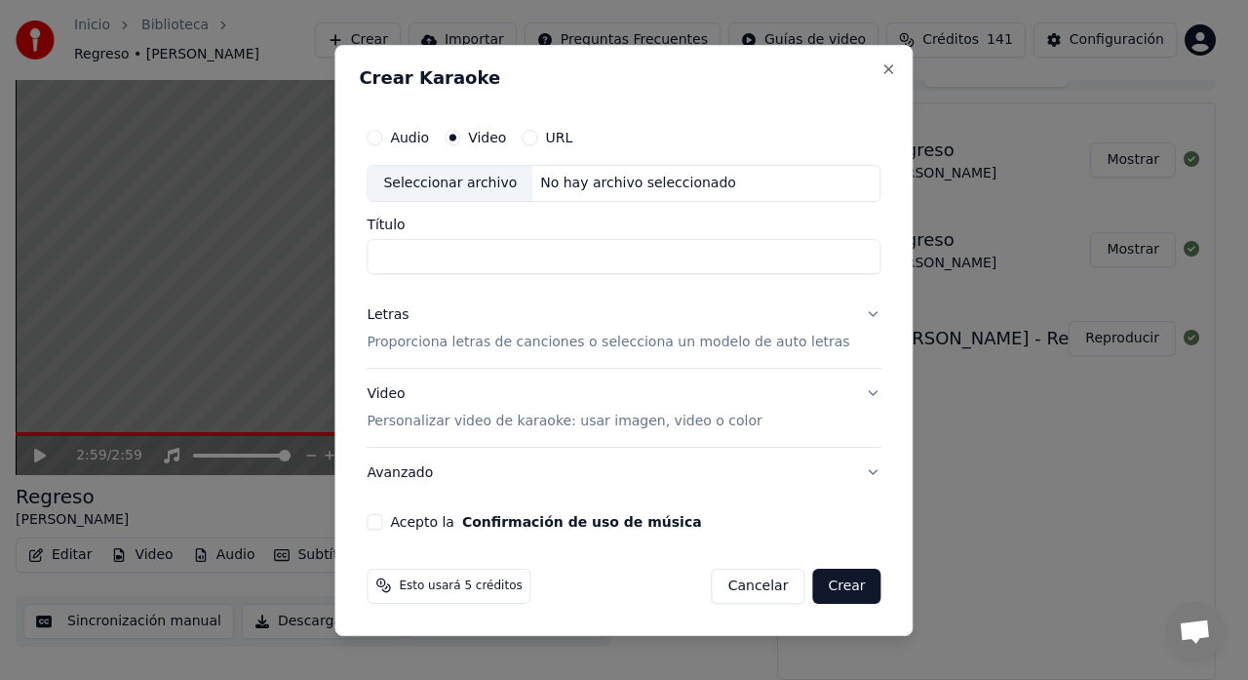
click at [447, 190] on div "Seleccionar archivo" at bounding box center [450, 183] width 165 height 35
type input "**********"
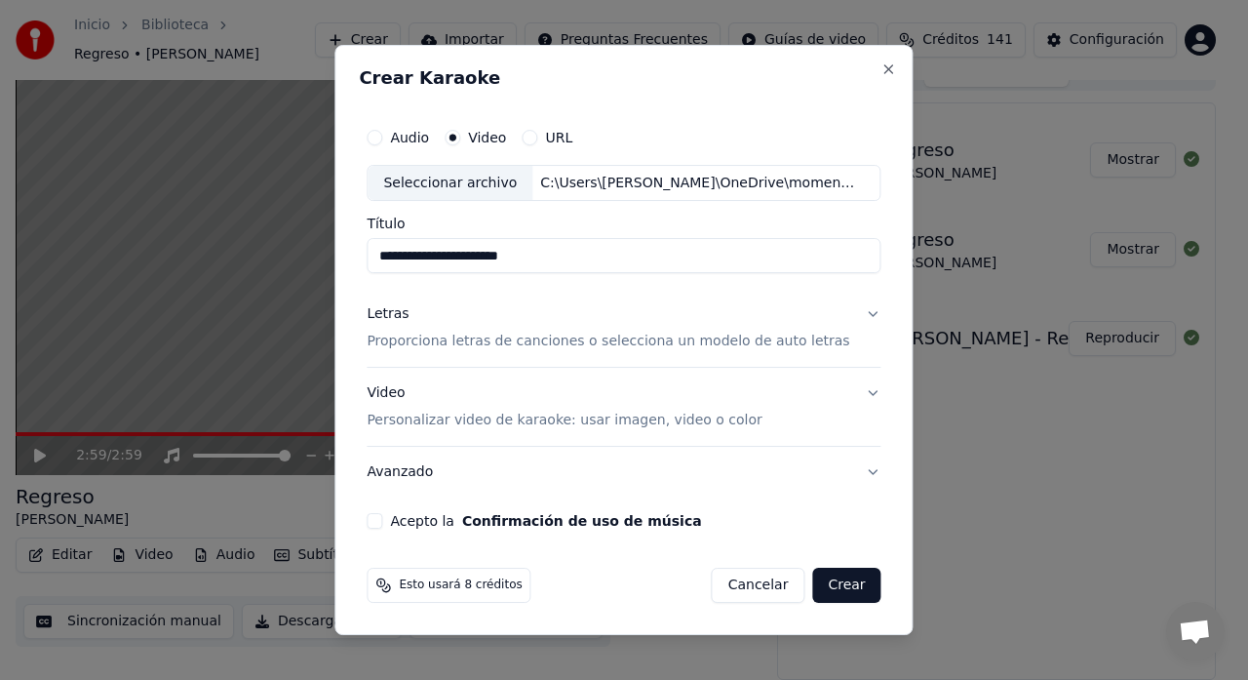
click at [441, 339] on p "Proporciona letras de canciones o selecciona un modelo de auto letras" at bounding box center [608, 341] width 483 height 19
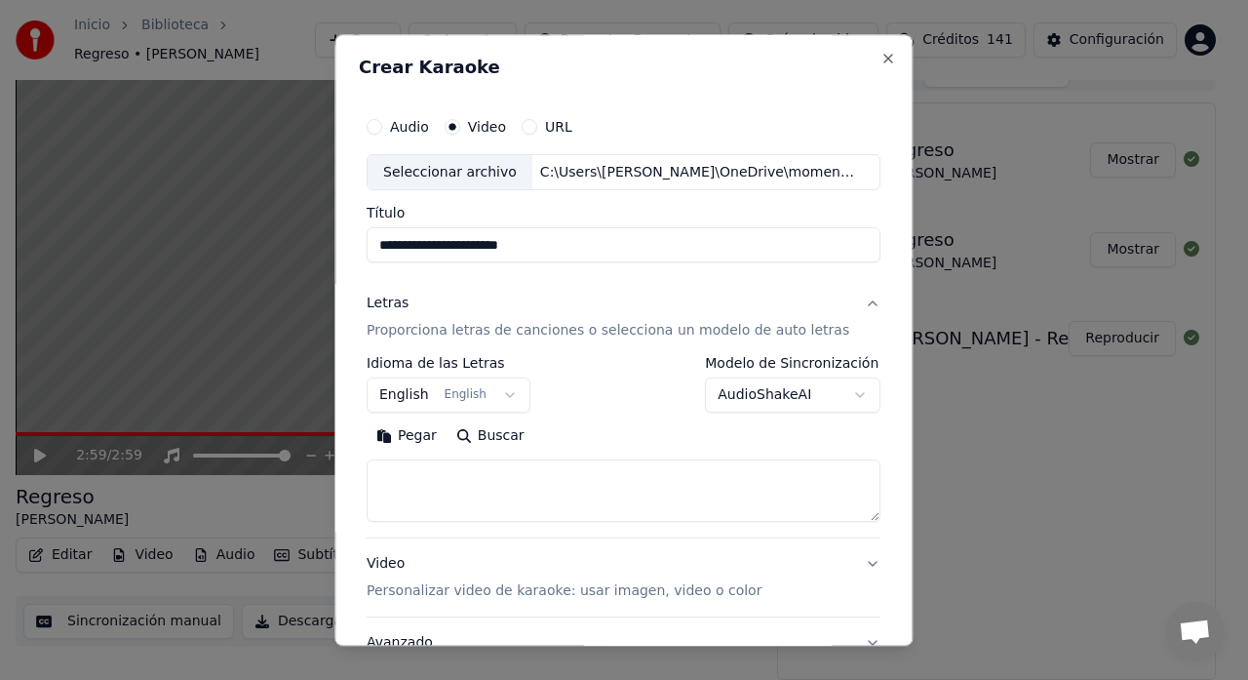
click at [409, 474] on textarea at bounding box center [624, 491] width 514 height 62
click at [408, 247] on input "**********" at bounding box center [624, 245] width 514 height 35
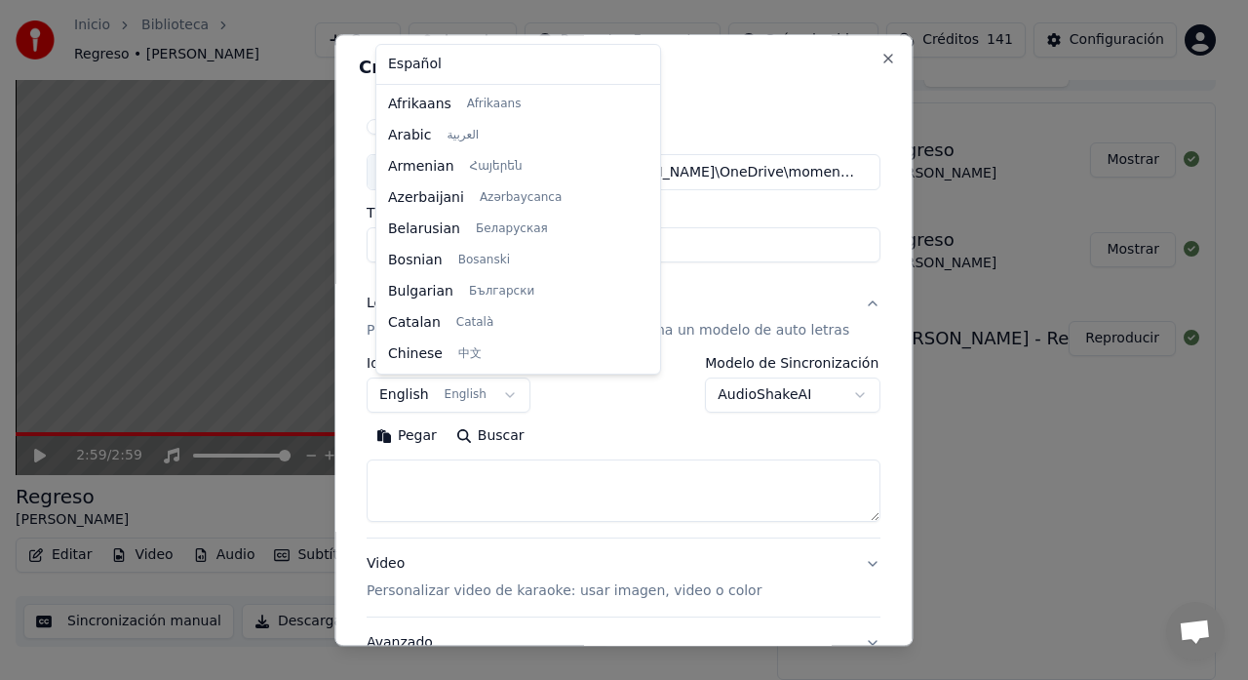
click at [413, 396] on body "**********" at bounding box center [615, 316] width 1231 height 680
select select "**"
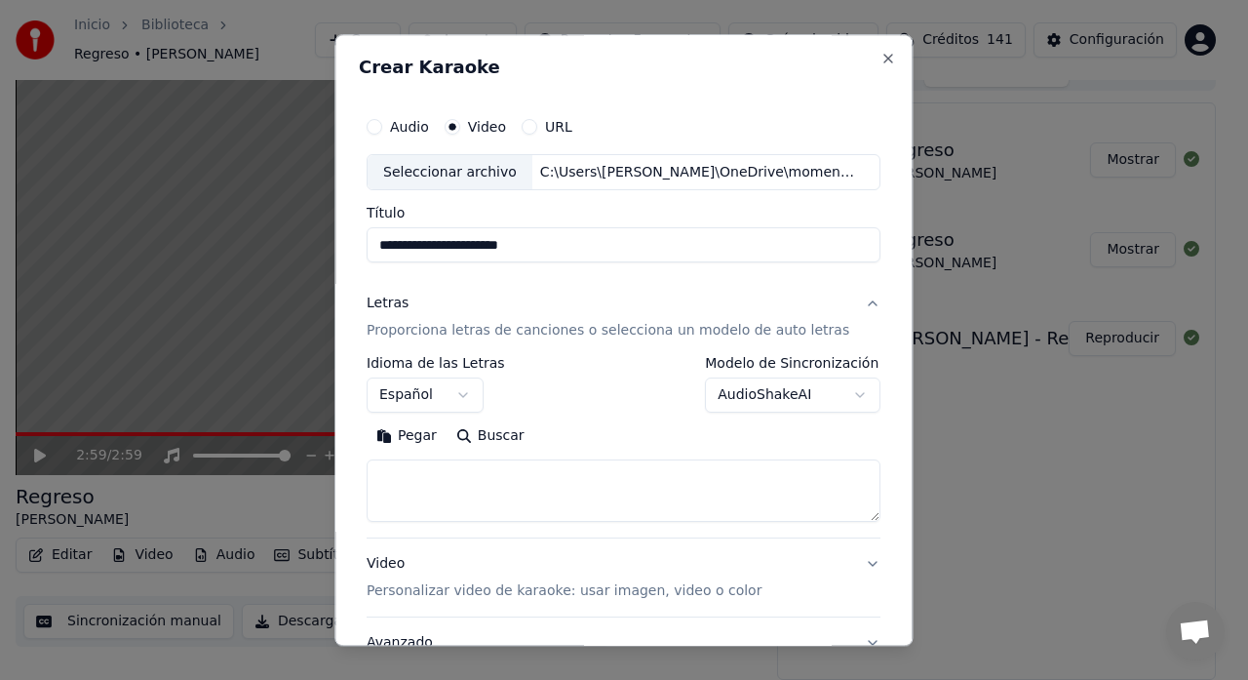
click at [427, 476] on textarea at bounding box center [624, 491] width 514 height 62
paste textarea "**********"
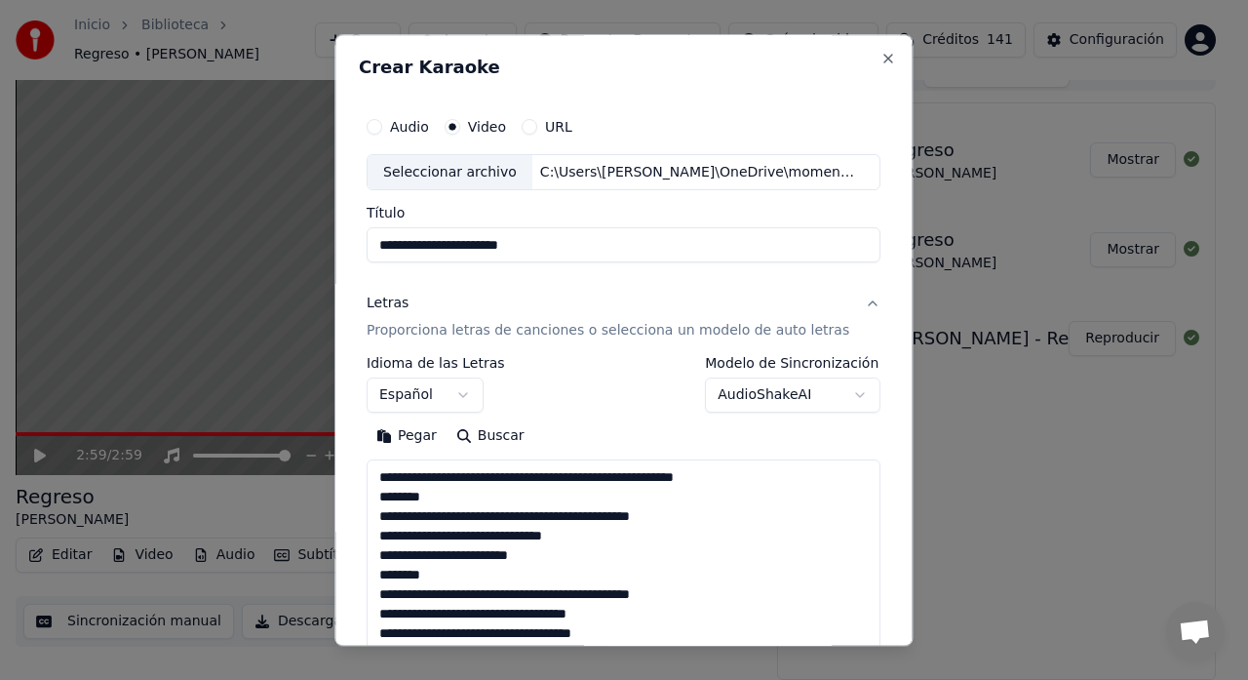
scroll to position [998, 0]
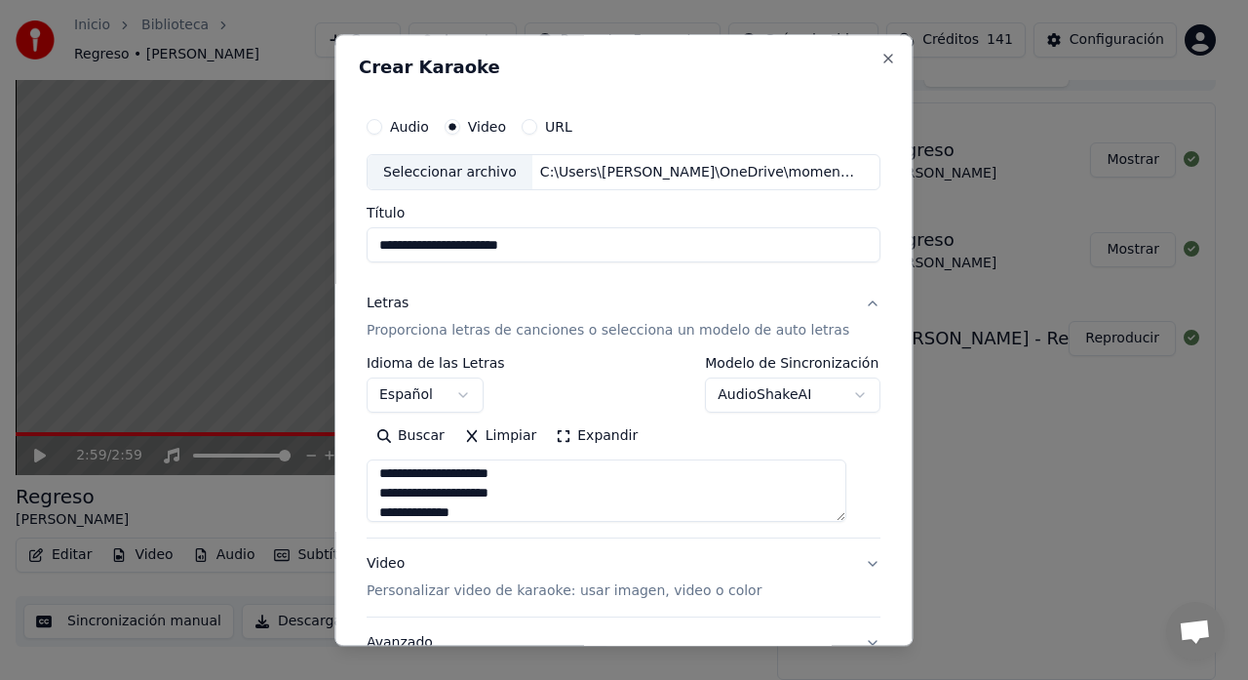
type textarea "**********"
click at [398, 591] on p "Personalizar video de karaoke: usar imagen, video o color" at bounding box center [564, 591] width 395 height 19
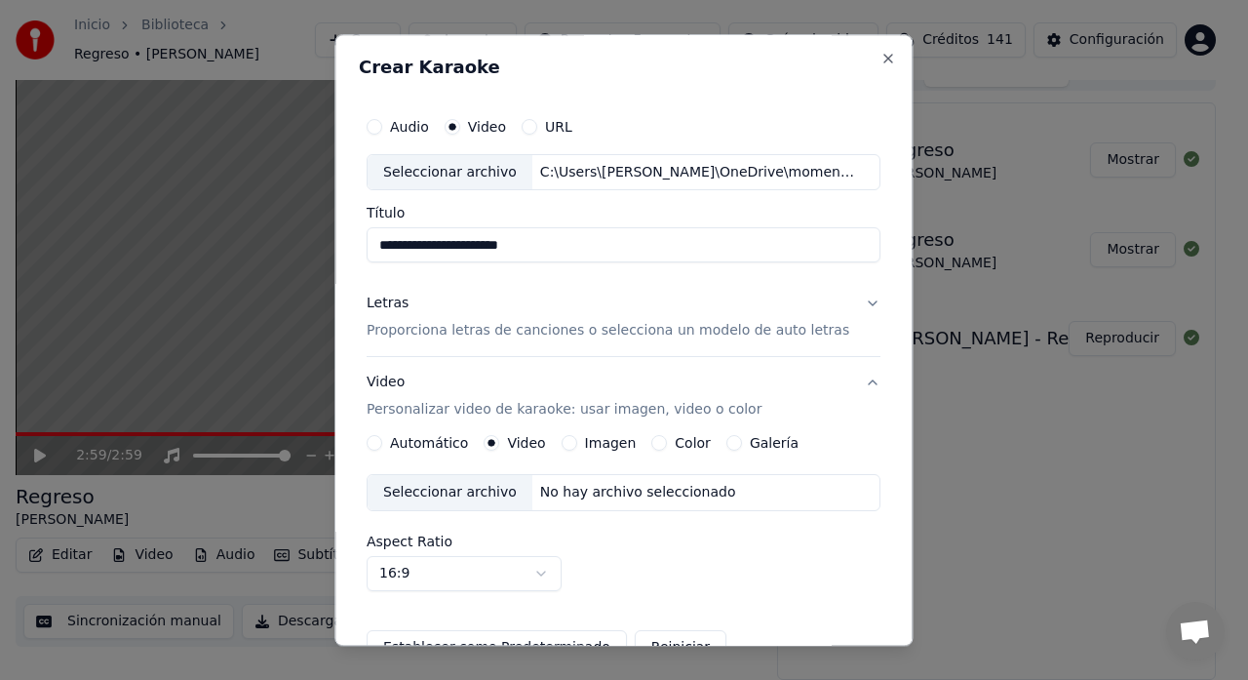
click at [469, 490] on div "Seleccionar archivo" at bounding box center [450, 493] width 165 height 35
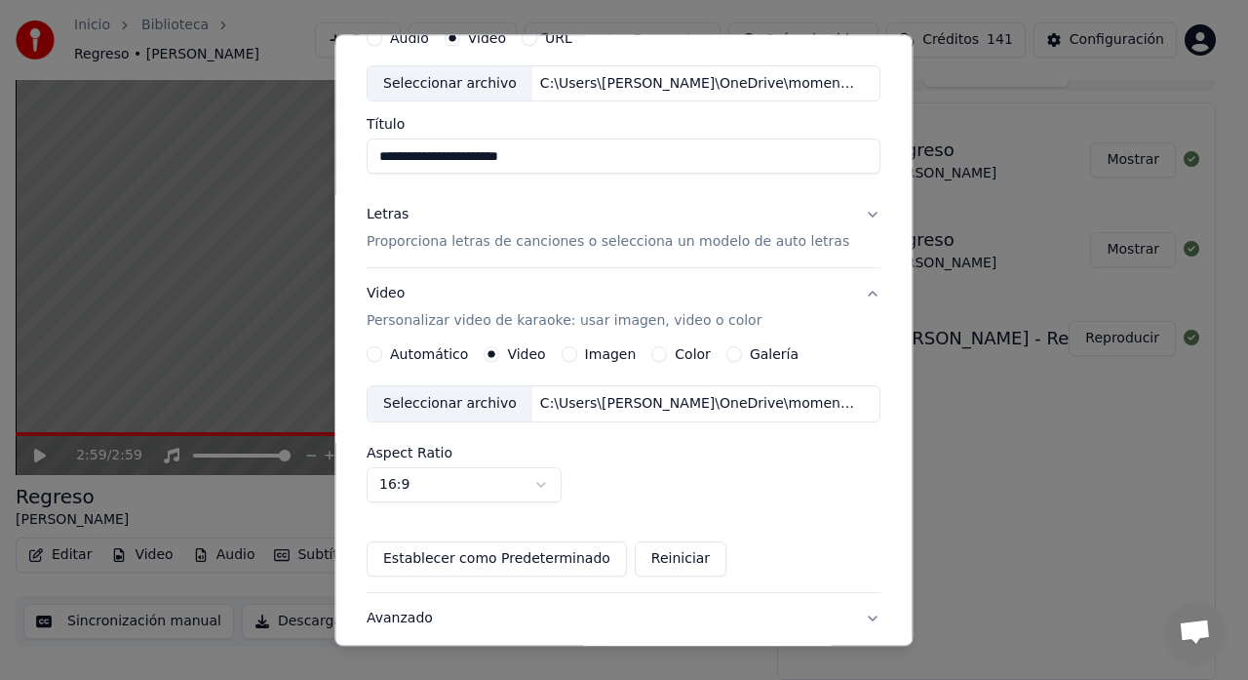
scroll to position [224, 0]
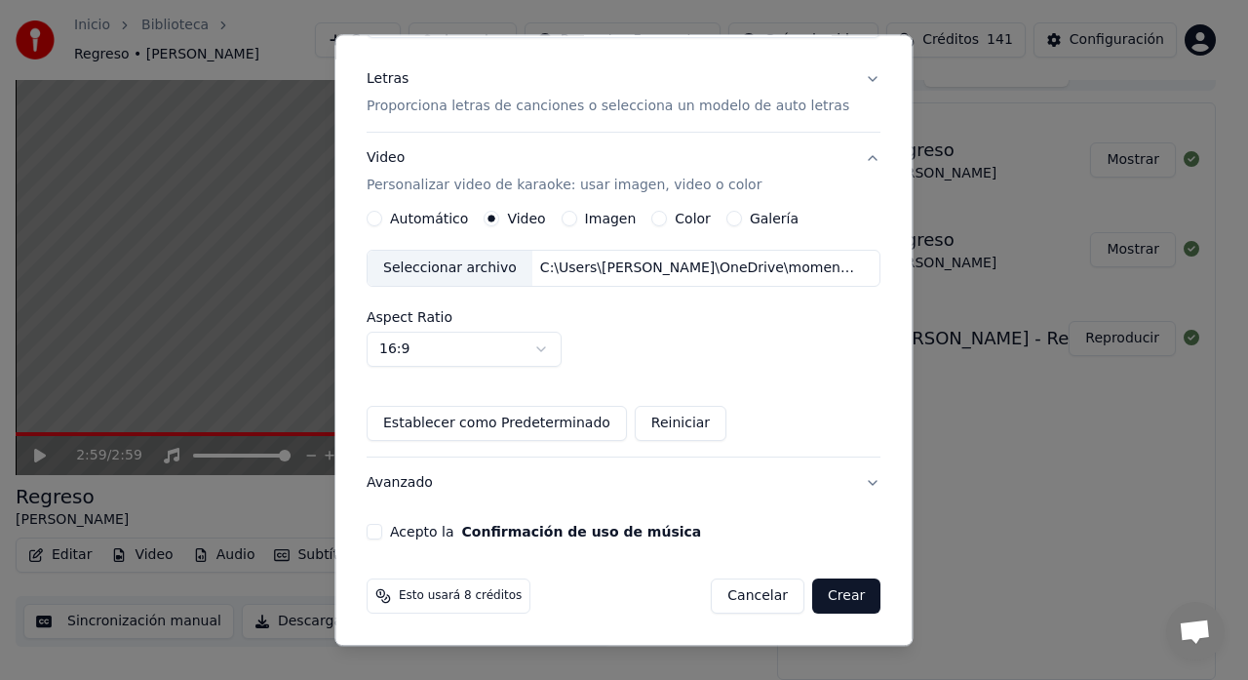
click at [382, 535] on button "Acepto la Confirmación de uso de música" at bounding box center [375, 533] width 16 height 16
click at [823, 595] on button "Crear" at bounding box center [846, 596] width 68 height 35
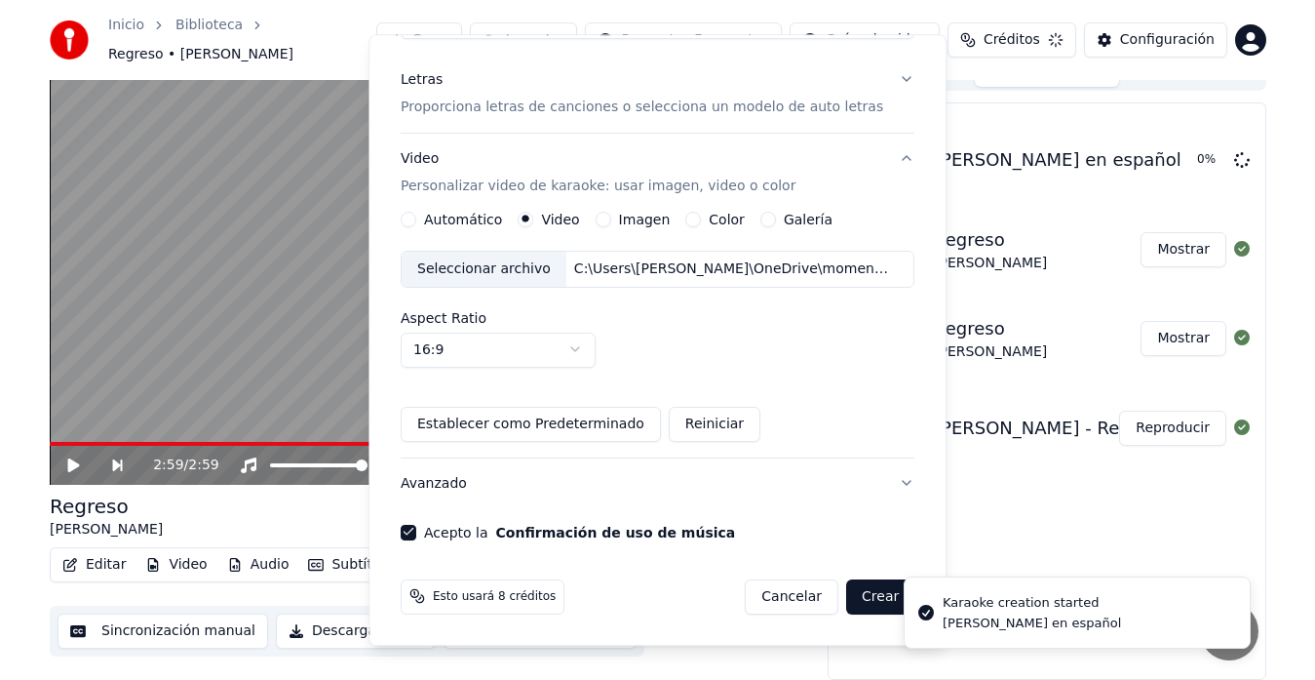
scroll to position [15, 0]
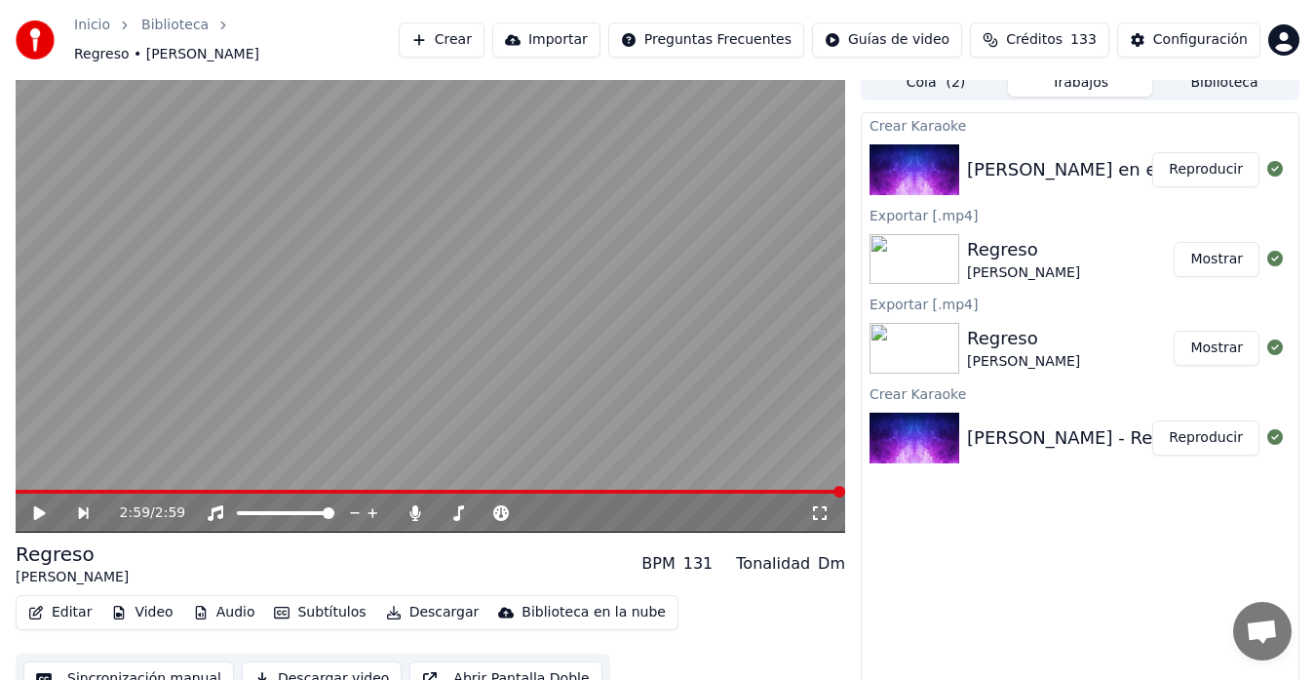
click at [38, 506] on icon at bounding box center [40, 513] width 12 height 14
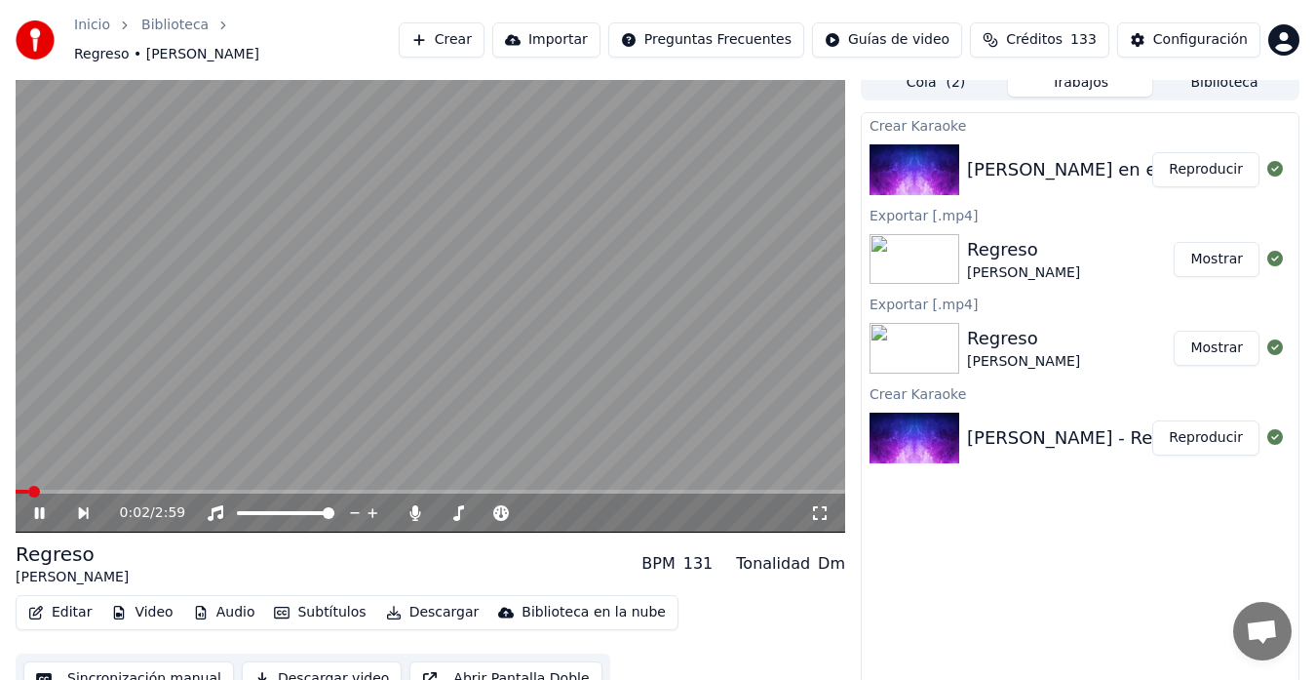
click at [1214, 163] on button "Reproducir" at bounding box center [1205, 169] width 107 height 35
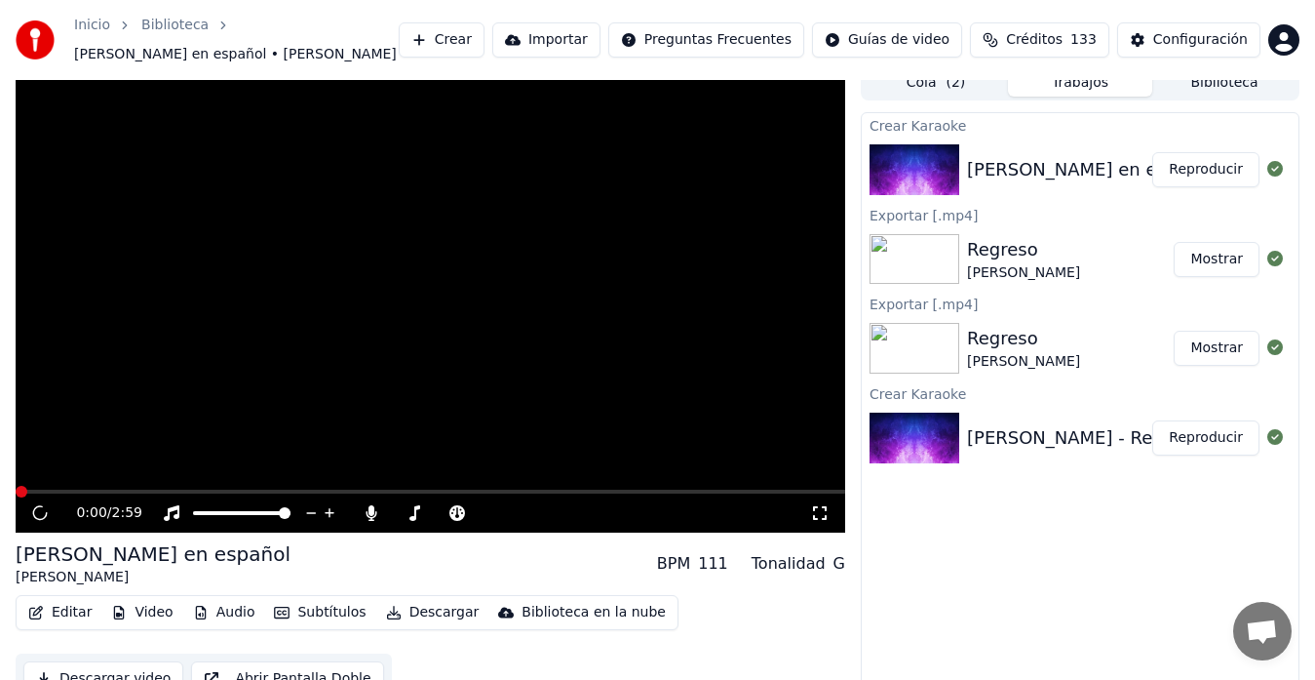
scroll to position [24, 0]
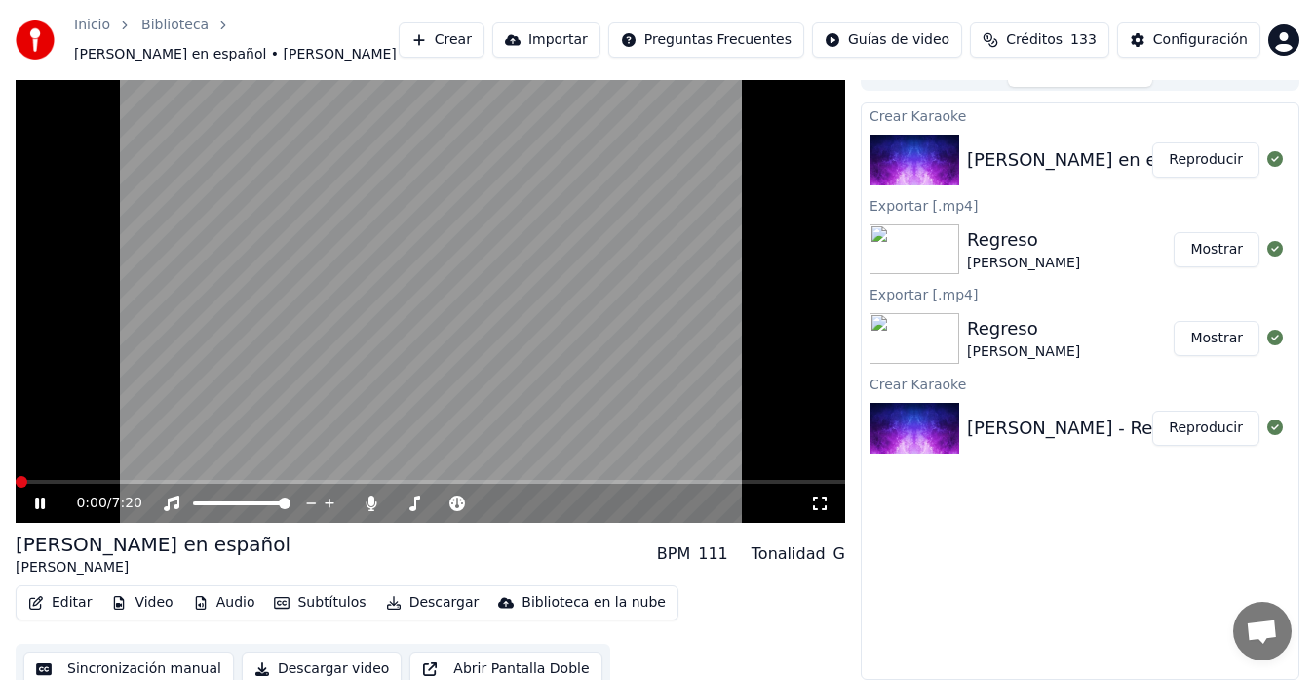
click at [820, 502] on icon at bounding box center [819, 503] width 19 height 16
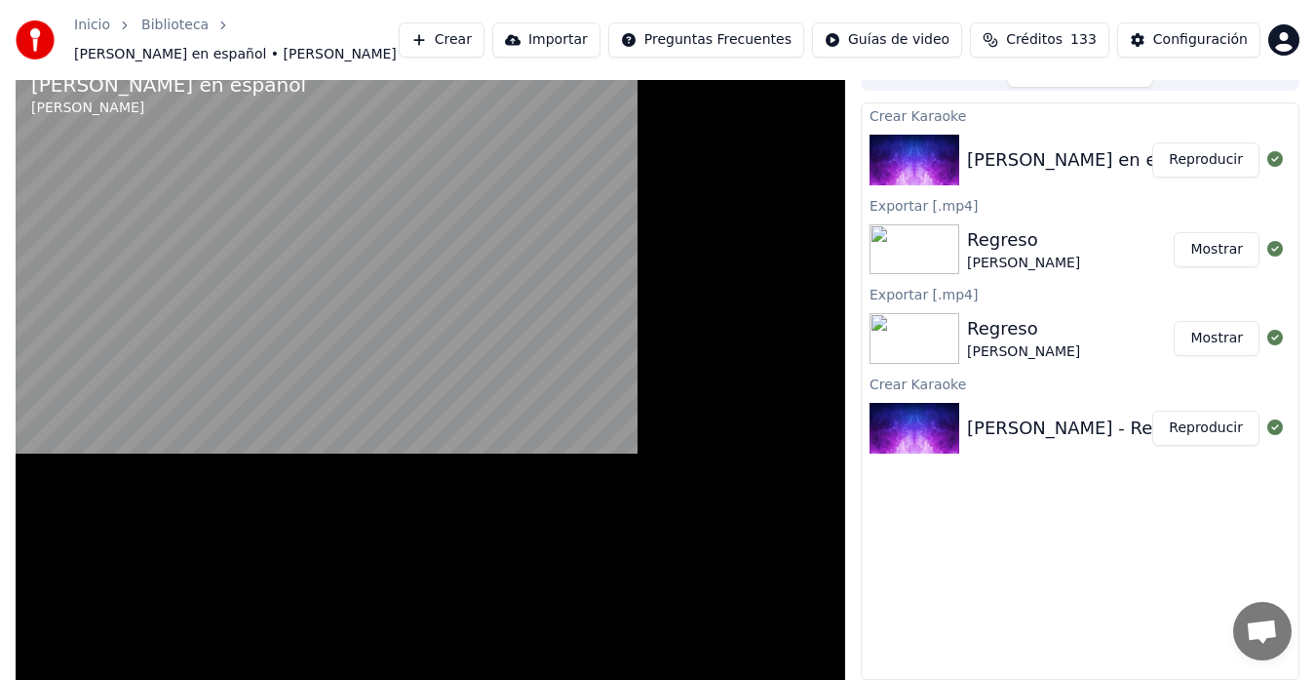
scroll to position [15, 0]
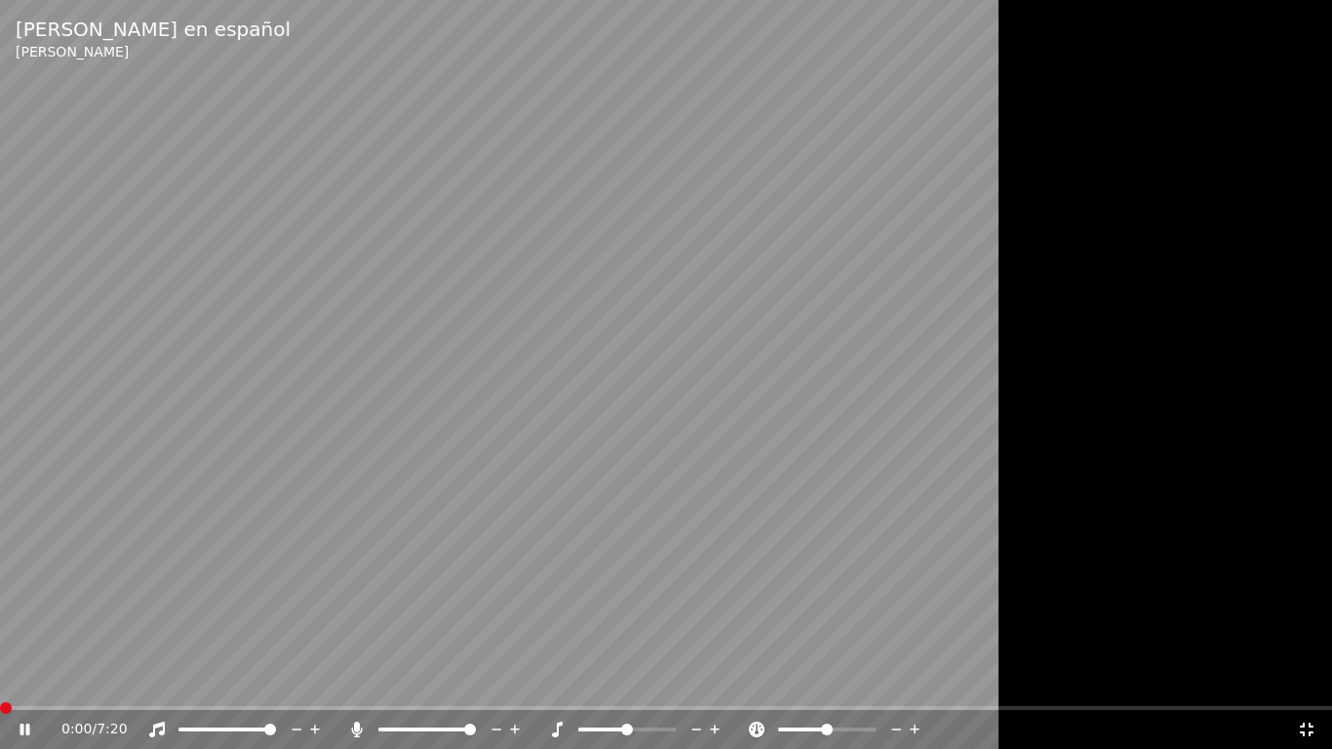
click at [357, 679] on icon at bounding box center [357, 729] width 11 height 16
click at [1247, 679] on icon at bounding box center [1306, 729] width 19 height 16
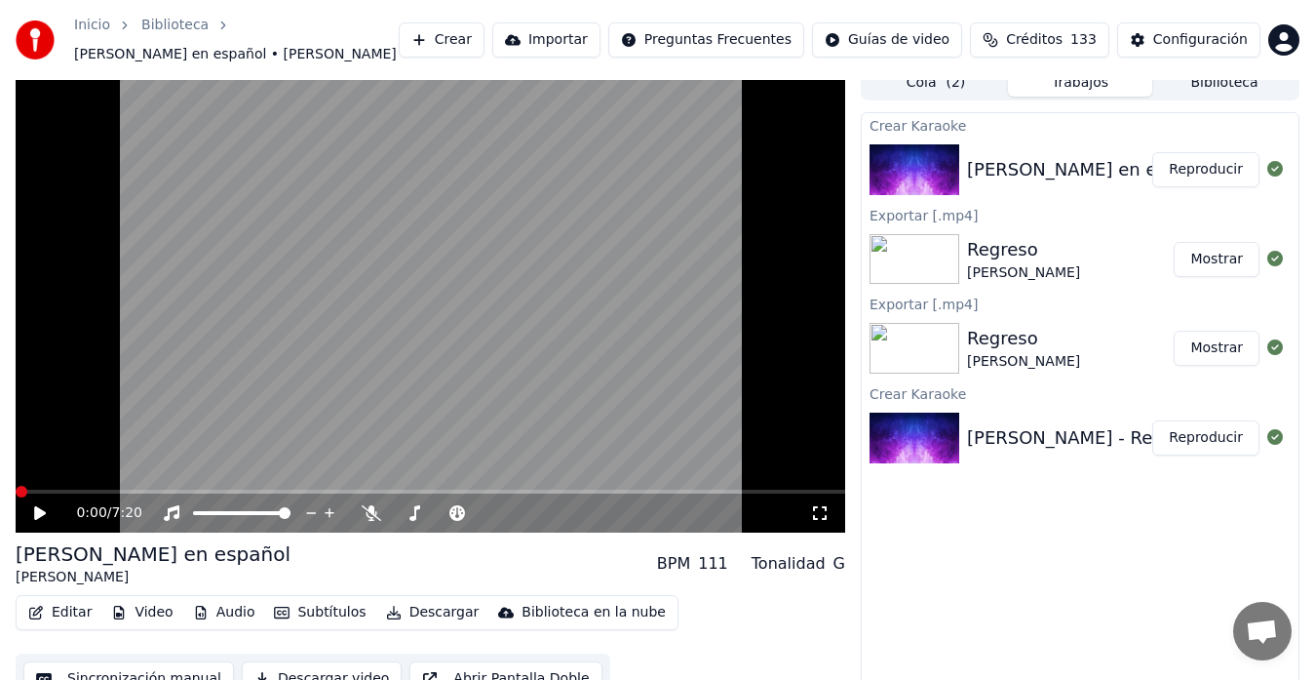
click at [123, 669] on button "Sincronización manual" at bounding box center [128, 678] width 211 height 35
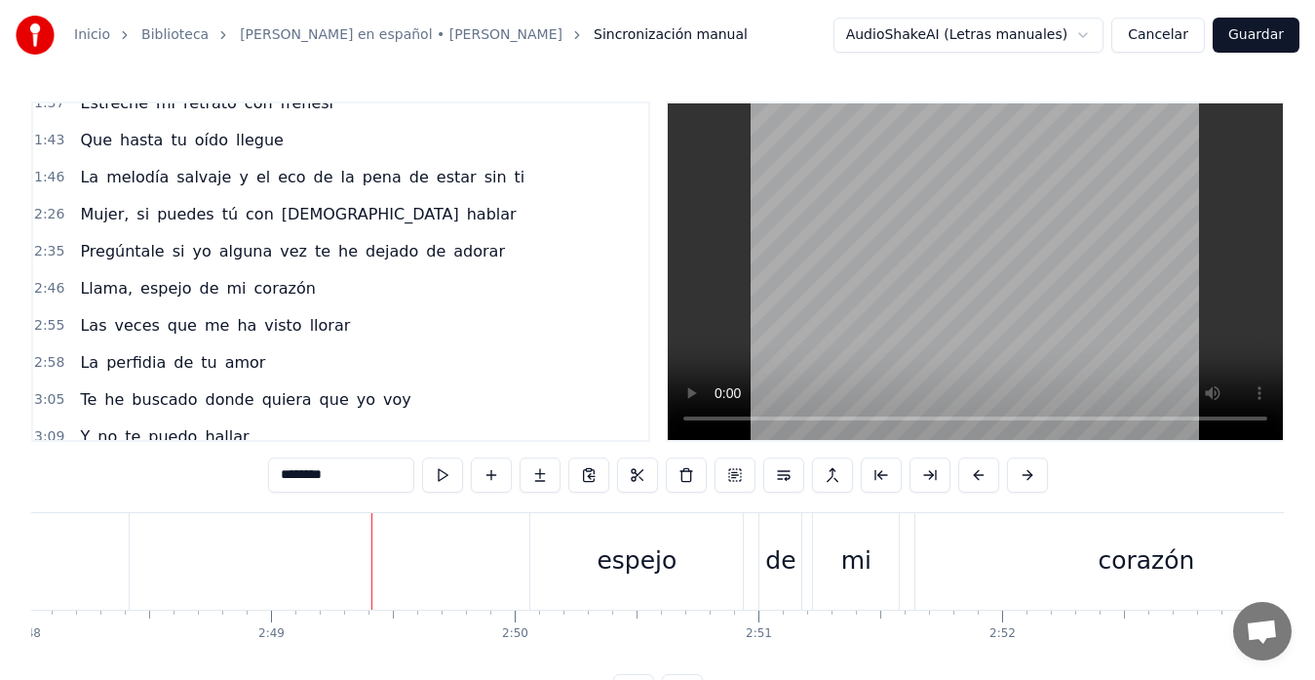
scroll to position [507, 0]
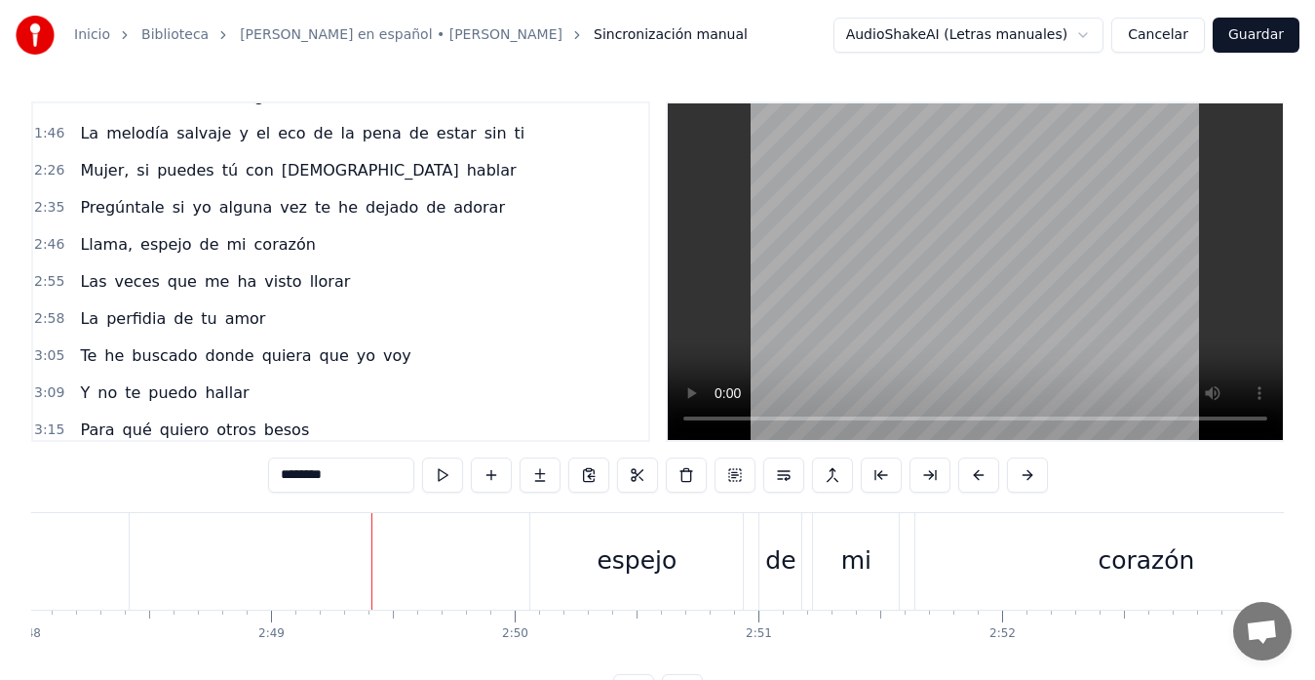
click at [97, 247] on span "Llama," at bounding box center [106, 244] width 57 height 22
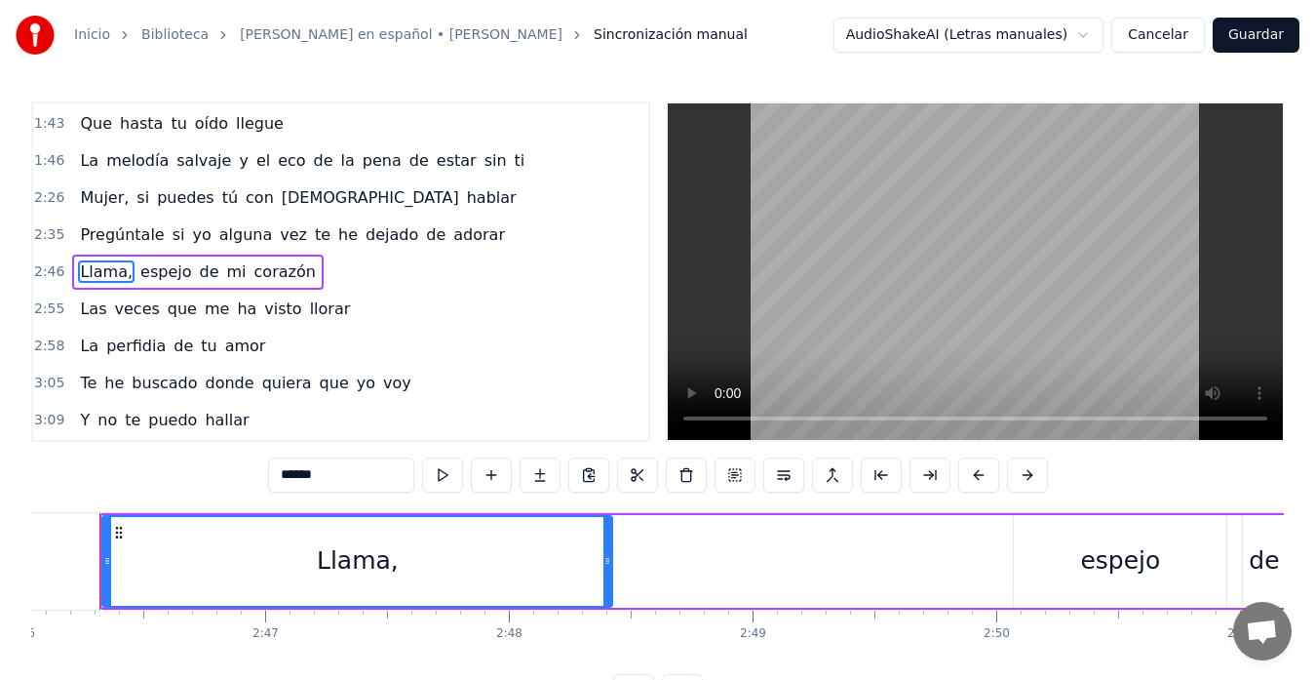
scroll to position [0, 40440]
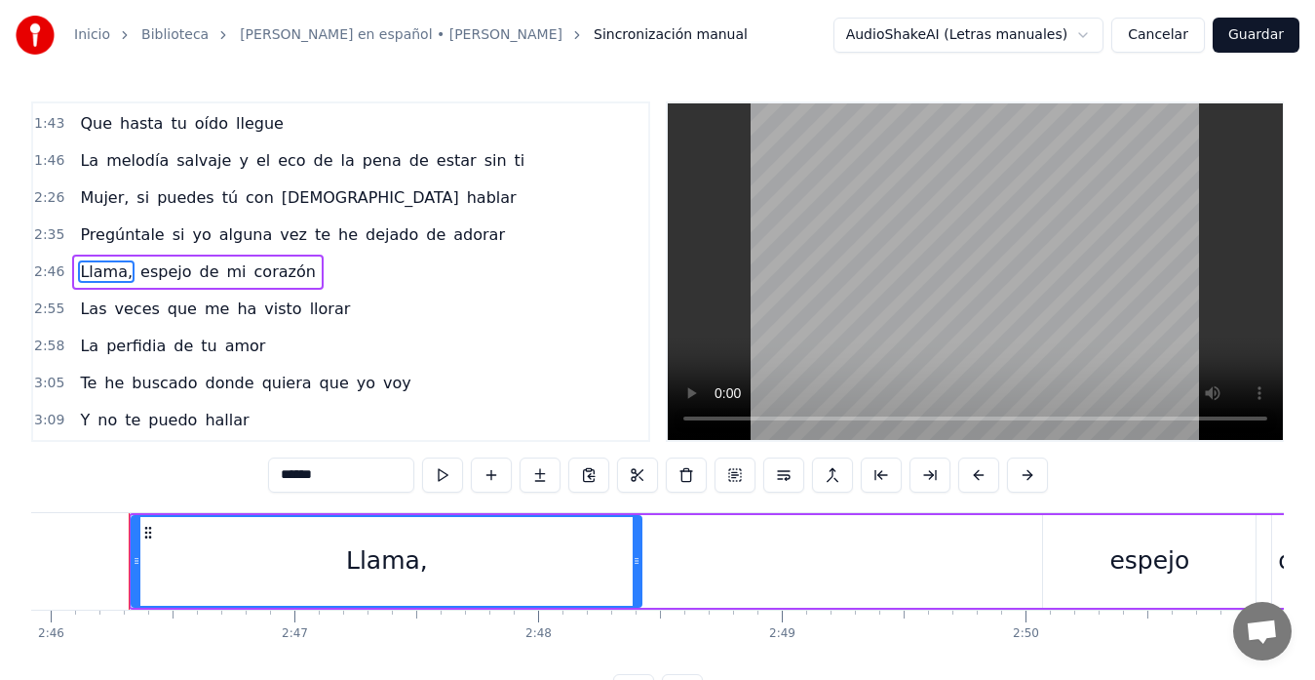
drag, startPoint x: 325, startPoint y: 473, endPoint x: 263, endPoint y: 479, distance: 61.7
click at [263, 479] on div "0:23 Ansiedad de tenerte en mis brazos musitando palabras de amor 0:35 Ansiedad…" at bounding box center [657, 404] width 1253 height 607
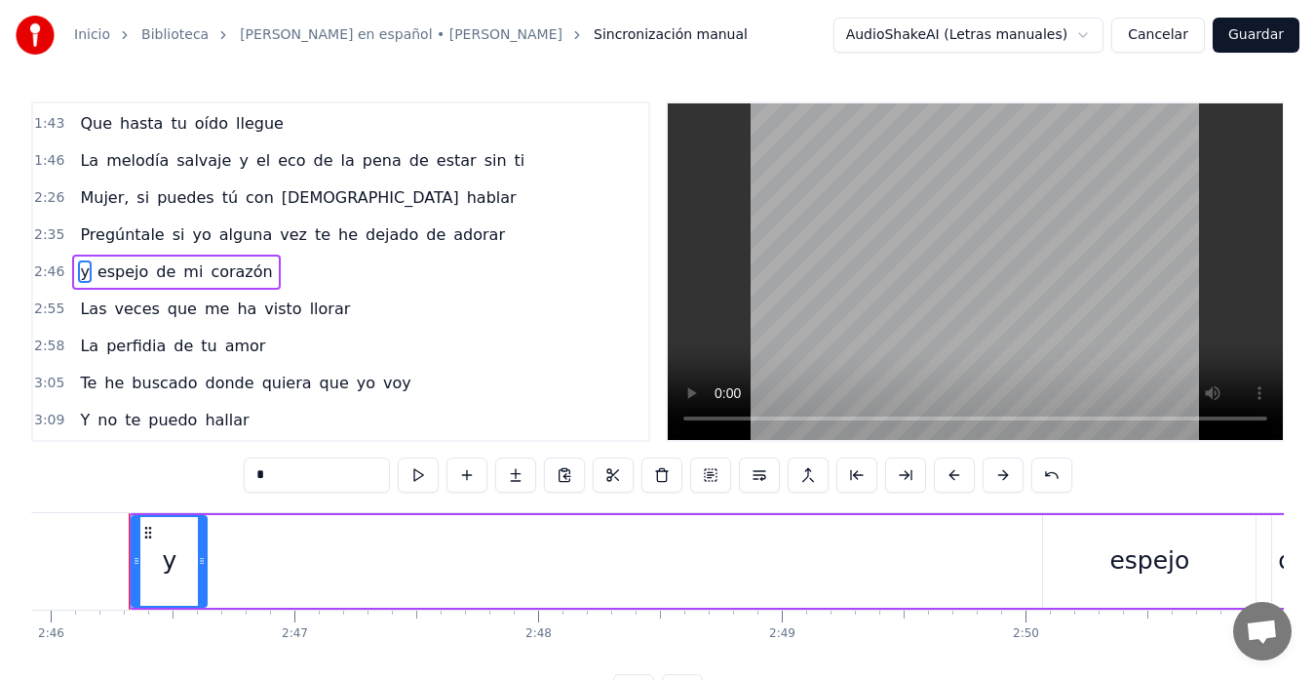
drag, startPoint x: 634, startPoint y: 564, endPoint x: 200, endPoint y: 600, distance: 435.3
click at [200, 600] on div at bounding box center [202, 561] width 8 height 89
type input "*"
click at [223, 561] on div "y [PERSON_NAME] de mi [PERSON_NAME]" at bounding box center [1011, 561] width 1764 height 97
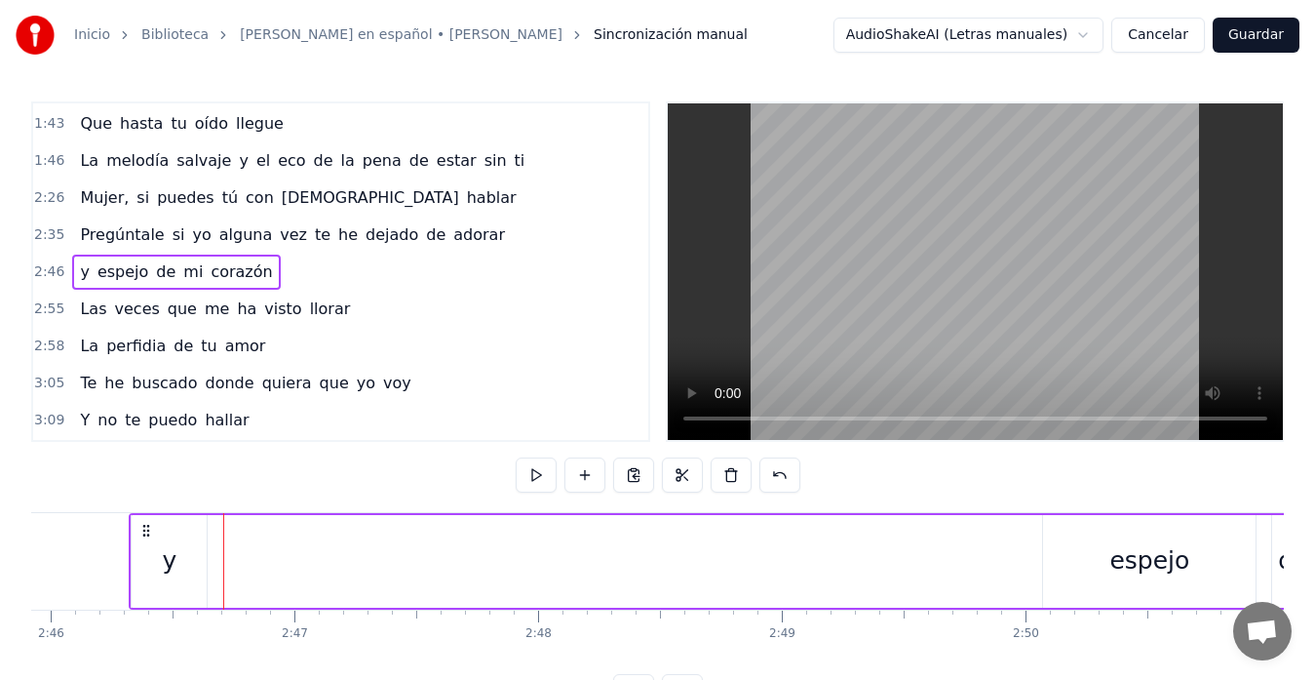
click at [228, 557] on div "y [PERSON_NAME] de mi [PERSON_NAME]" at bounding box center [1011, 561] width 1764 height 97
click at [252, 558] on div "y [PERSON_NAME] de mi [PERSON_NAME]" at bounding box center [1011, 561] width 1764 height 97
click at [247, 568] on div "y [PERSON_NAME] de mi [PERSON_NAME]" at bounding box center [1011, 561] width 1764 height 97
click at [248, 564] on div "y [PERSON_NAME] de mi [PERSON_NAME]" at bounding box center [1011, 561] width 1764 height 97
click at [263, 557] on div "y [PERSON_NAME] de mi [PERSON_NAME]" at bounding box center [1011, 561] width 1764 height 97
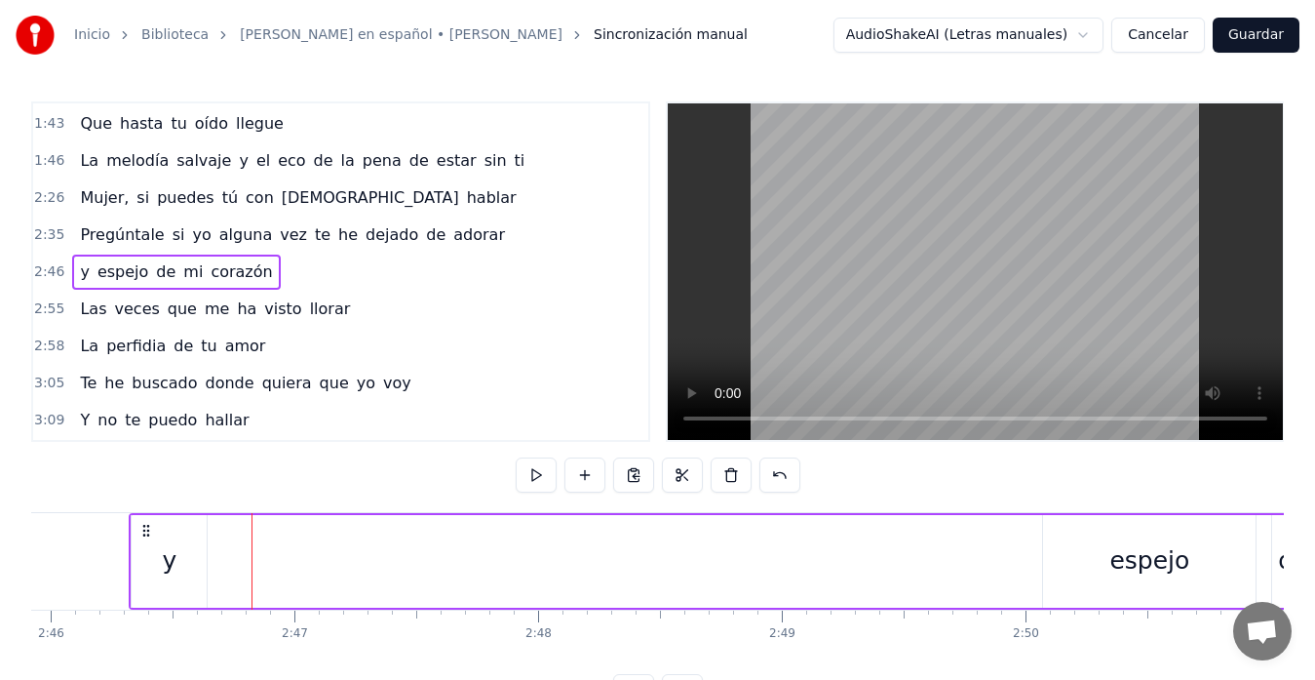
click at [1247, 552] on div "y [PERSON_NAME] de mi [PERSON_NAME]" at bounding box center [1011, 561] width 1764 height 97
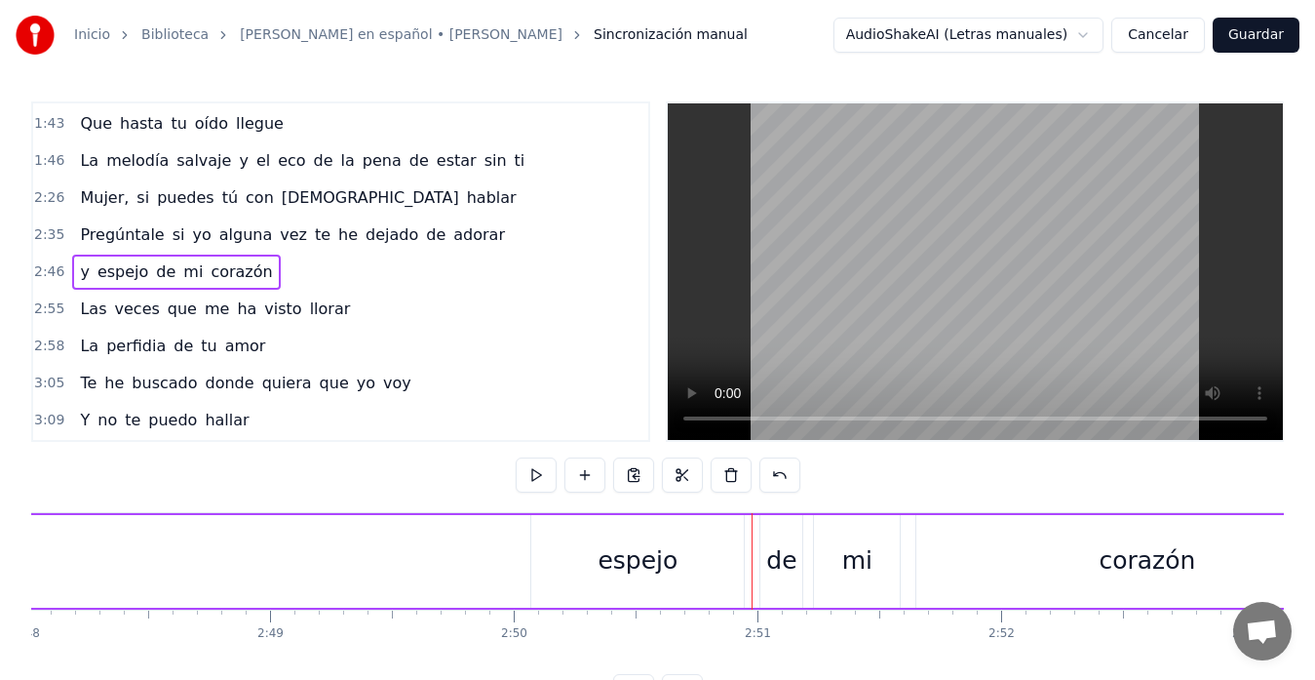
scroll to position [0, 40951]
click at [561, 554] on div "espejo" at bounding box center [638, 561] width 213 height 93
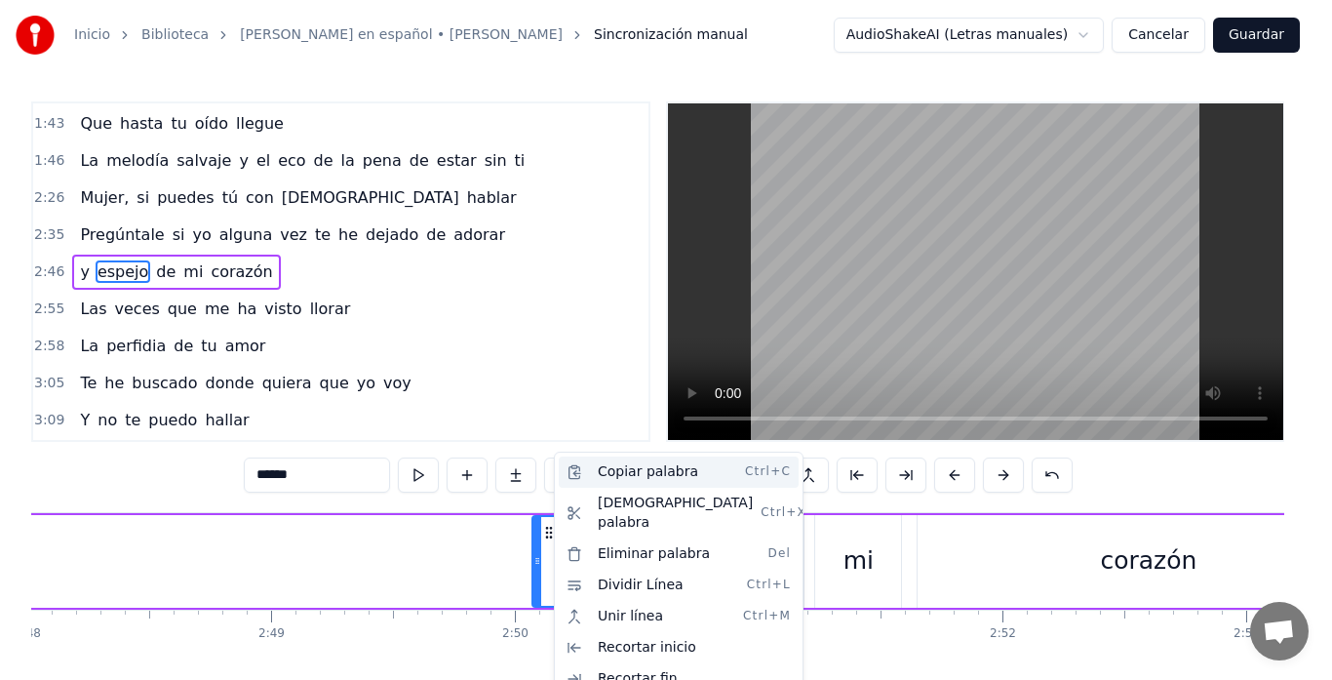
click at [614, 477] on div "Copiar palabra Ctrl+C" at bounding box center [679, 471] width 240 height 31
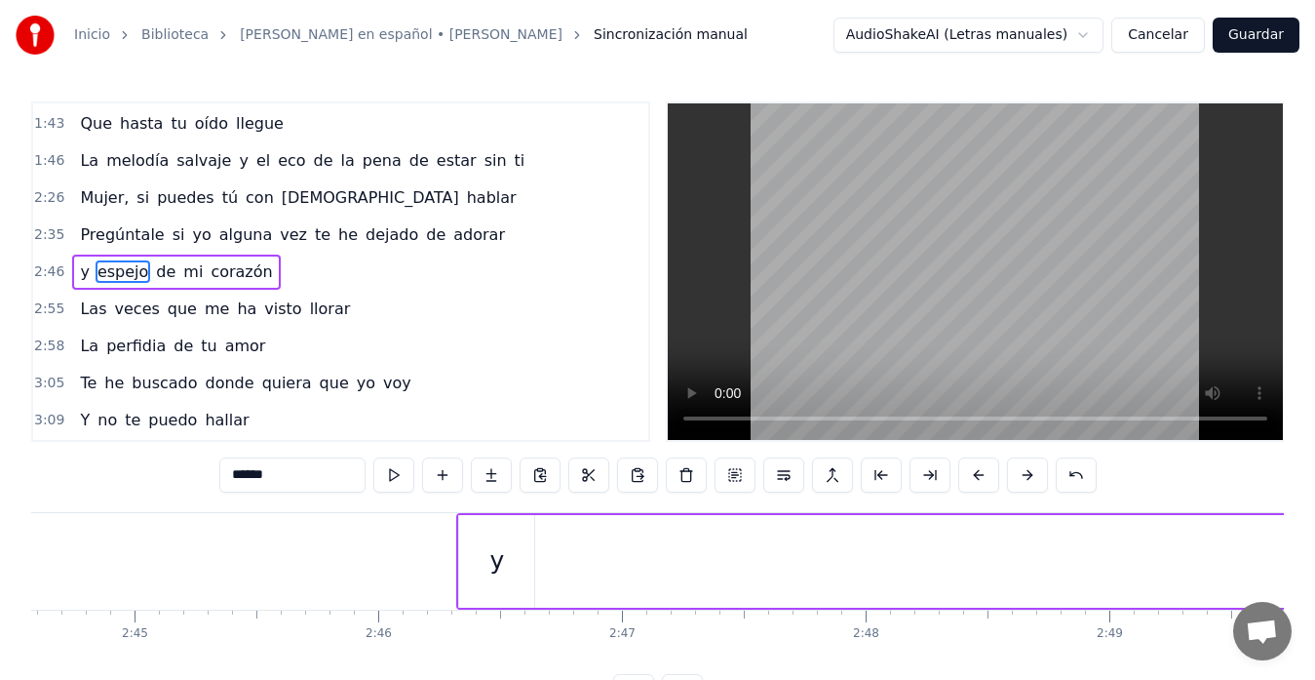
scroll to position [0, 40093]
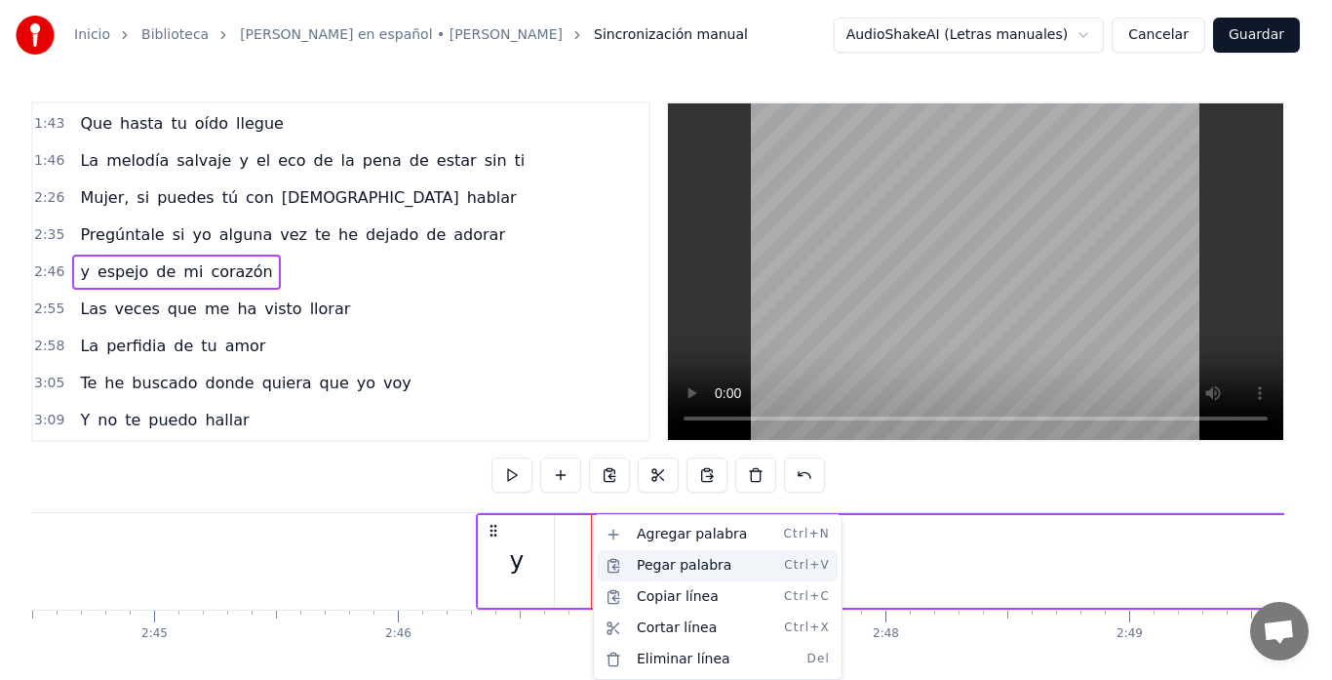
click at [669, 570] on div "Pegar palabra Ctrl+V" at bounding box center [718, 565] width 240 height 31
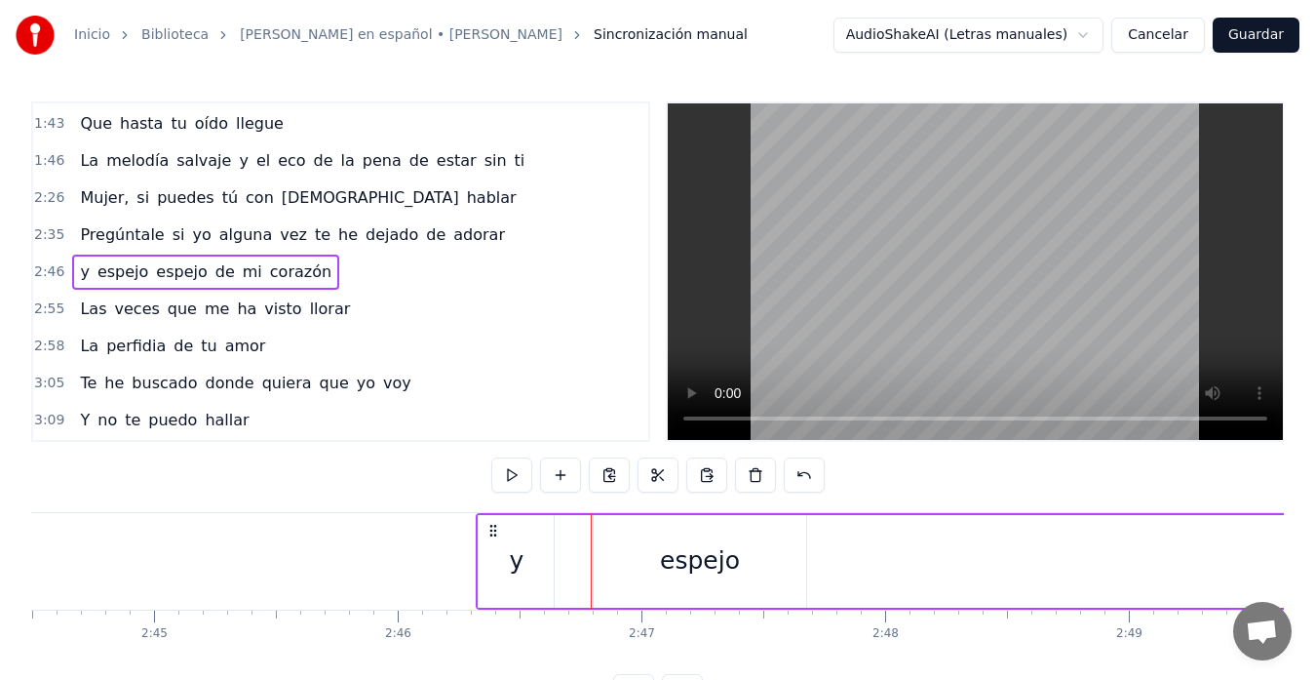
click at [683, 559] on div "espejo" at bounding box center [700, 560] width 80 height 37
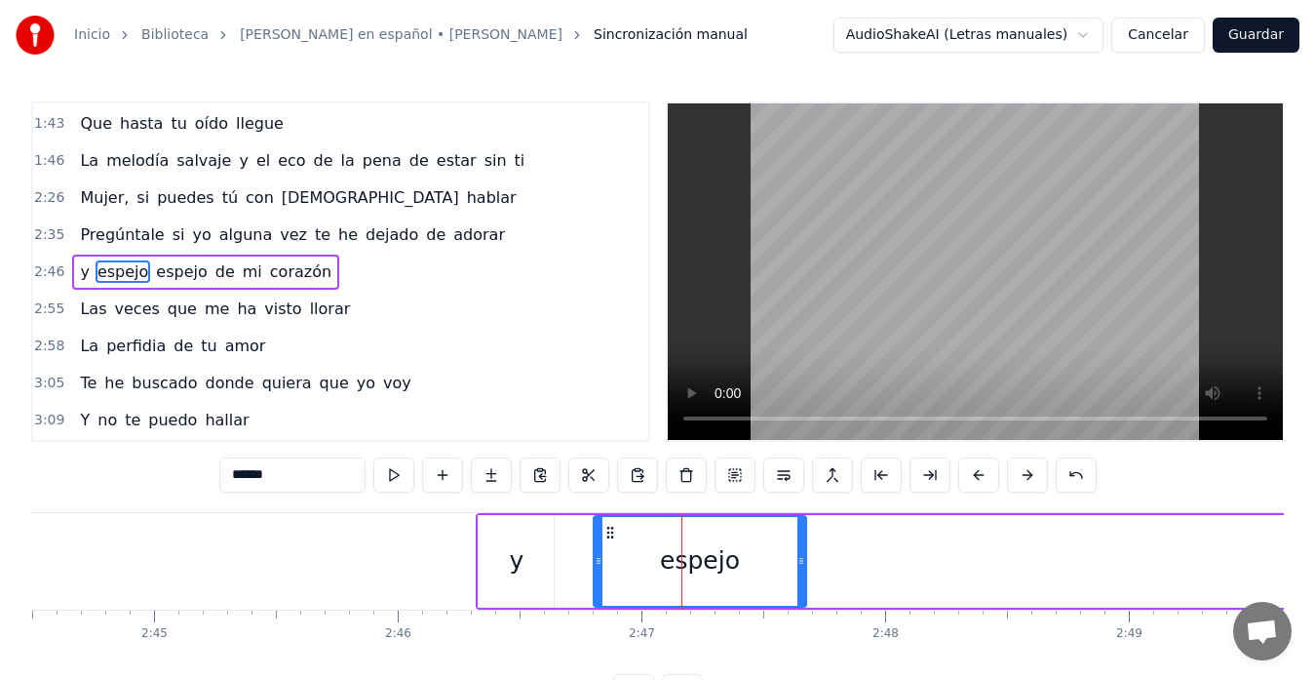
drag, startPoint x: 279, startPoint y: 475, endPoint x: 174, endPoint y: 483, distance: 105.6
click at [174, 483] on div "0:23 Ansiedad de tenerte en mis brazos musitando palabras de amor 0:35 Ansiedad…" at bounding box center [657, 404] width 1253 height 607
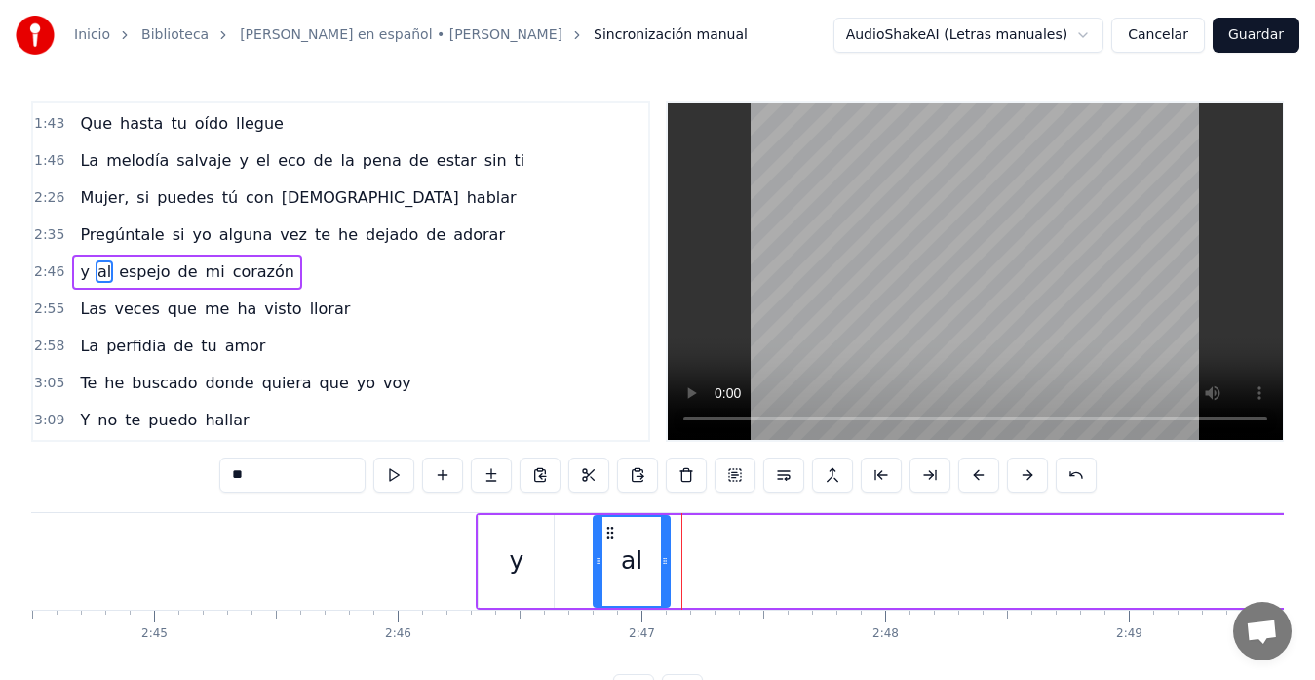
drag, startPoint x: 800, startPoint y: 564, endPoint x: 664, endPoint y: 570, distance: 136.7
click at [664, 570] on div at bounding box center [665, 561] width 8 height 89
type input "**"
drag, startPoint x: 608, startPoint y: 535, endPoint x: 572, endPoint y: 537, distance: 36.1
click at [572, 537] on circle at bounding box center [571, 536] width 1 height 1
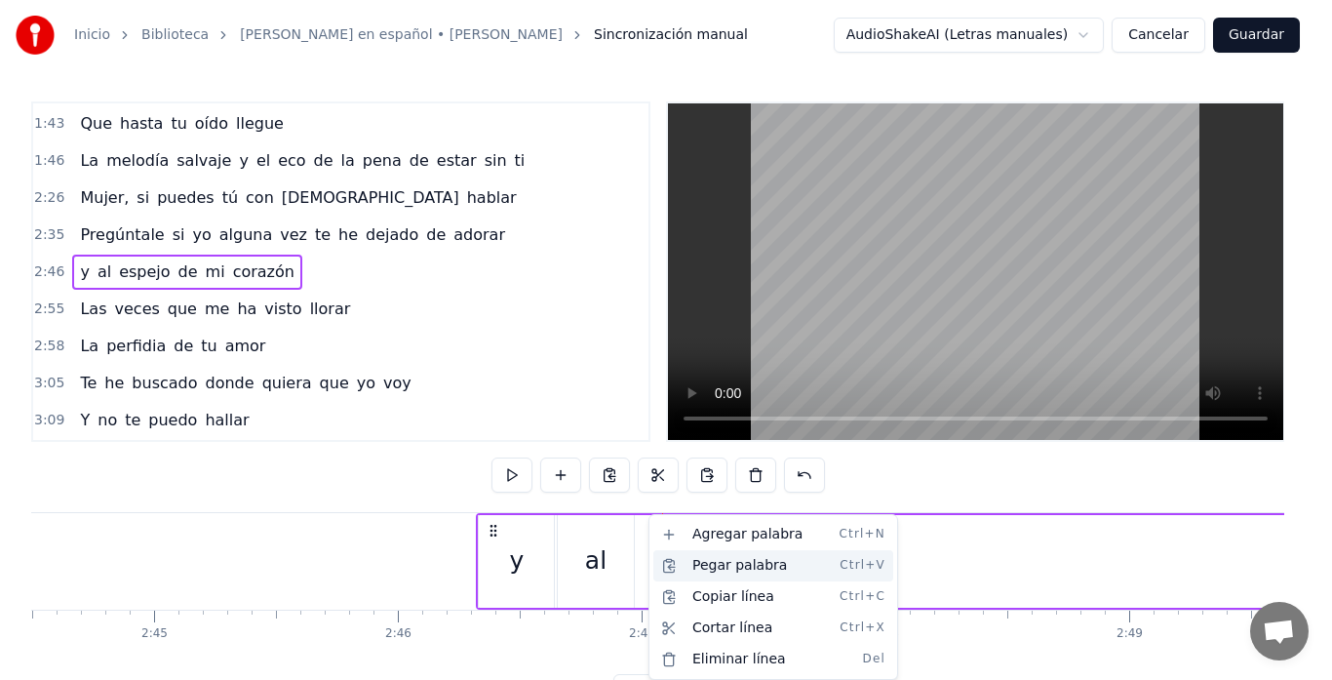
click at [720, 570] on div "Pegar palabra Ctrl+V" at bounding box center [773, 565] width 240 height 31
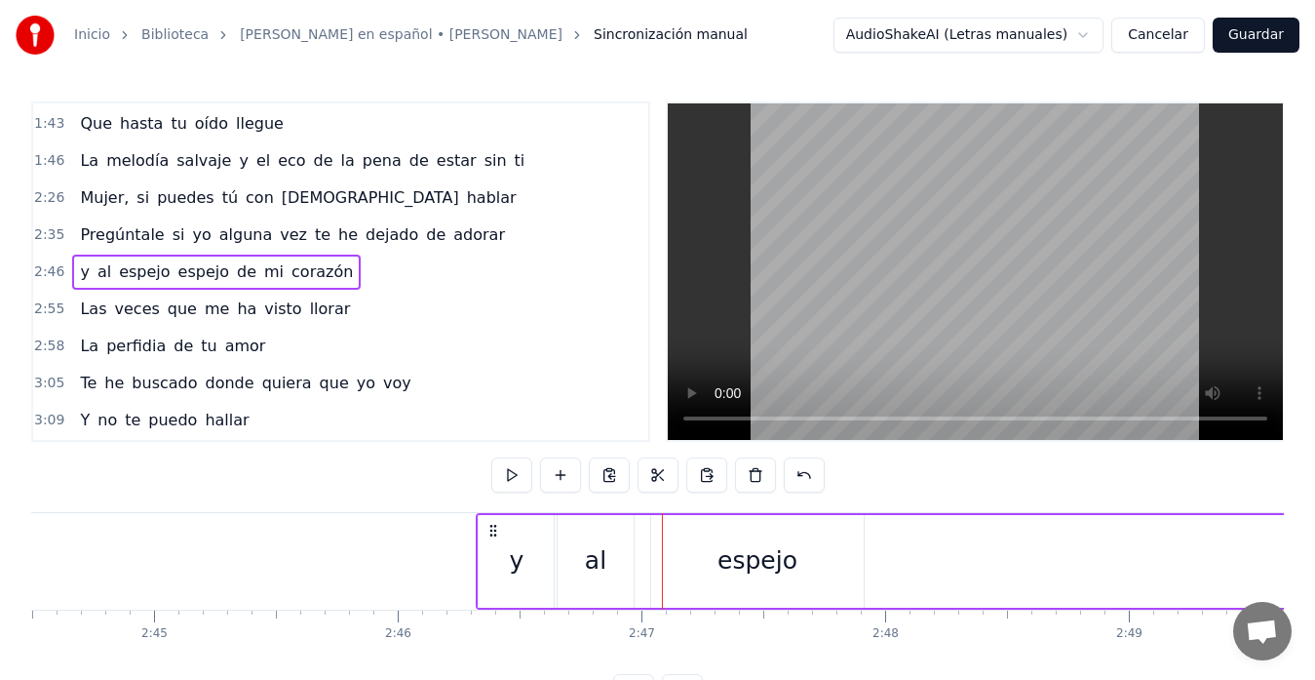
click at [838, 554] on div "espejo" at bounding box center [757, 561] width 213 height 93
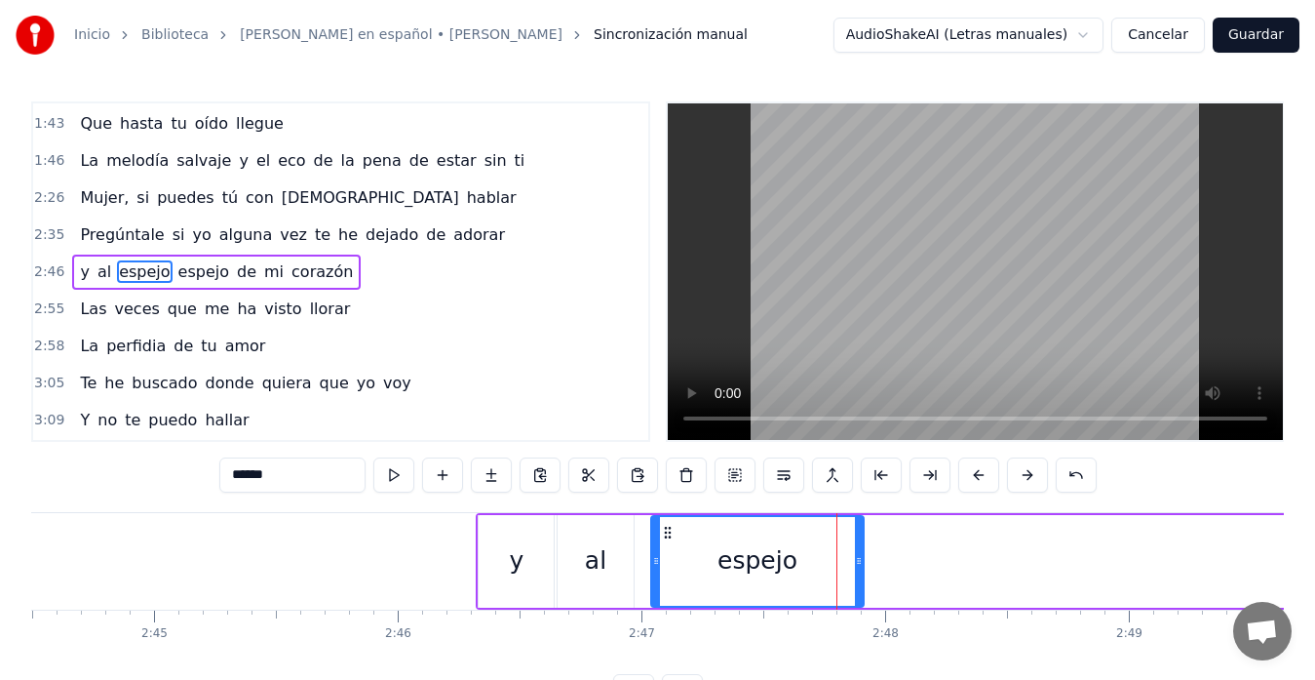
drag, startPoint x: 274, startPoint y: 486, endPoint x: 191, endPoint y: 498, distance: 83.7
click at [191, 498] on div "0:23 Ansiedad de tenerte en mis brazos musitando palabras de amor 0:35 Ansiedad…" at bounding box center [657, 404] width 1253 height 607
type input "***"
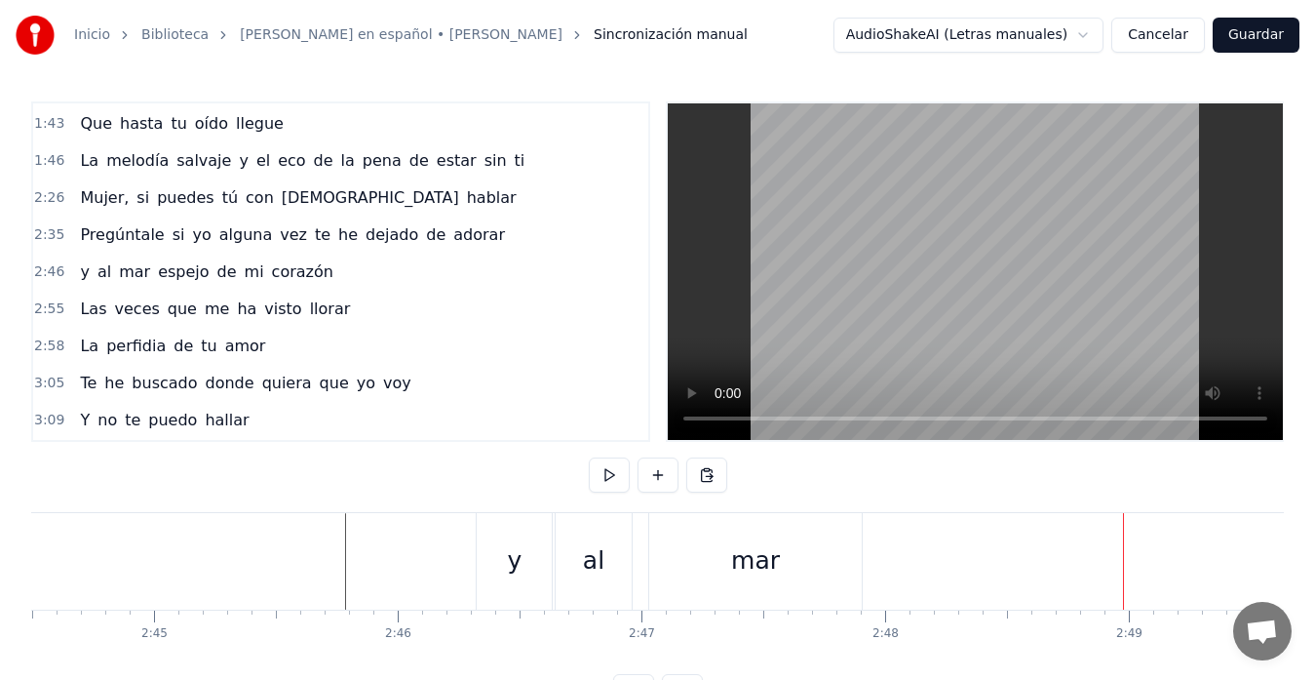
click at [544, 564] on div "y" at bounding box center [554, 561] width 75 height 97
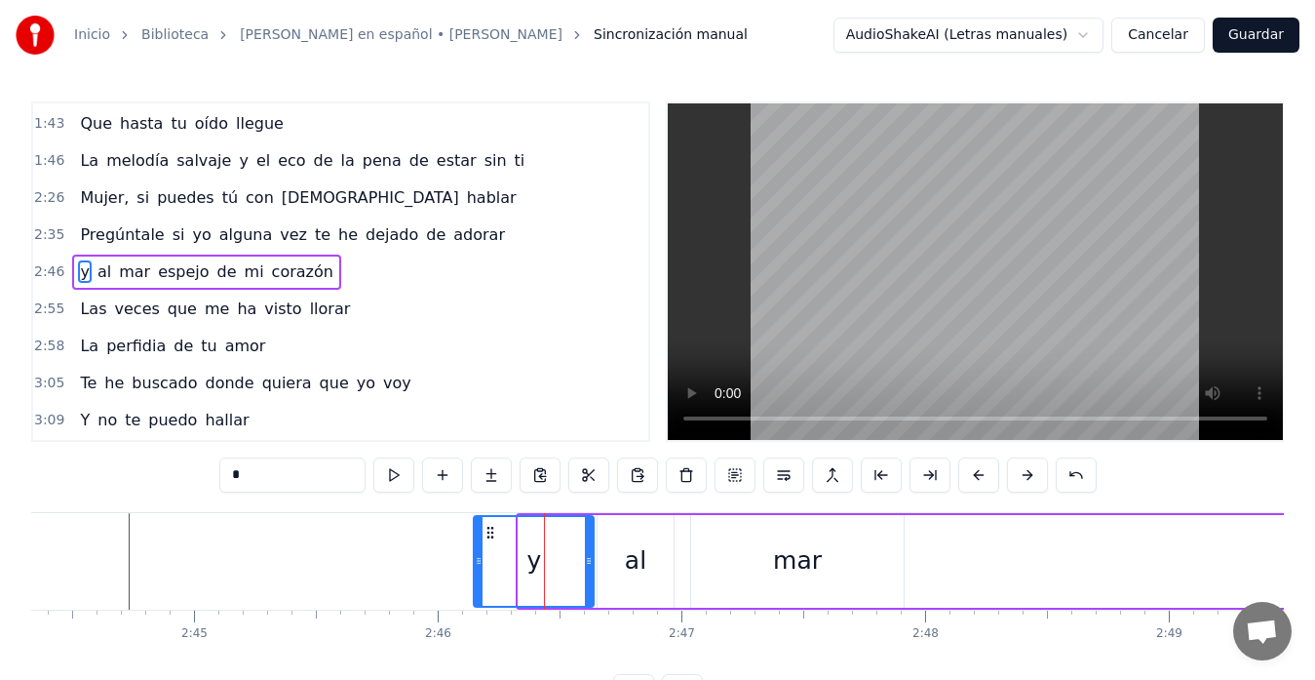
drag, startPoint x: 521, startPoint y: 563, endPoint x: 476, endPoint y: 569, distance: 45.4
click at [476, 569] on div at bounding box center [479, 561] width 8 height 89
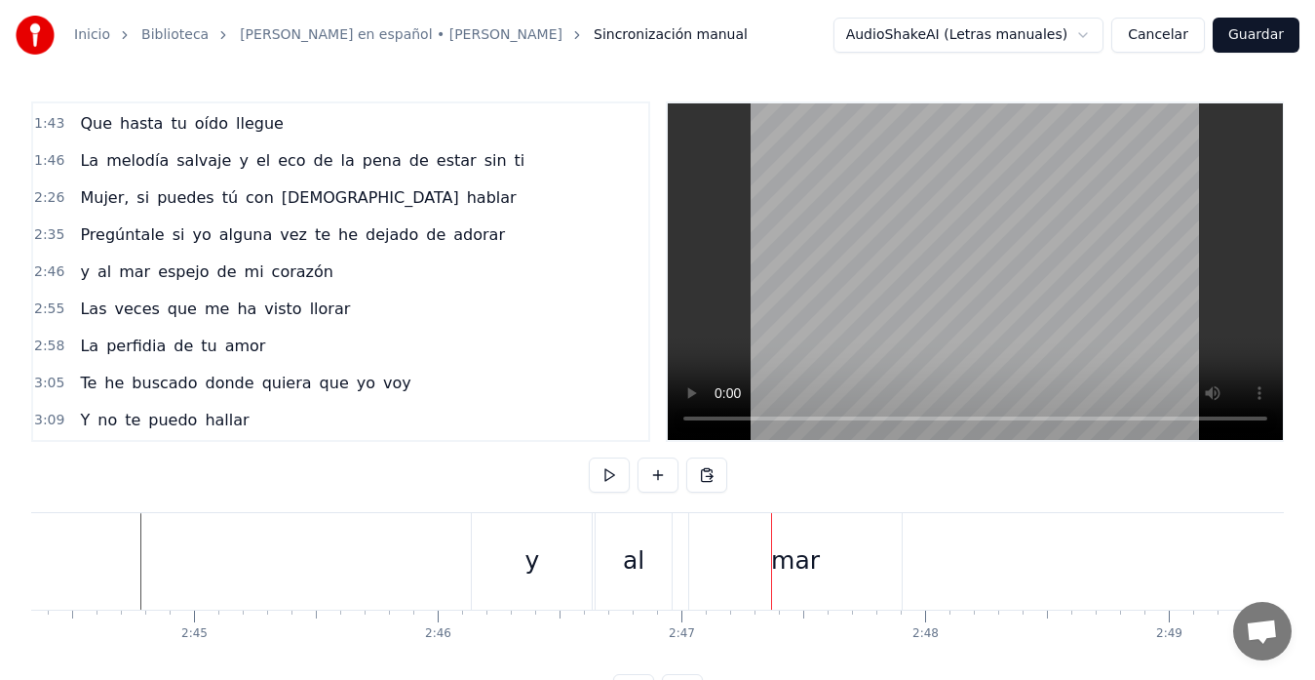
click at [567, 565] on div "y" at bounding box center [532, 561] width 120 height 97
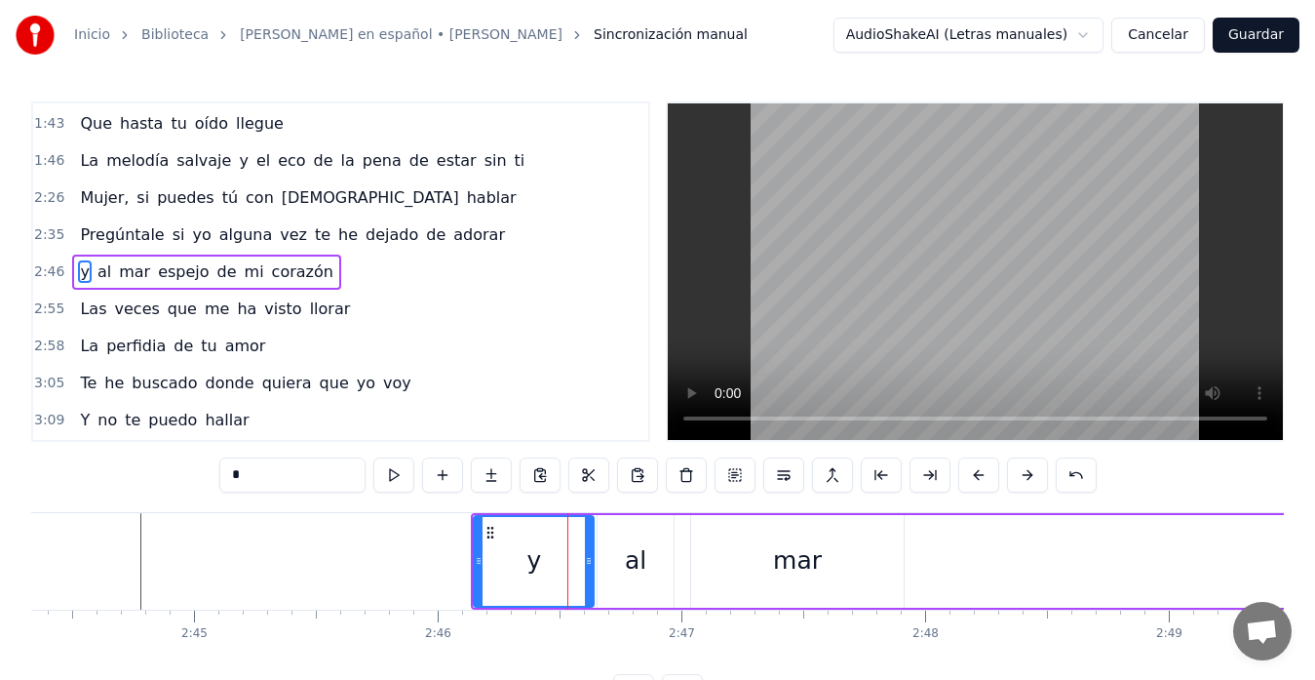
click at [617, 556] on div "al" at bounding box center [636, 561] width 76 height 93
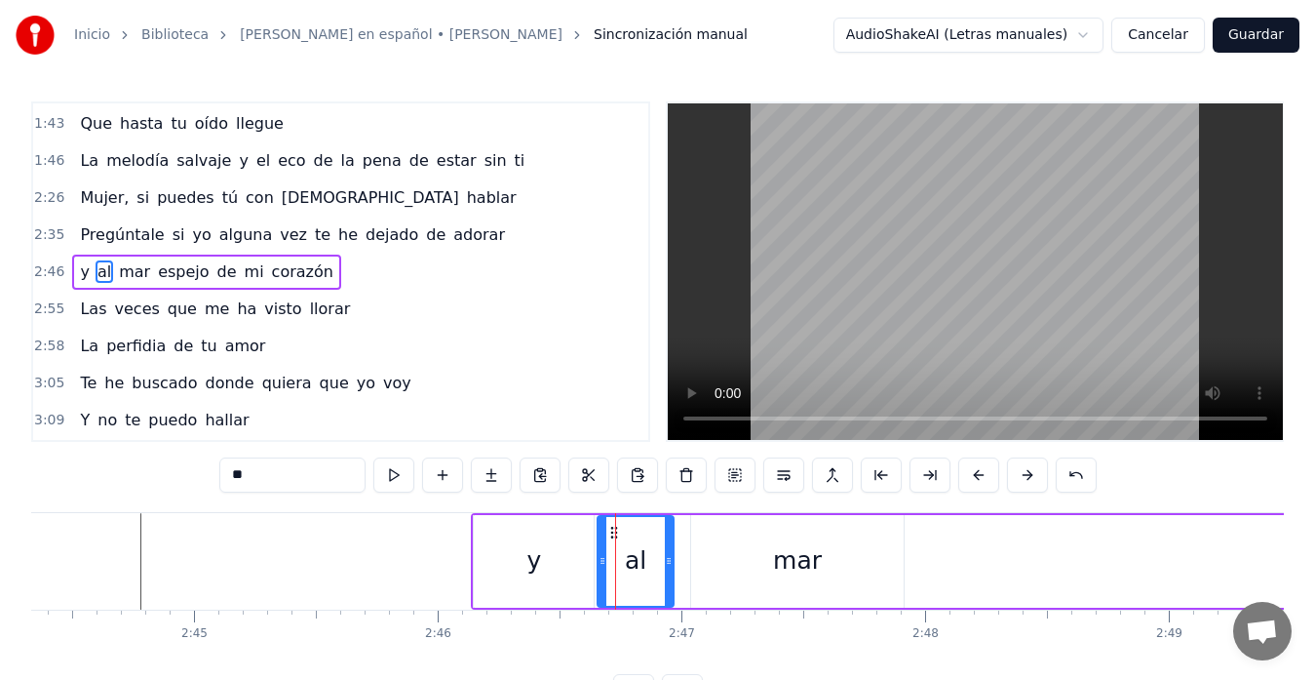
click at [494, 562] on div "y" at bounding box center [534, 561] width 120 height 93
type input "*"
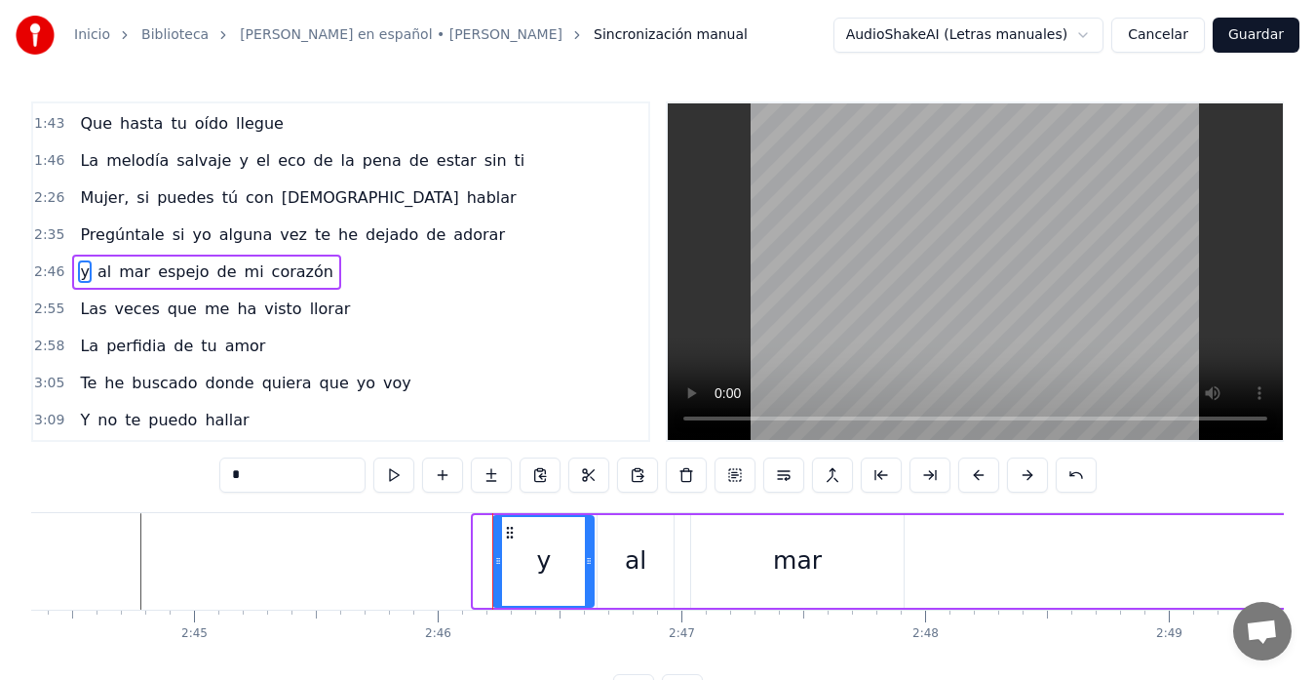
drag, startPoint x: 478, startPoint y: 567, endPoint x: 497, endPoint y: 571, distance: 19.9
click at [497, 571] on div at bounding box center [498, 561] width 8 height 89
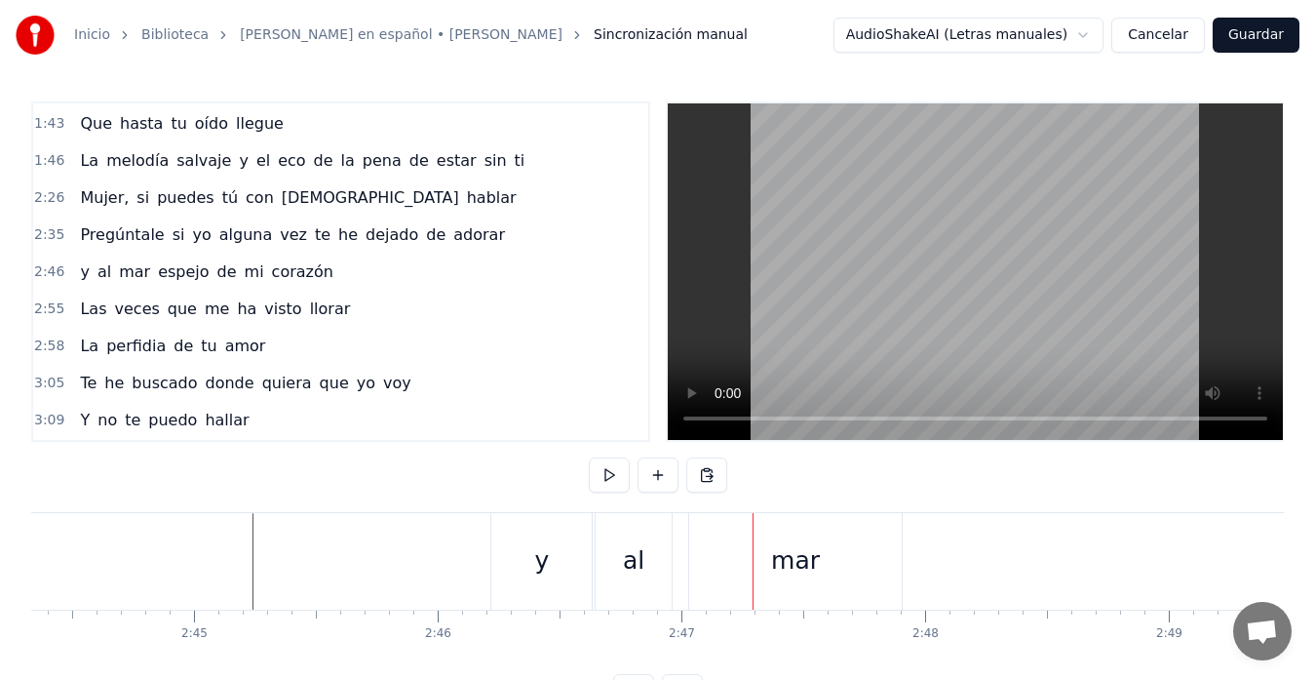
click at [576, 563] on div "y" at bounding box center [541, 561] width 100 height 97
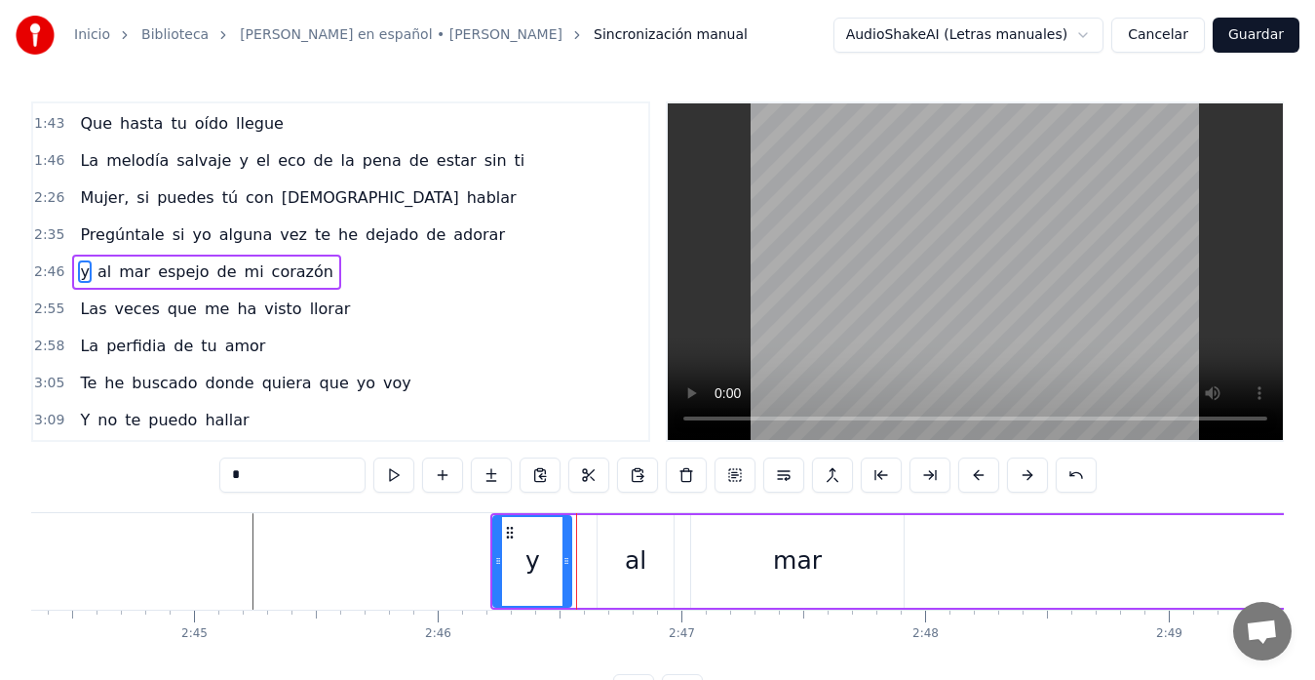
drag, startPoint x: 593, startPoint y: 563, endPoint x: 570, endPoint y: 567, distance: 22.9
click at [570, 567] on icon at bounding box center [567, 561] width 8 height 16
click at [631, 555] on div "al" at bounding box center [635, 560] width 21 height 37
type input "**"
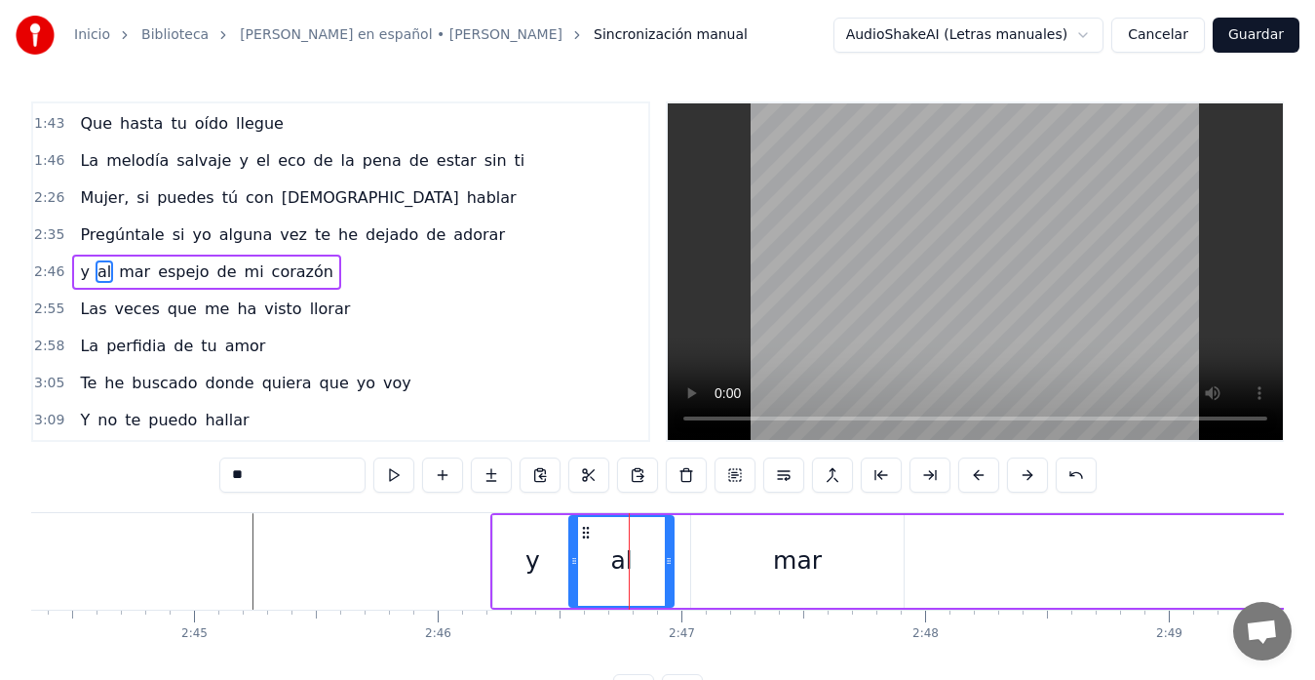
drag, startPoint x: 600, startPoint y: 564, endPoint x: 571, endPoint y: 567, distance: 28.5
click at [571, 567] on icon at bounding box center [574, 561] width 8 height 16
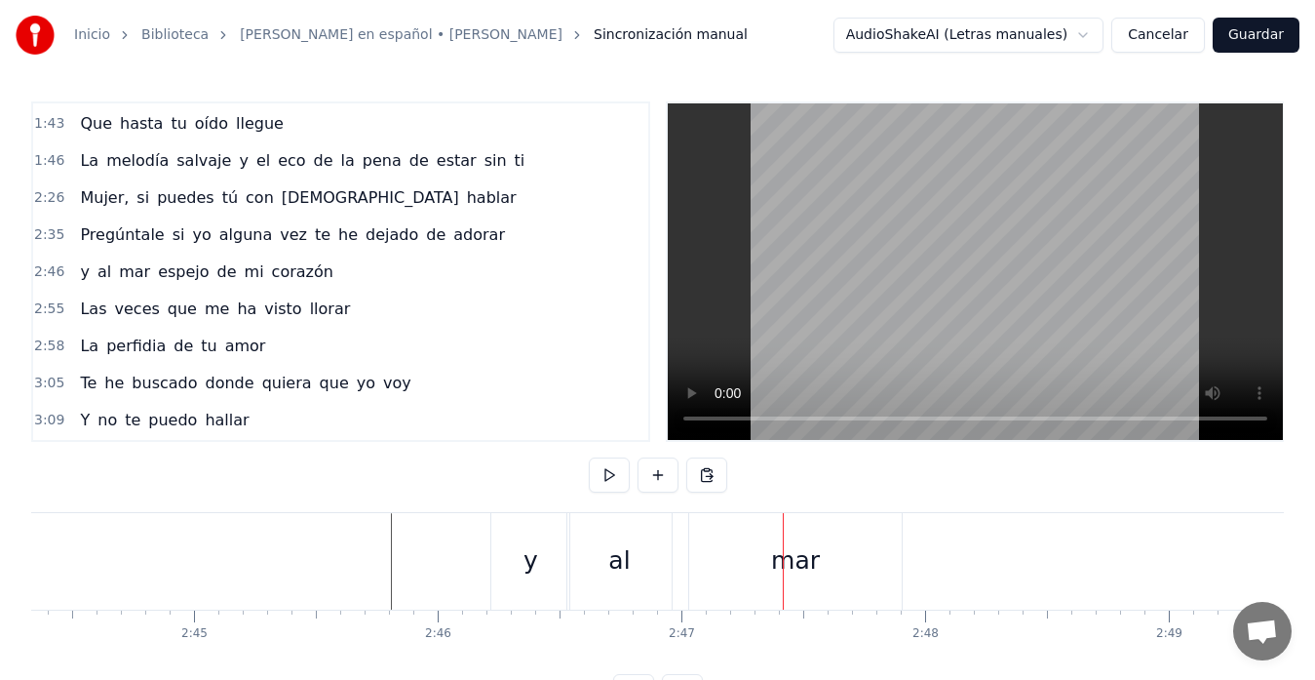
click at [592, 561] on div "al" at bounding box center [619, 561] width 104 height 97
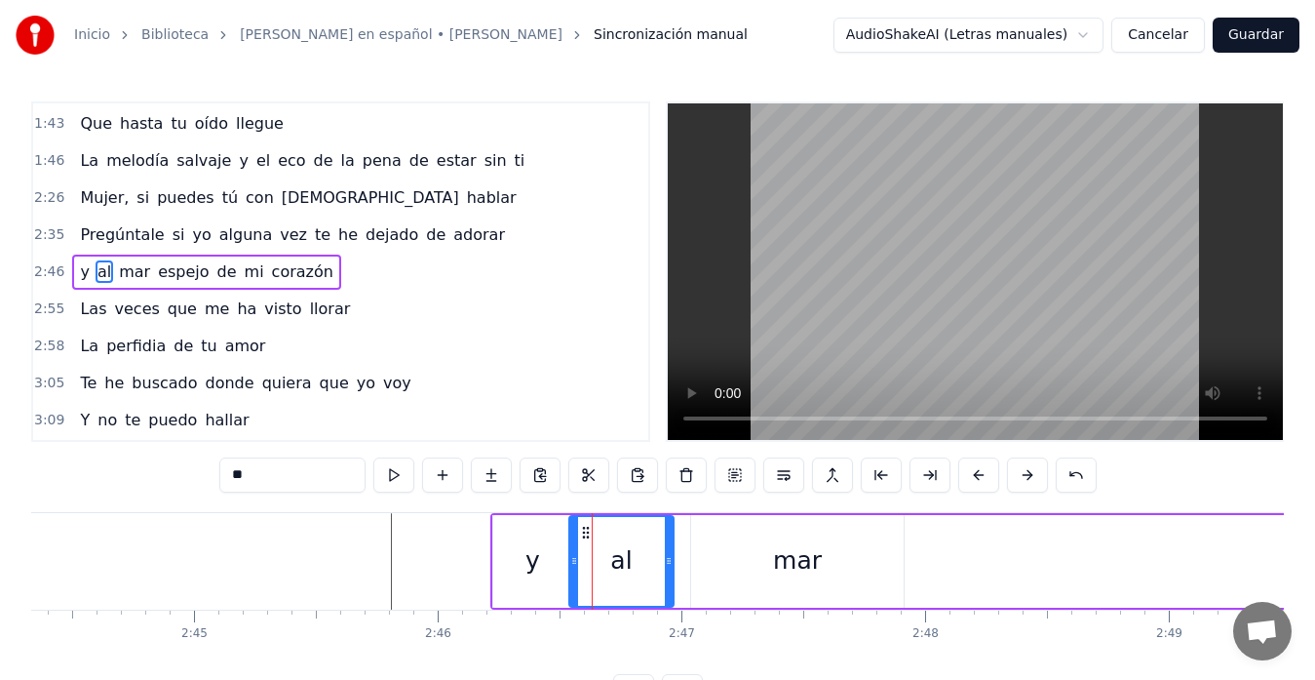
click at [546, 564] on div "y" at bounding box center [532, 561] width 78 height 93
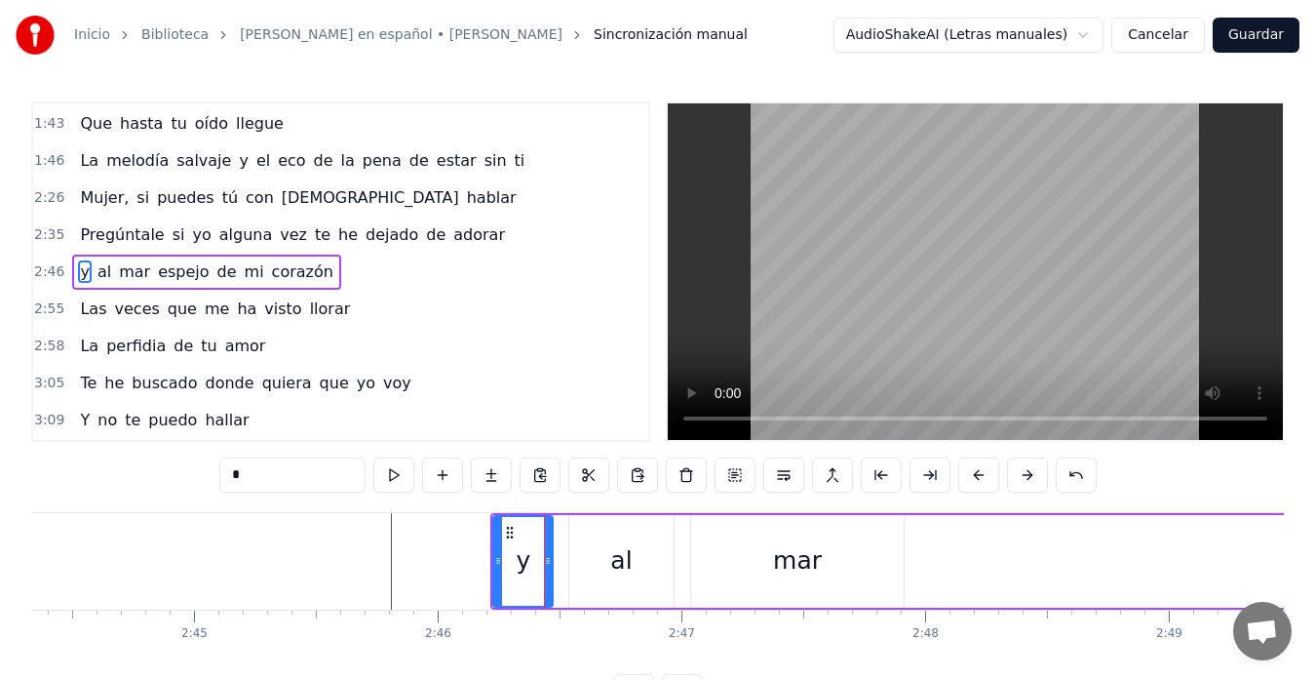
drag, startPoint x: 564, startPoint y: 564, endPoint x: 545, endPoint y: 571, distance: 20.1
click at [545, 571] on div at bounding box center [548, 561] width 8 height 89
click at [600, 558] on div "al" at bounding box center [621, 561] width 104 height 93
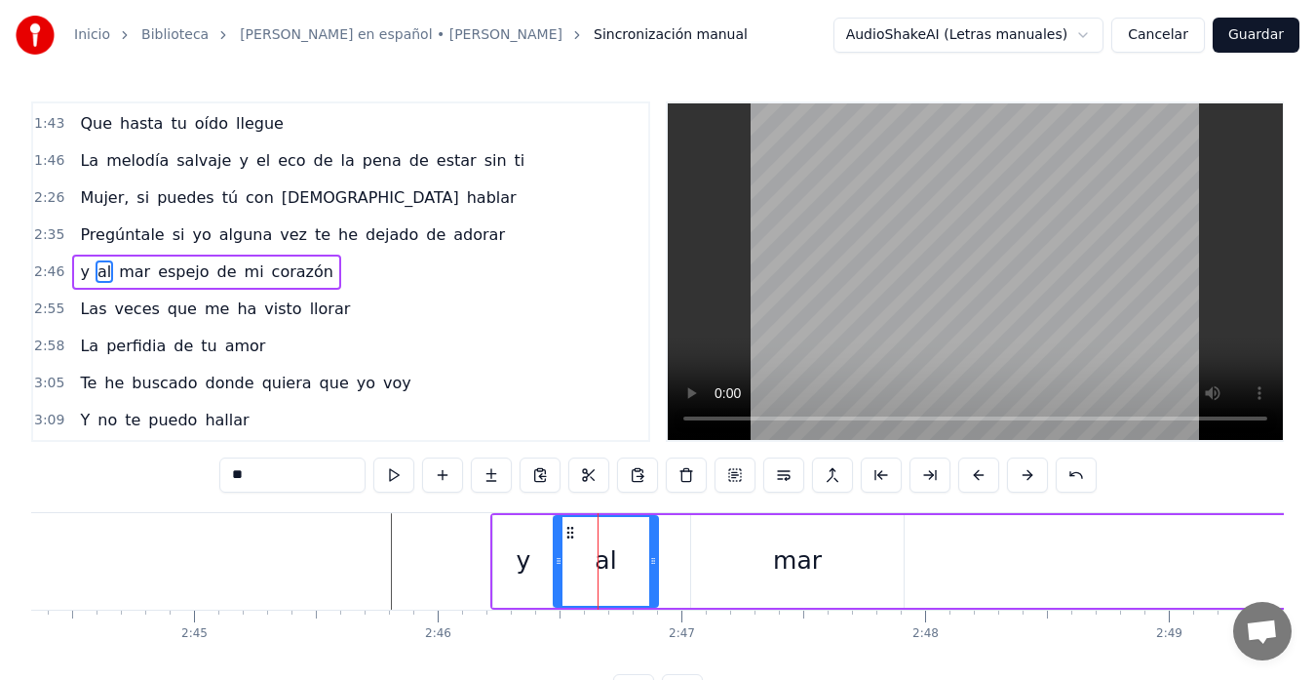
drag, startPoint x: 583, startPoint y: 534, endPoint x: 573, endPoint y: 536, distance: 9.9
click at [573, 536] on icon at bounding box center [571, 533] width 16 height 16
drag, startPoint x: 655, startPoint y: 560, endPoint x: 633, endPoint y: 565, distance: 23.2
click at [633, 565] on icon at bounding box center [631, 561] width 8 height 16
click at [709, 557] on div "mar" at bounding box center [797, 561] width 213 height 93
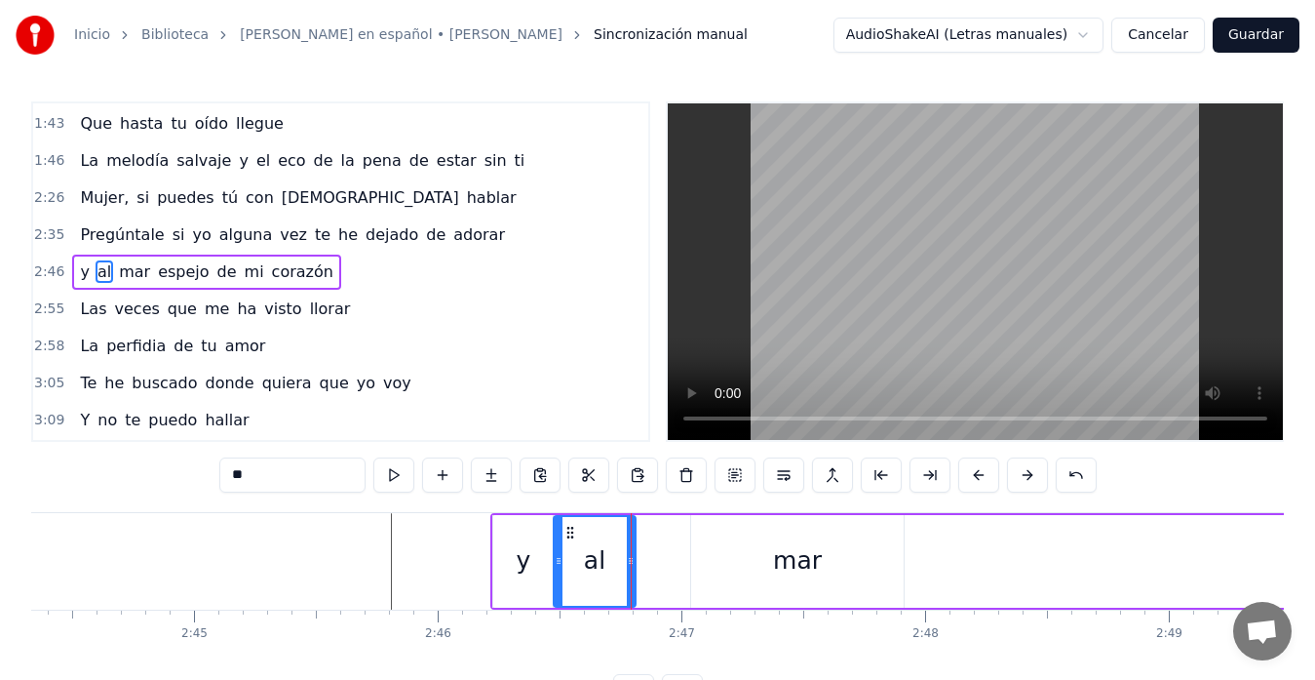
type input "***"
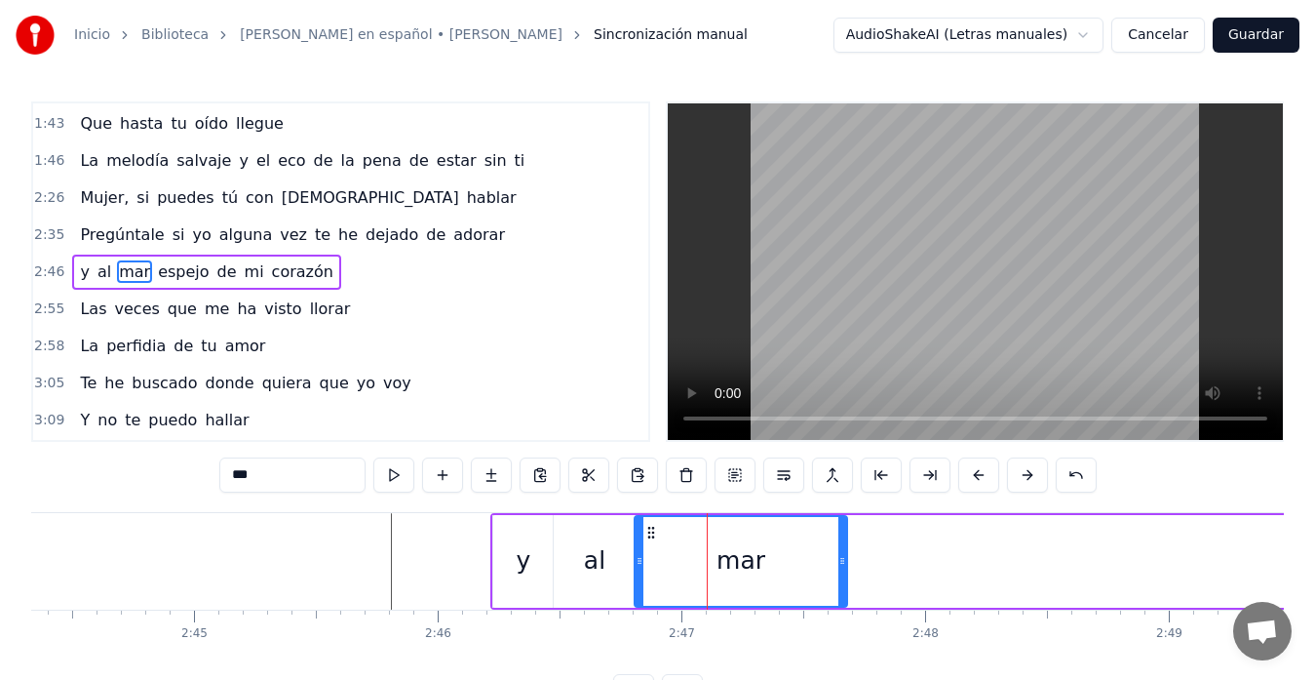
drag, startPoint x: 709, startPoint y: 532, endPoint x: 652, endPoint y: 542, distance: 57.4
click at [652, 542] on div "mar" at bounding box center [741, 561] width 211 height 89
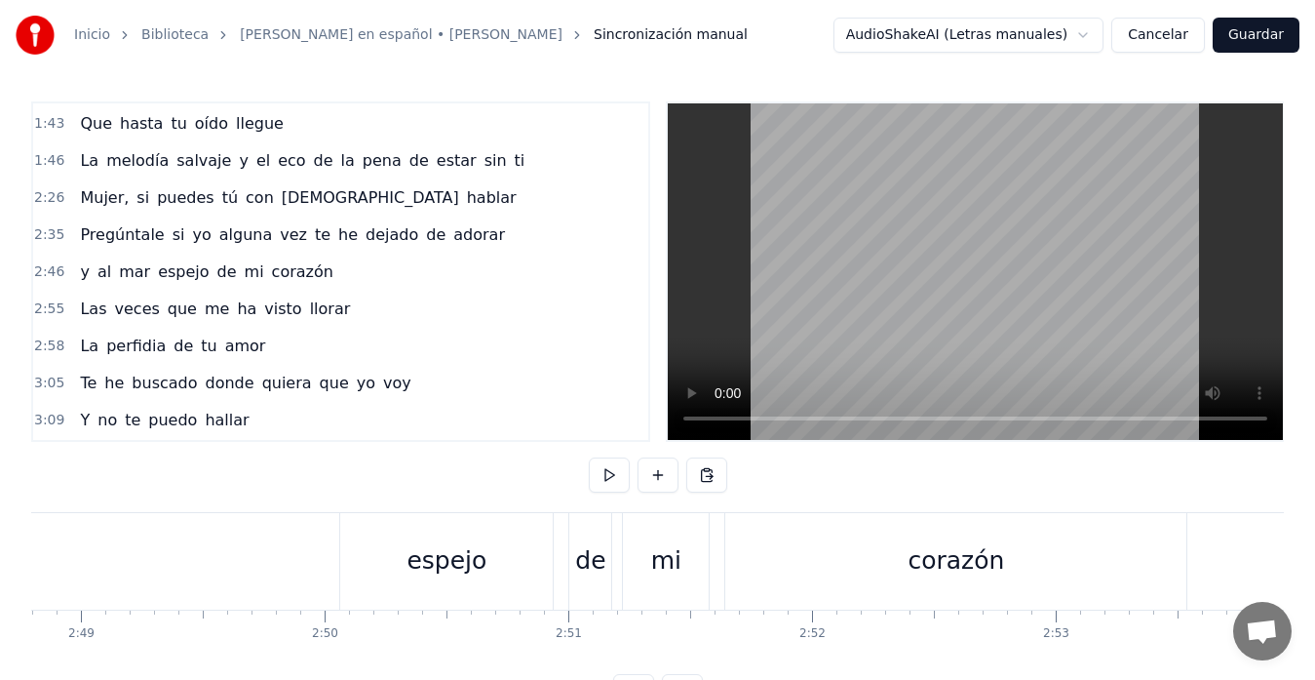
scroll to position [0, 41153]
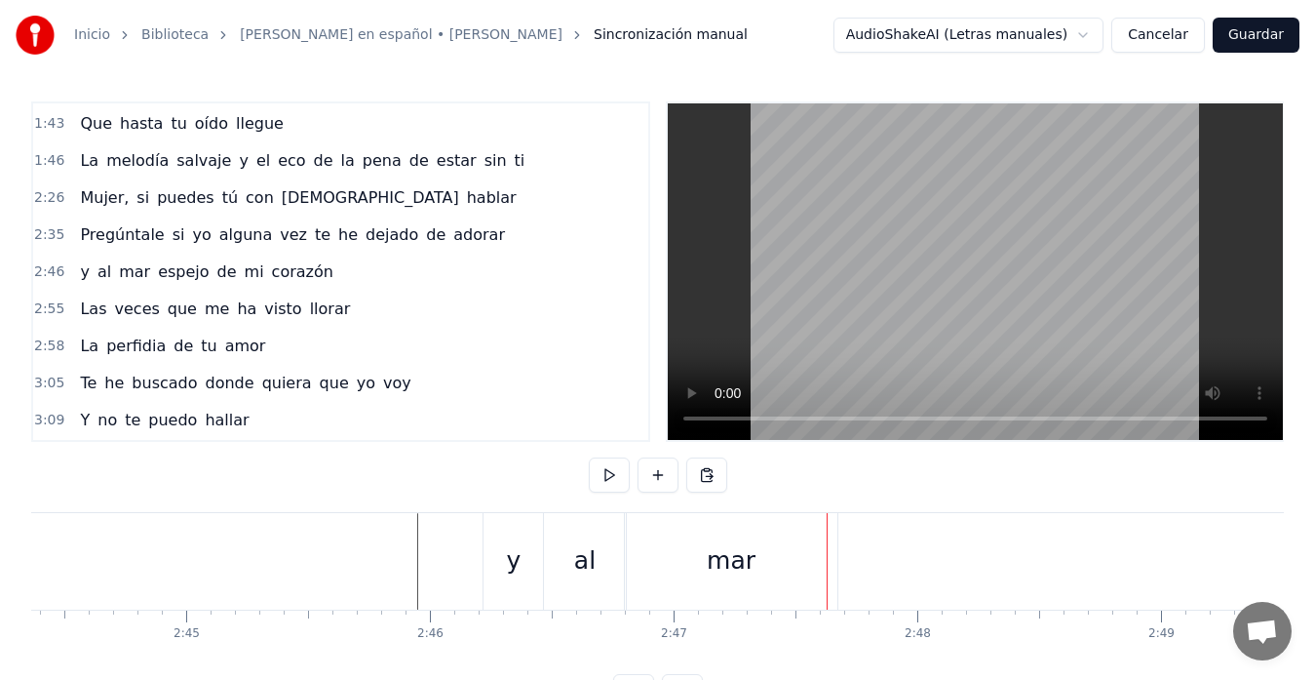
click at [590, 564] on div "al" at bounding box center [598, 560] width 21 height 37
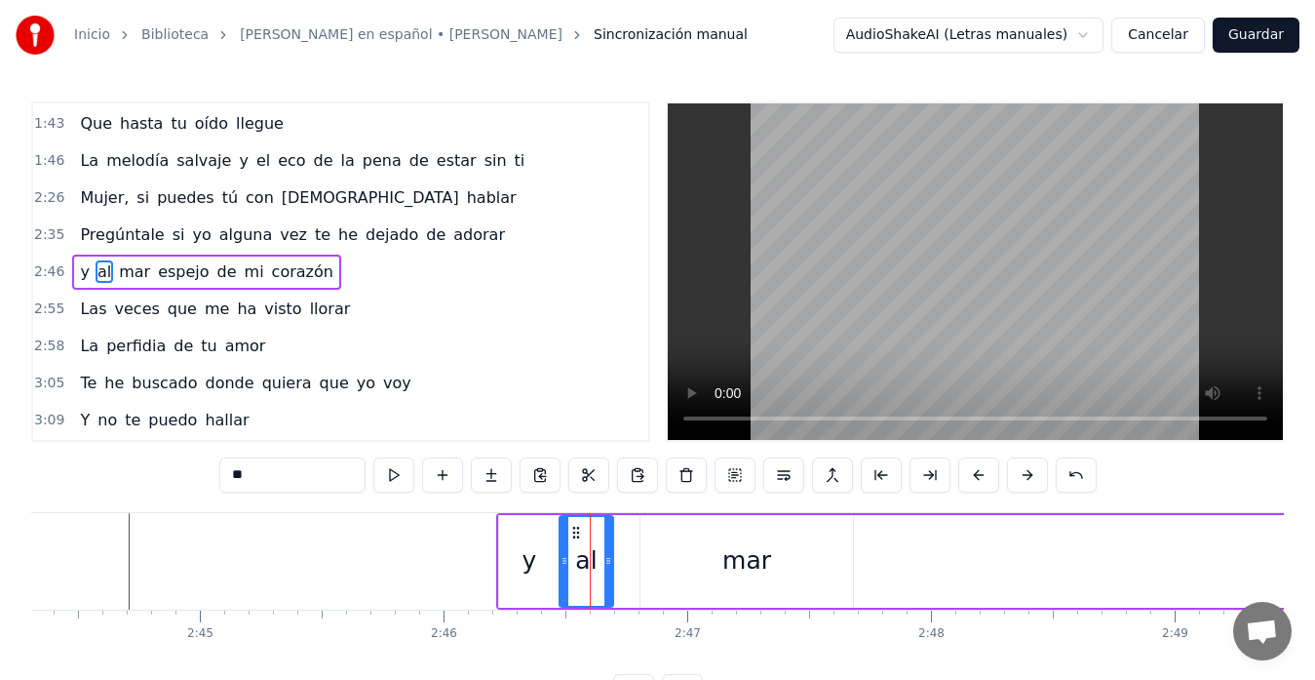
drag, startPoint x: 637, startPoint y: 554, endPoint x: 608, endPoint y: 560, distance: 28.9
click at [608, 560] on icon at bounding box center [608, 561] width 8 height 16
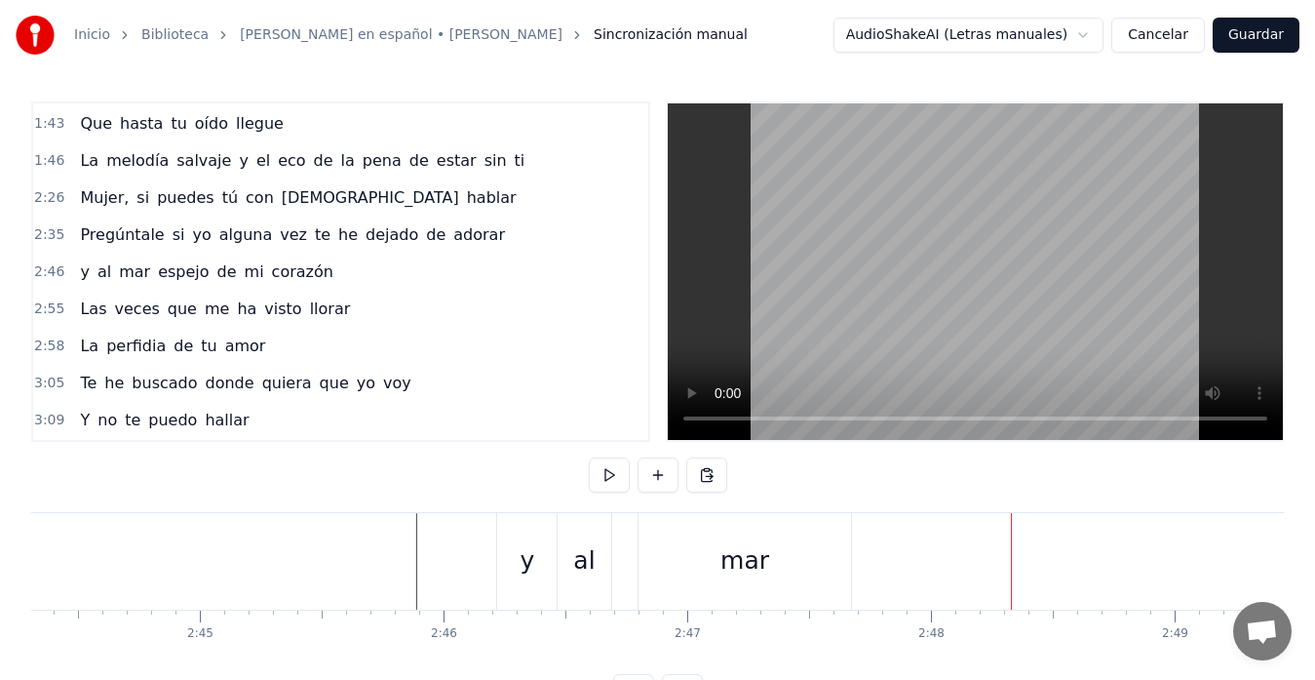
click at [547, 553] on div "y" at bounding box center [526, 561] width 59 height 97
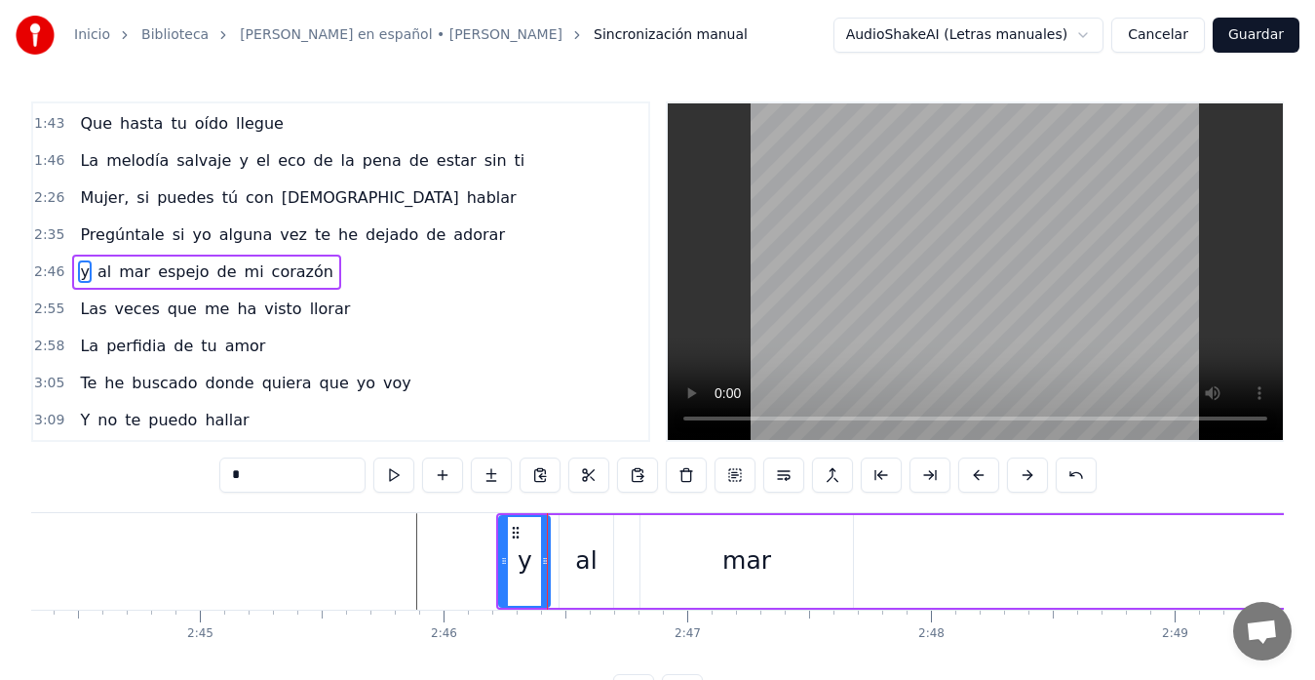
click at [543, 562] on icon at bounding box center [545, 561] width 8 height 16
click at [567, 557] on div "al" at bounding box center [587, 561] width 54 height 93
type input "**"
drag, startPoint x: 575, startPoint y: 534, endPoint x: 564, endPoint y: 535, distance: 10.8
click at [564, 535] on icon at bounding box center [566, 533] width 16 height 16
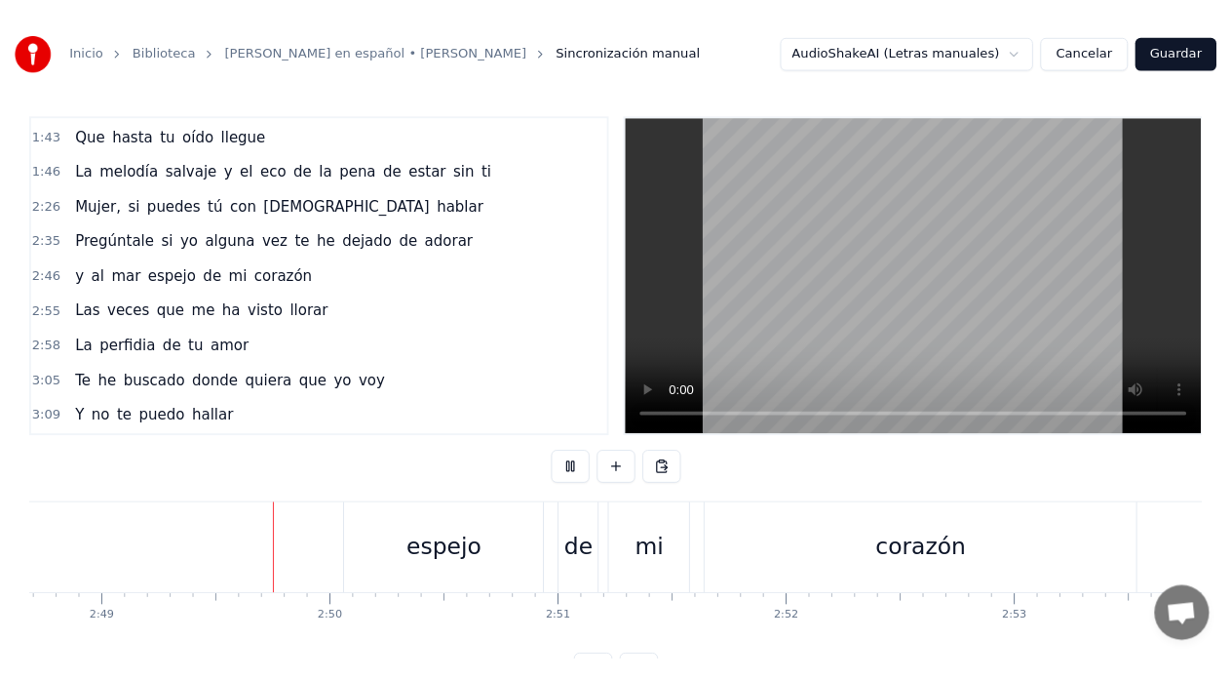
scroll to position [0, 41158]
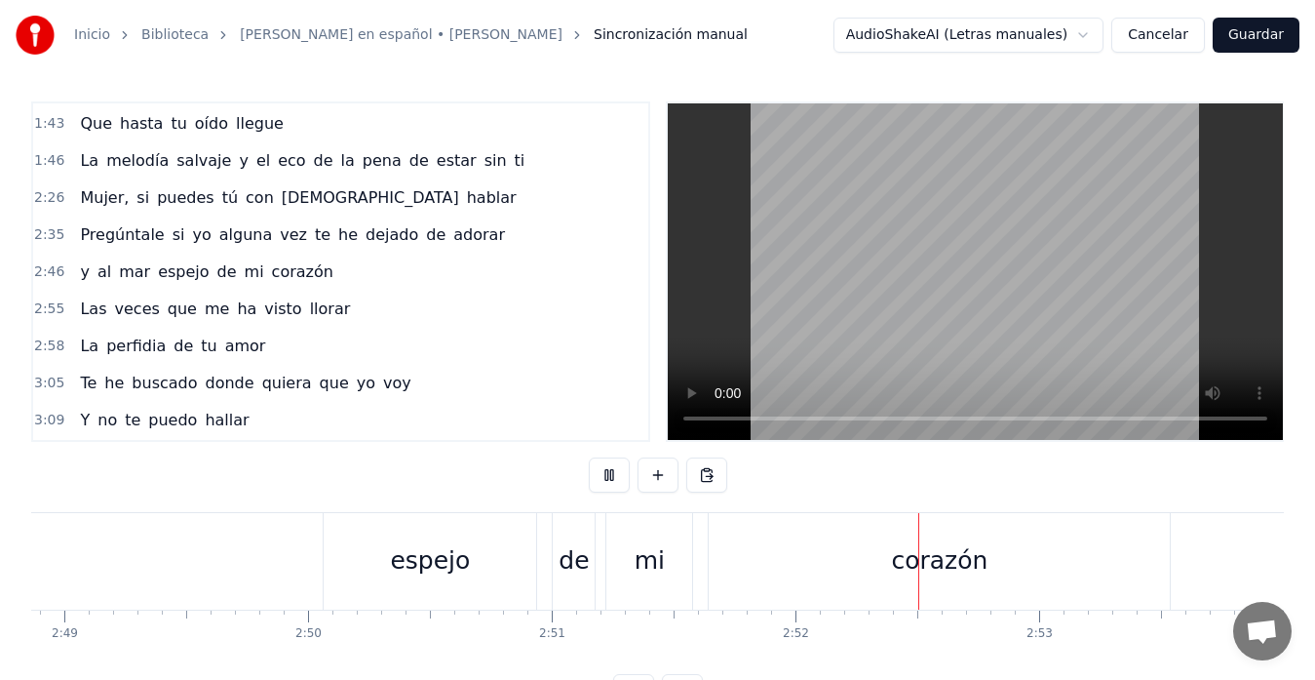
click at [1247, 35] on button "Guardar" at bounding box center [1256, 35] width 87 height 35
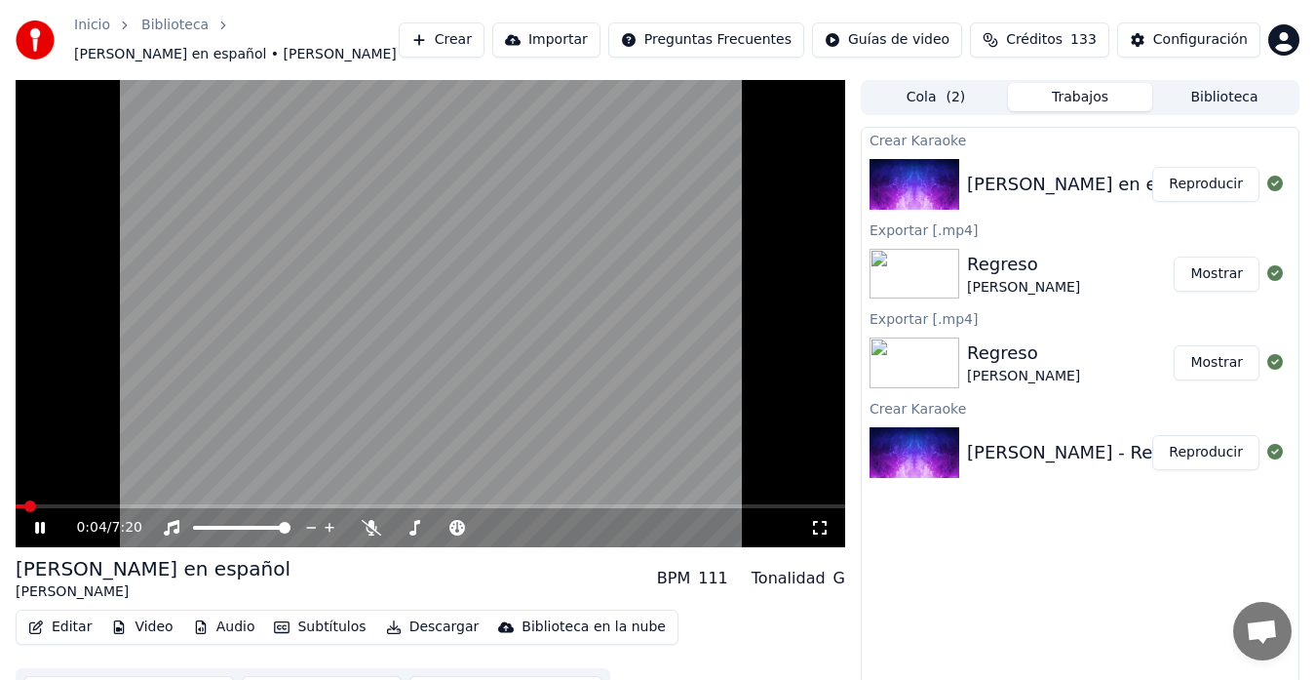
click at [39, 528] on icon at bounding box center [40, 528] width 10 height 12
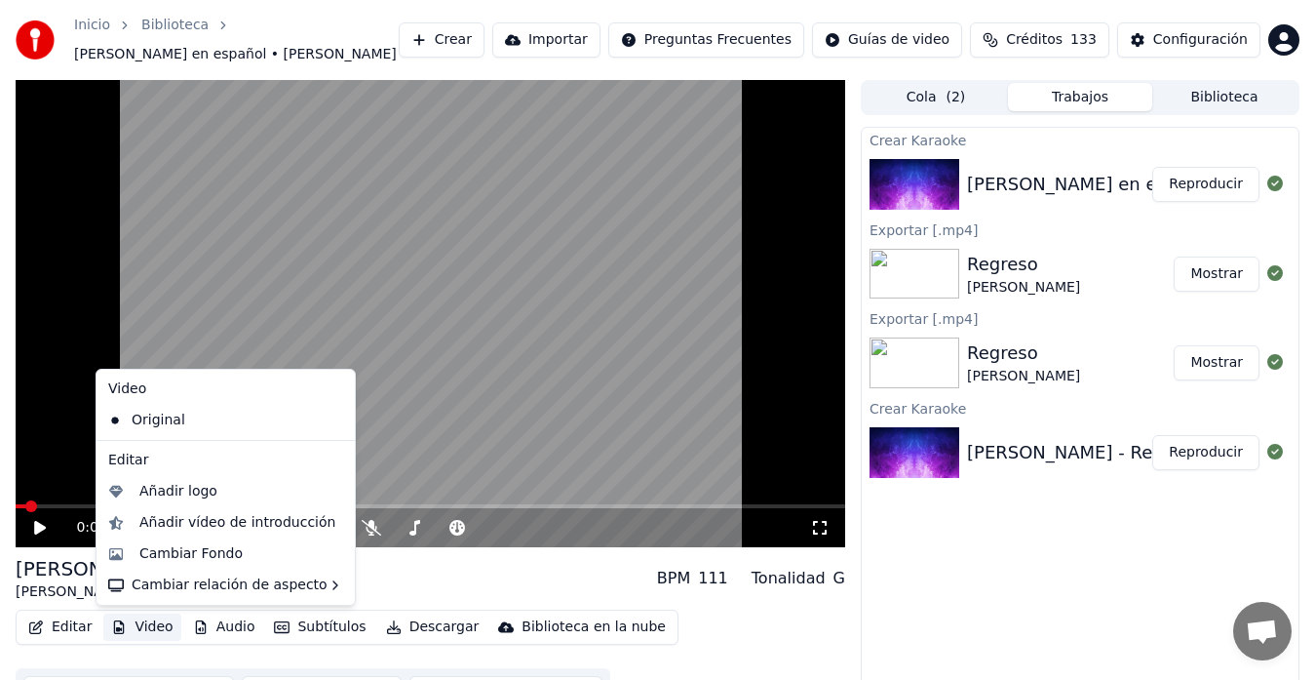
click at [135, 624] on button "Video" at bounding box center [141, 626] width 77 height 27
click at [186, 547] on div "Cambiar Fondo" at bounding box center [190, 553] width 103 height 19
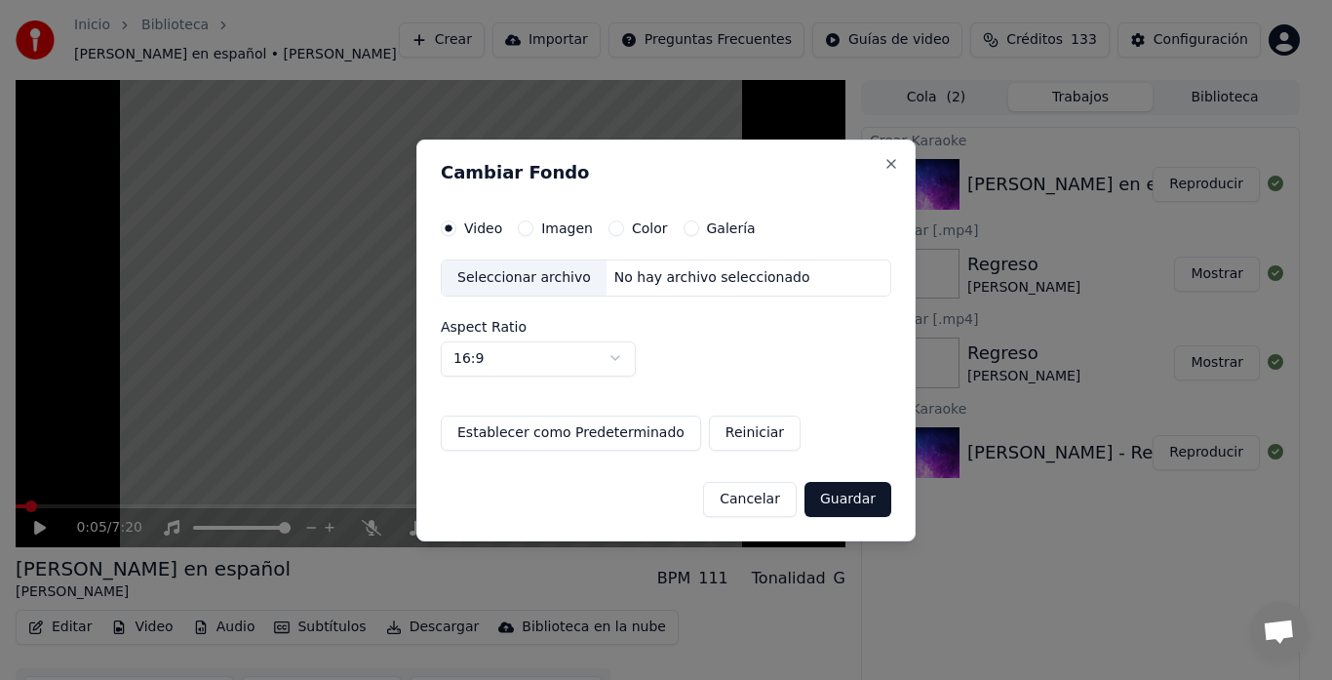
click at [683, 231] on button "Galería" at bounding box center [691, 228] width 16 height 16
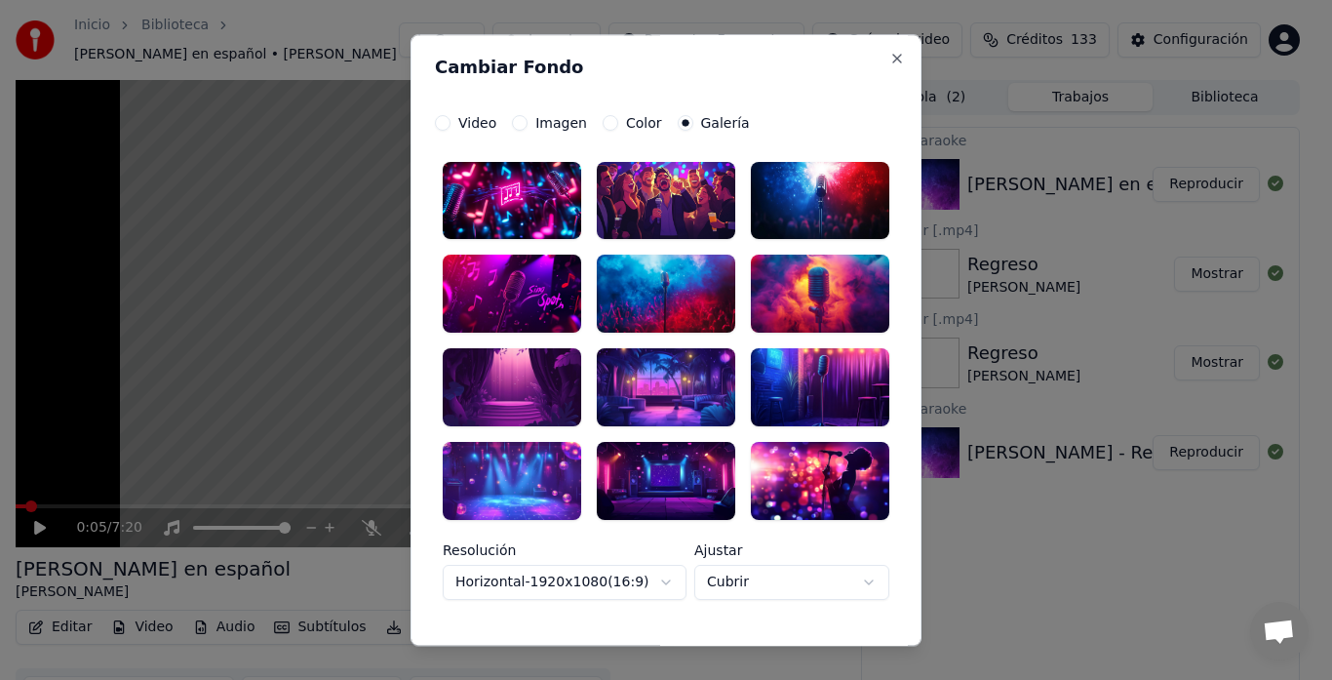
click at [512, 121] on button "Imagen" at bounding box center [520, 123] width 16 height 16
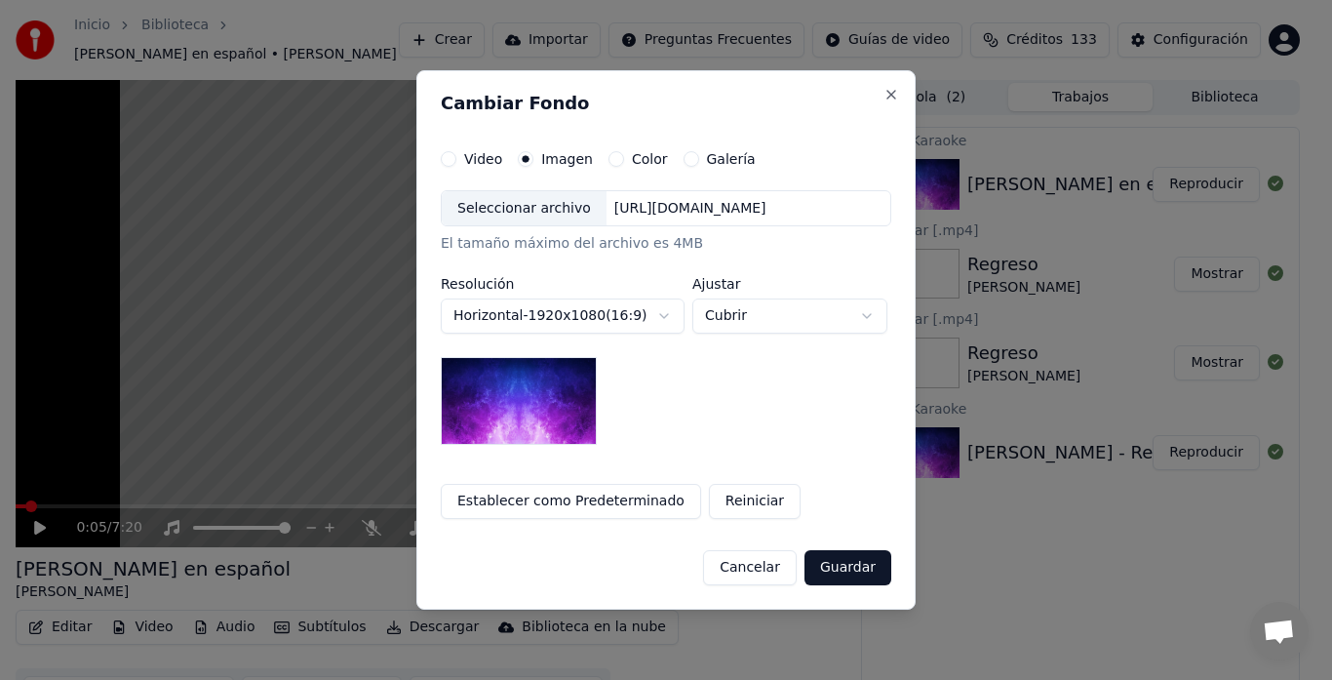
click at [494, 214] on div "Seleccionar archivo" at bounding box center [524, 208] width 165 height 35
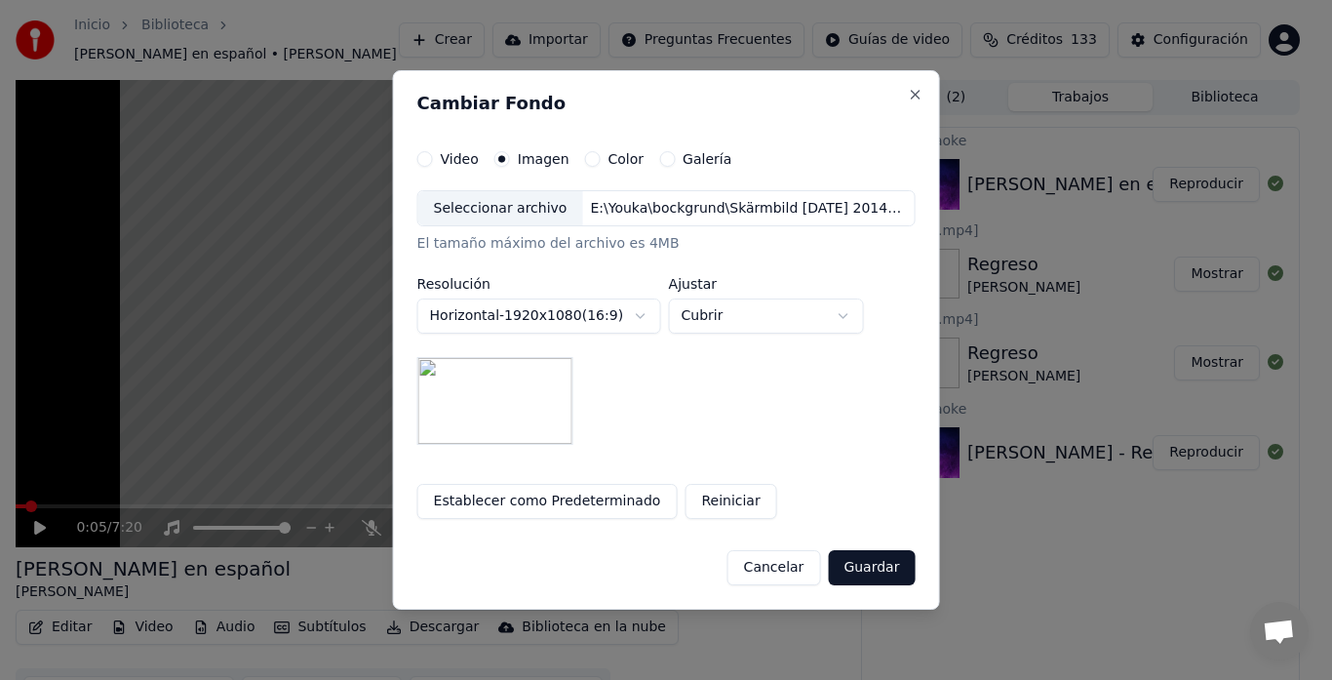
click at [870, 581] on button "Guardar" at bounding box center [871, 567] width 87 height 35
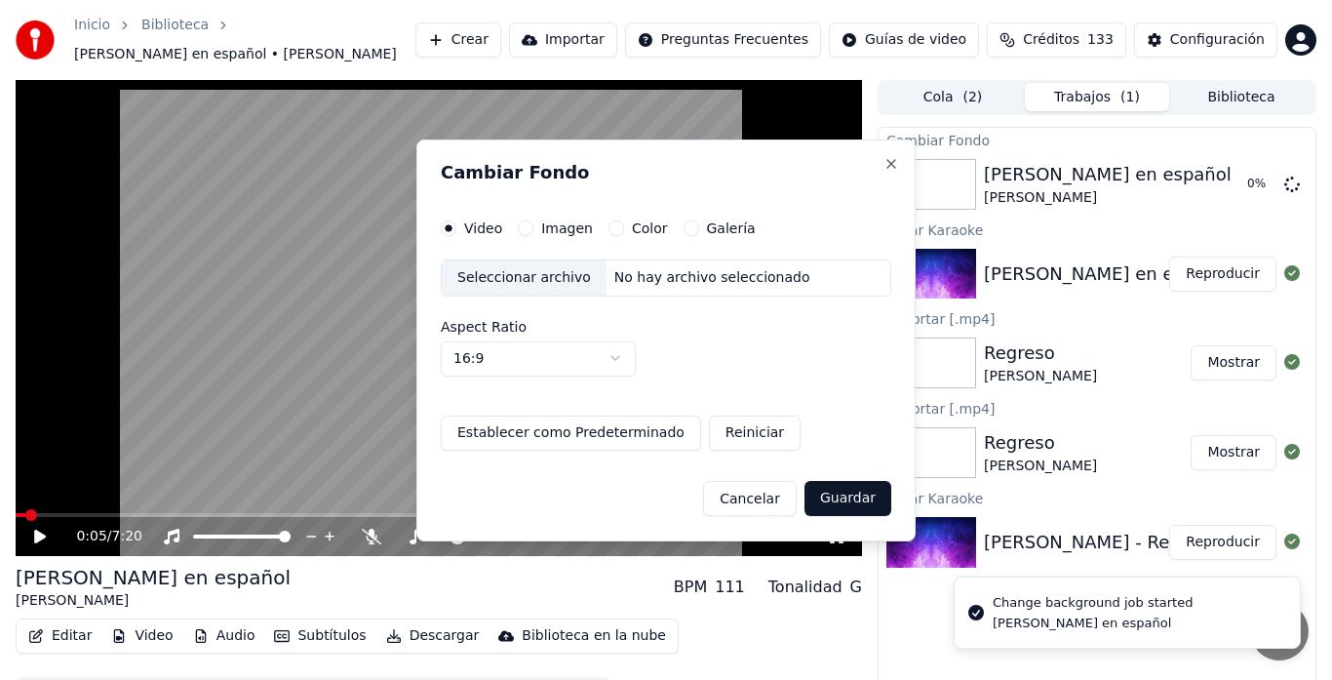
click at [864, 569] on html "Inicio Biblioteca [PERSON_NAME] en español • [PERSON_NAME] [PERSON_NAME] Import…" at bounding box center [666, 340] width 1332 height 680
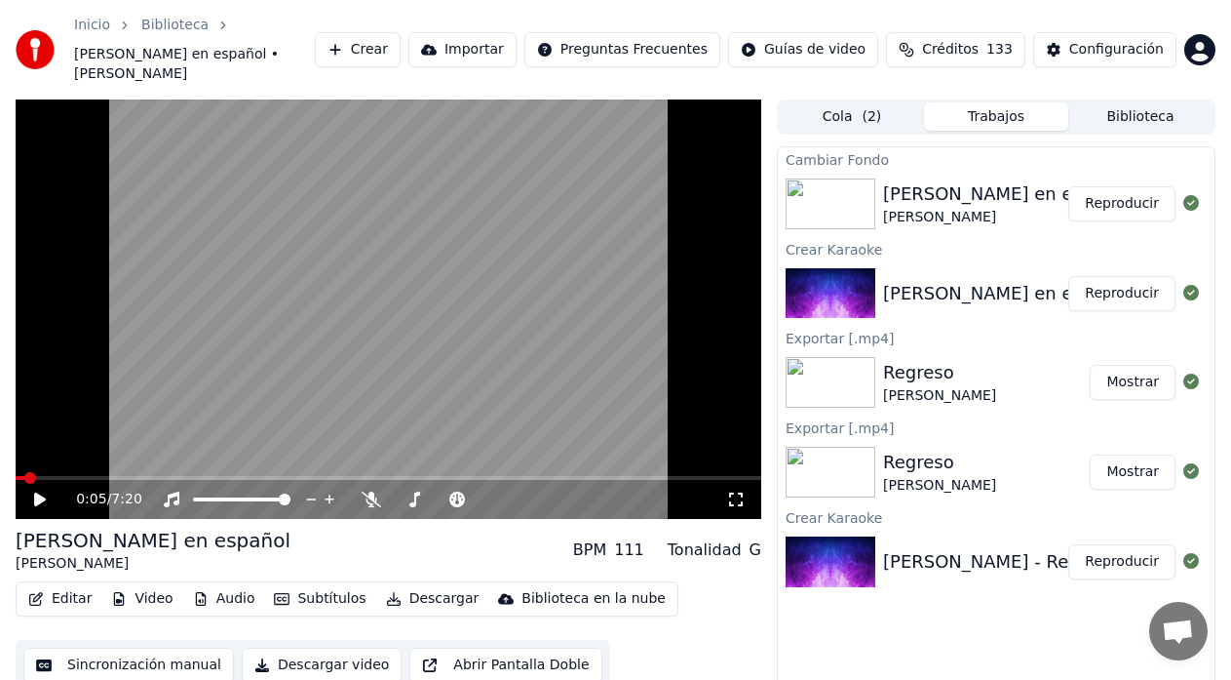
click at [1117, 190] on button "Reproducir" at bounding box center [1122, 203] width 107 height 35
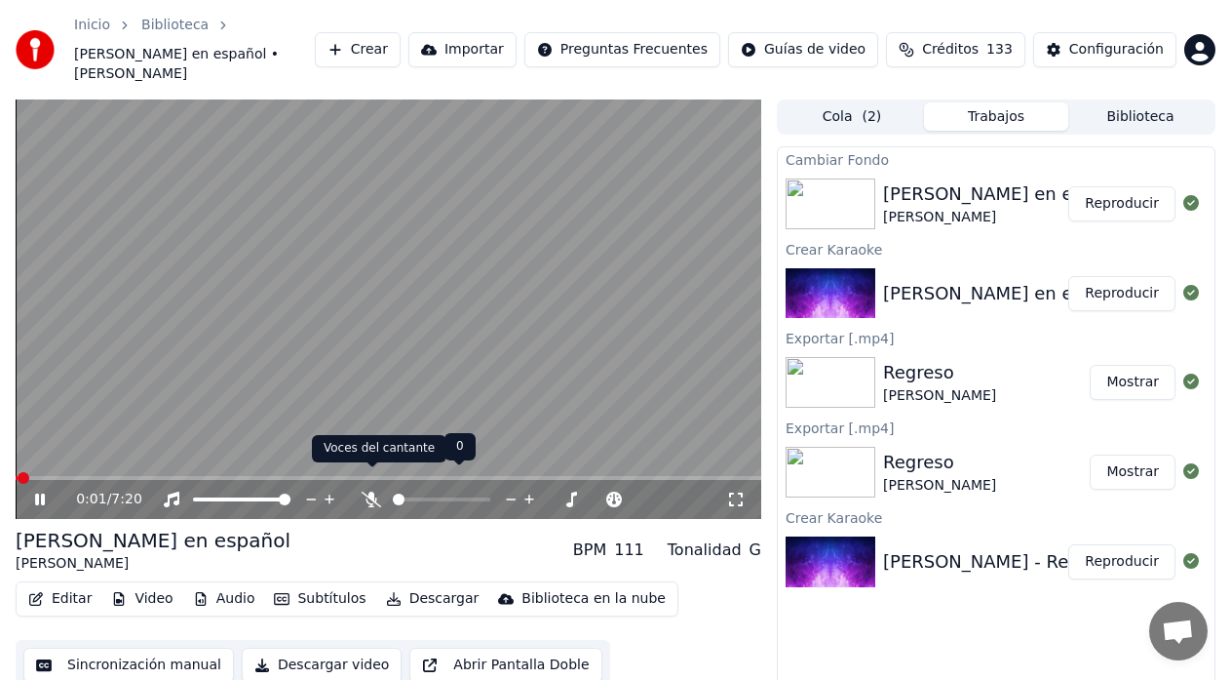
click at [369, 491] on icon at bounding box center [371, 499] width 19 height 16
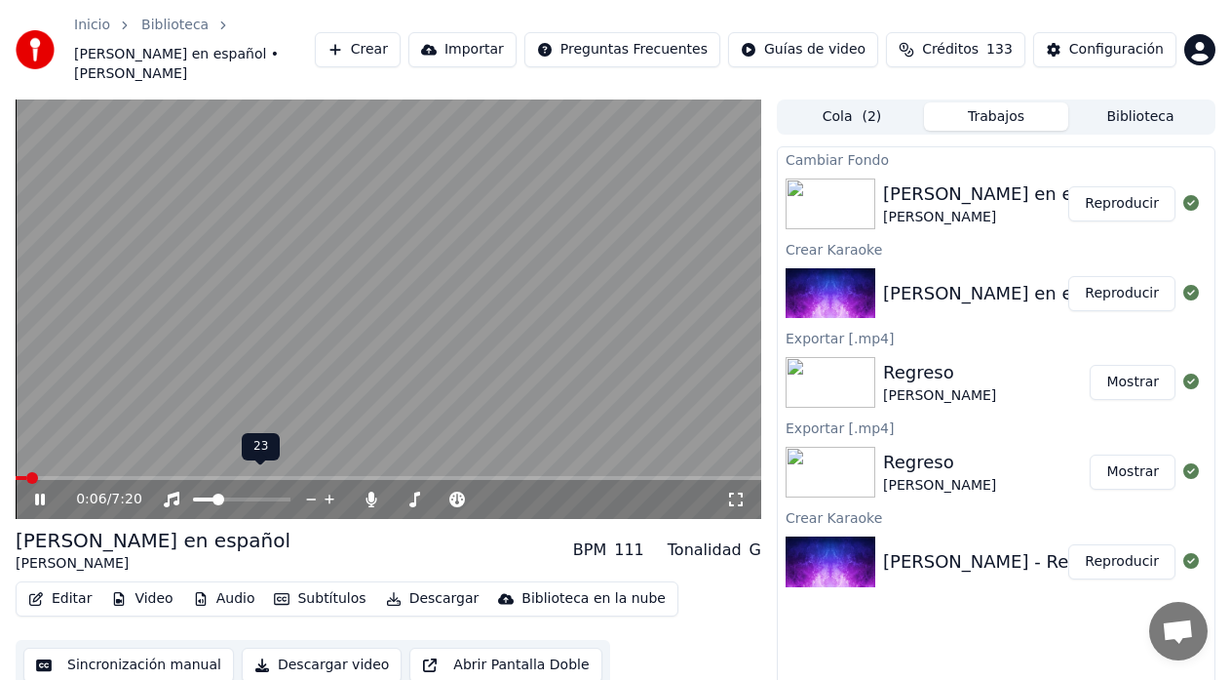
click at [215, 497] on span at bounding box center [204, 499] width 22 height 4
click at [39, 493] on icon at bounding box center [40, 499] width 10 height 12
